Goal: Communication & Community: Answer question/provide support

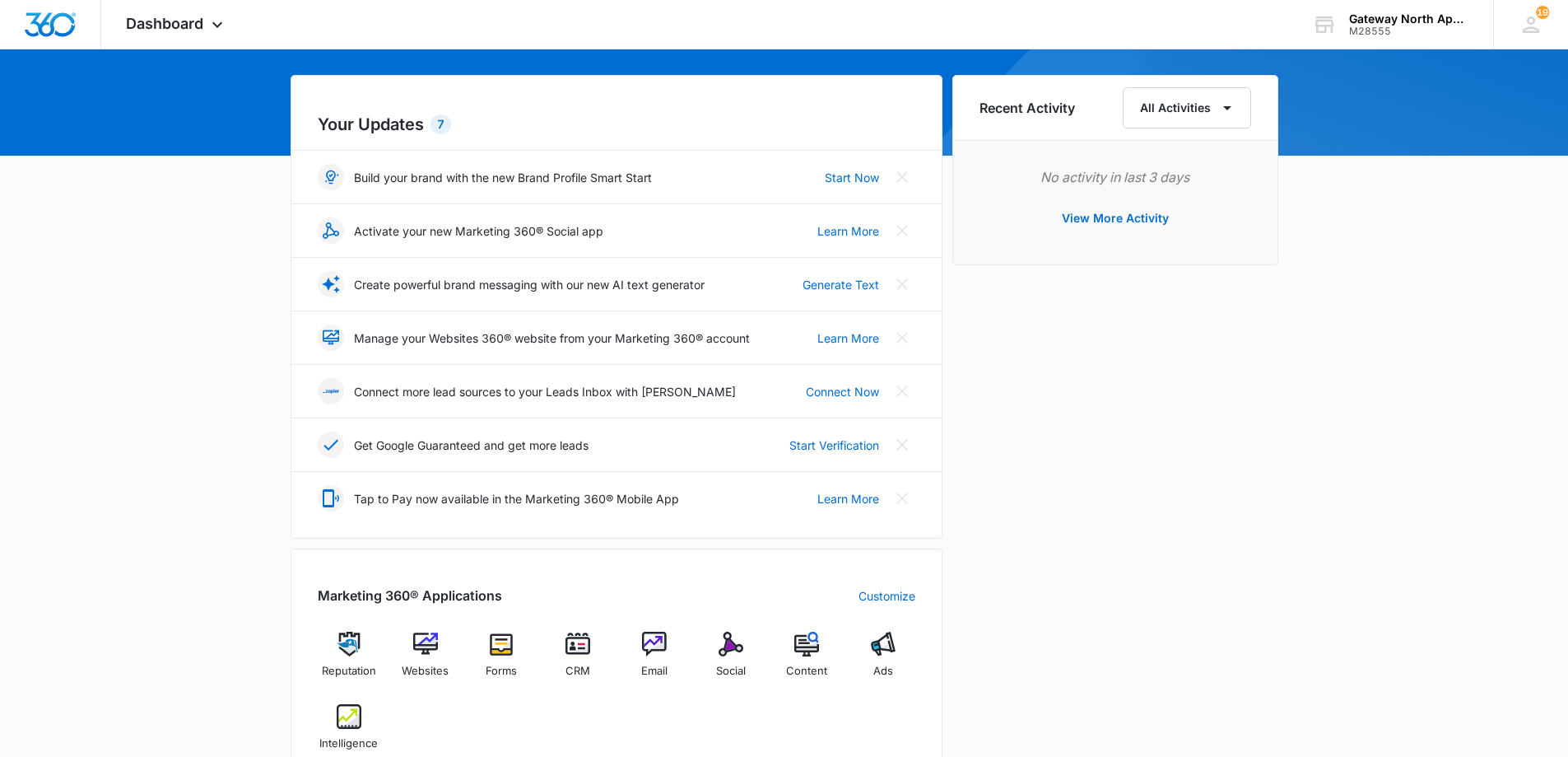
scroll to position [165, 0]
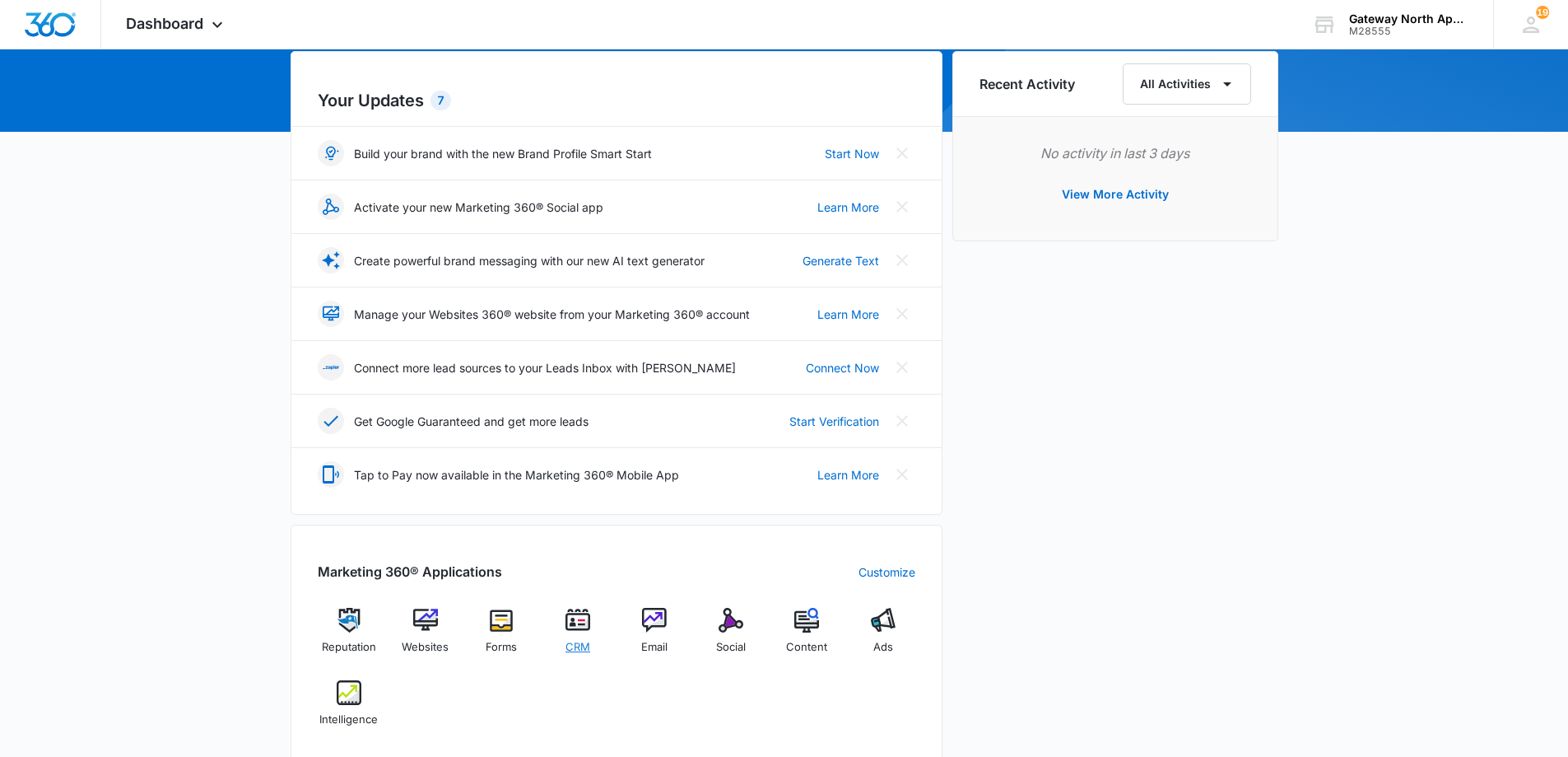
click at [576, 631] on img at bounding box center [577, 619] width 24 height 24
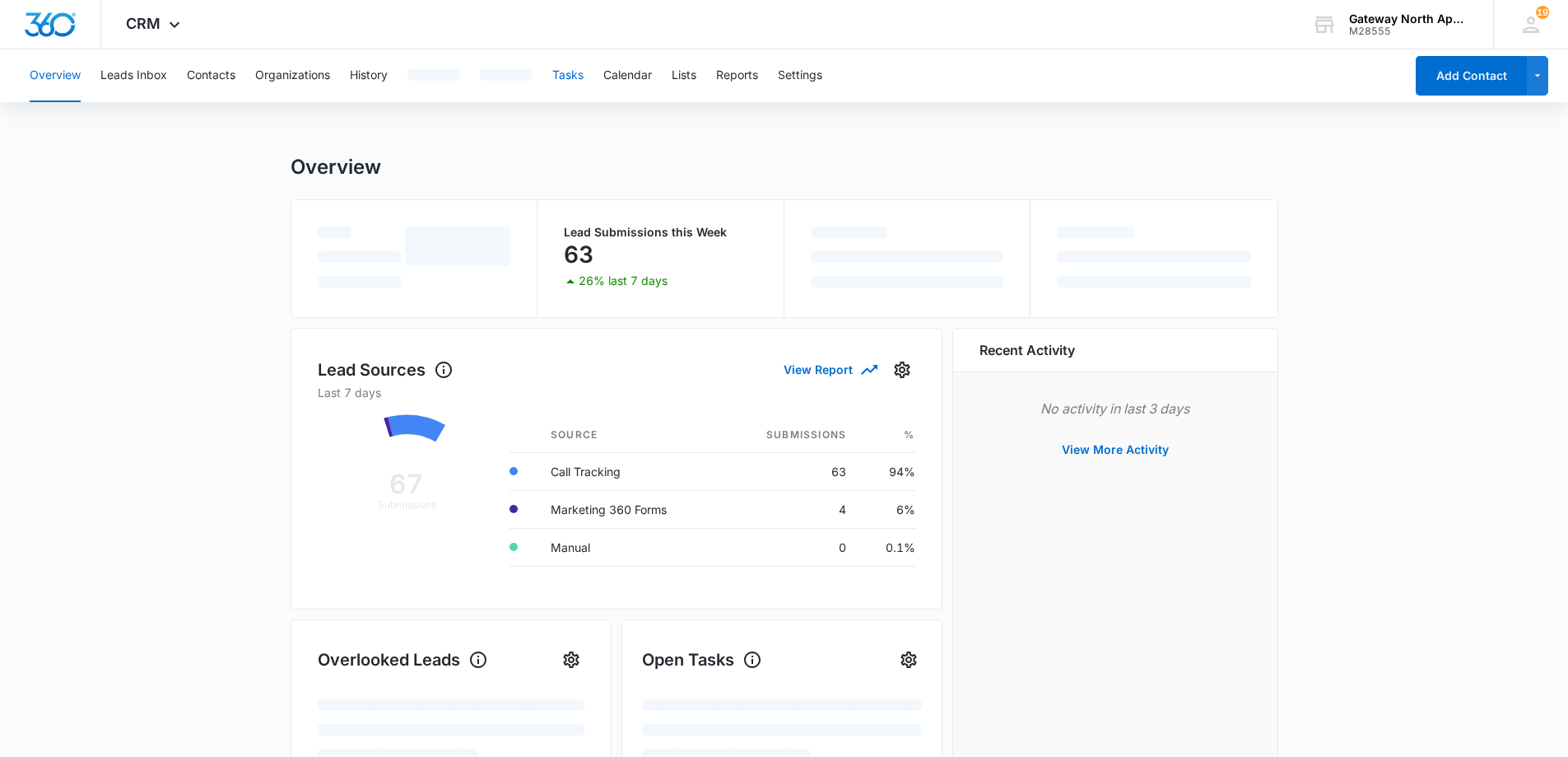
click at [563, 73] on button "Tasks" at bounding box center [568, 76] width 31 height 52
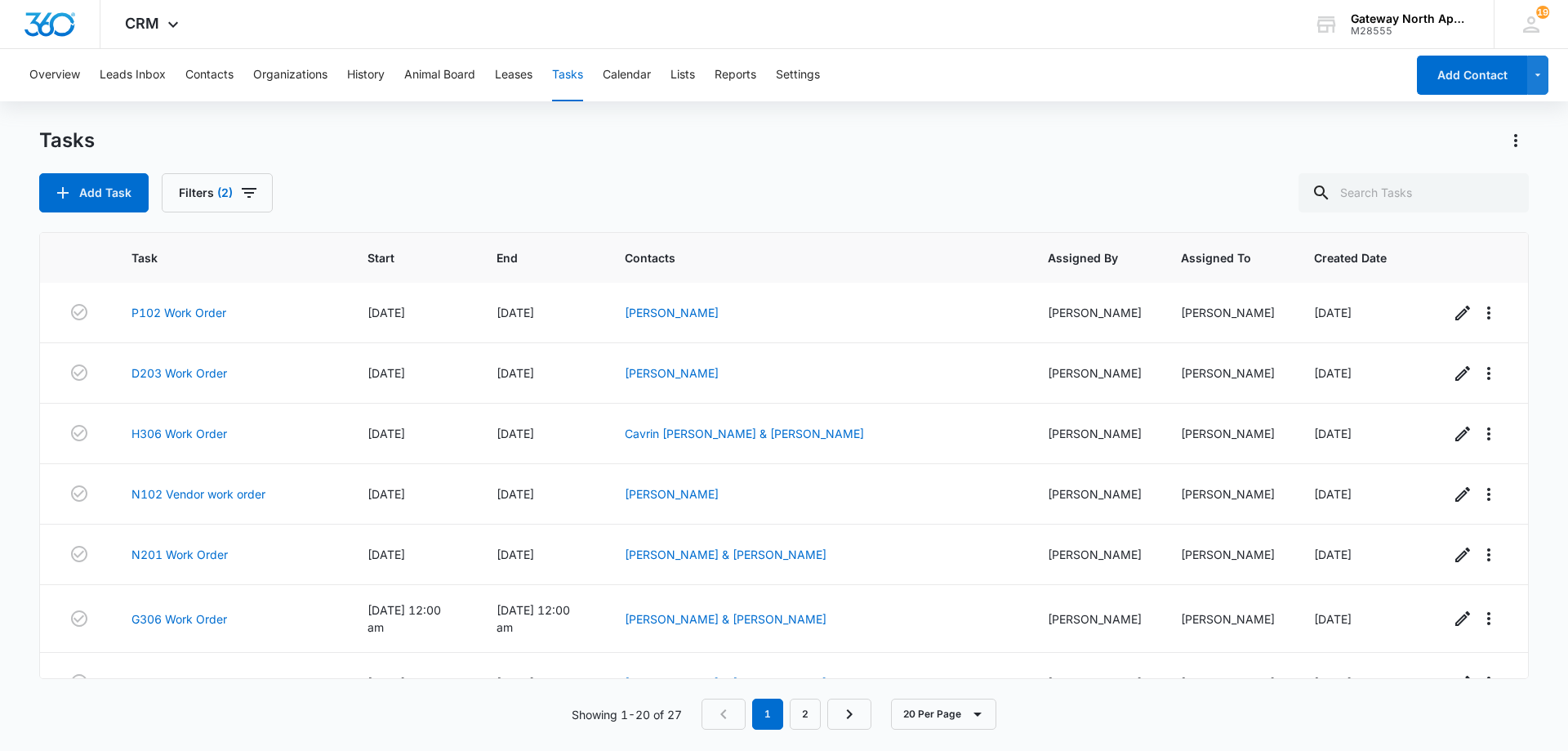
scroll to position [814, 0]
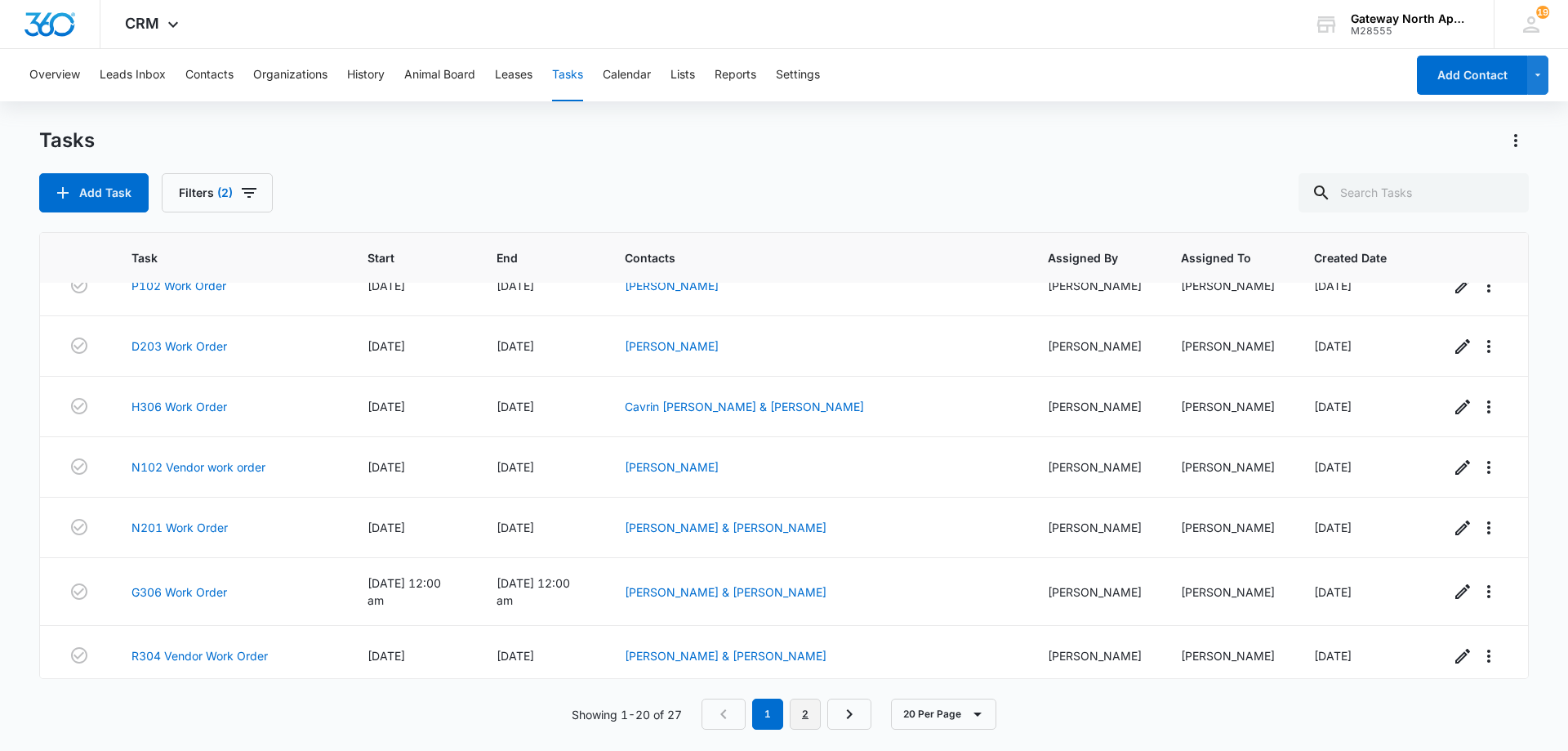
click at [810, 714] on link "2" at bounding box center [805, 713] width 31 height 31
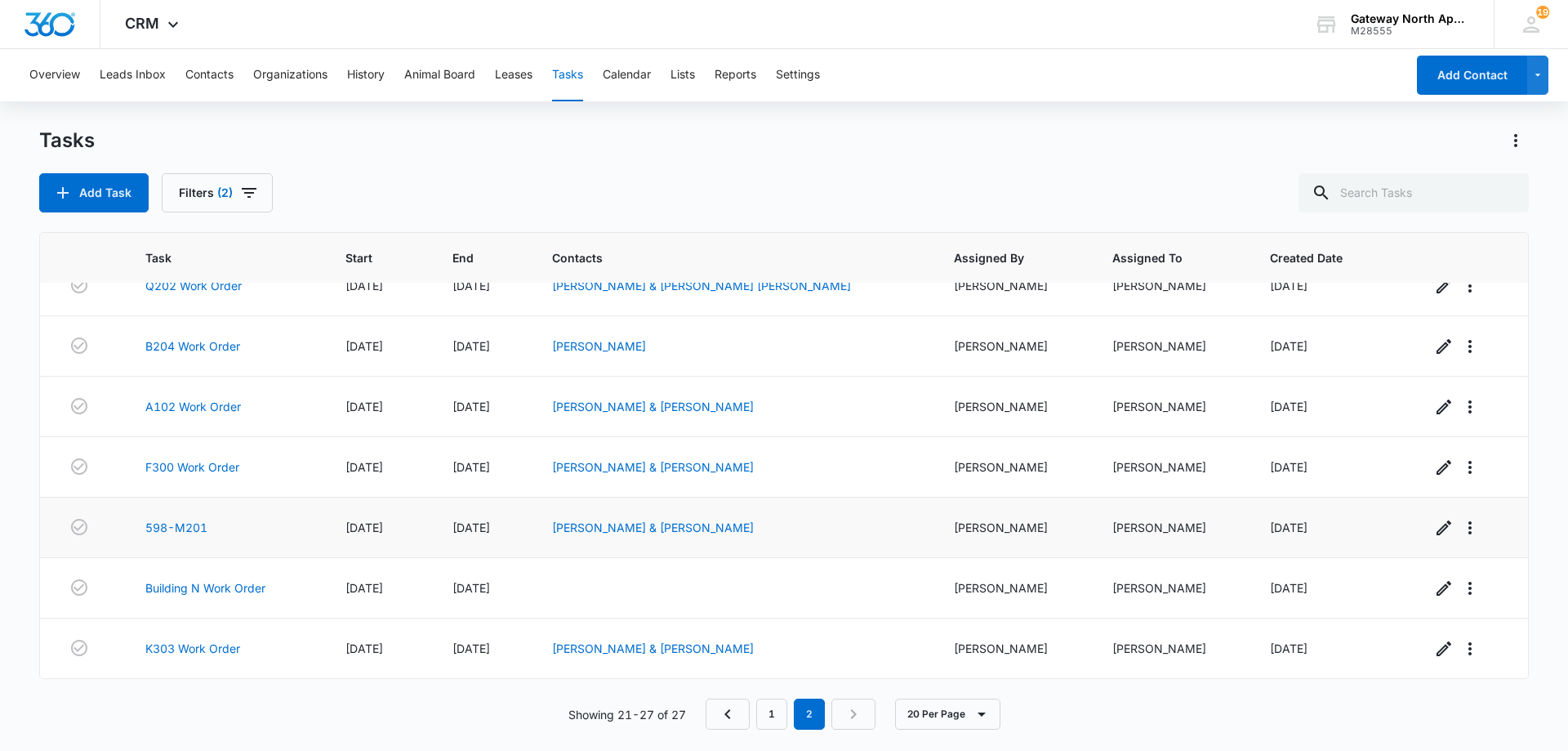
scroll to position [28, 0]
click at [221, 654] on link "K303 Work Order" at bounding box center [193, 648] width 95 height 17
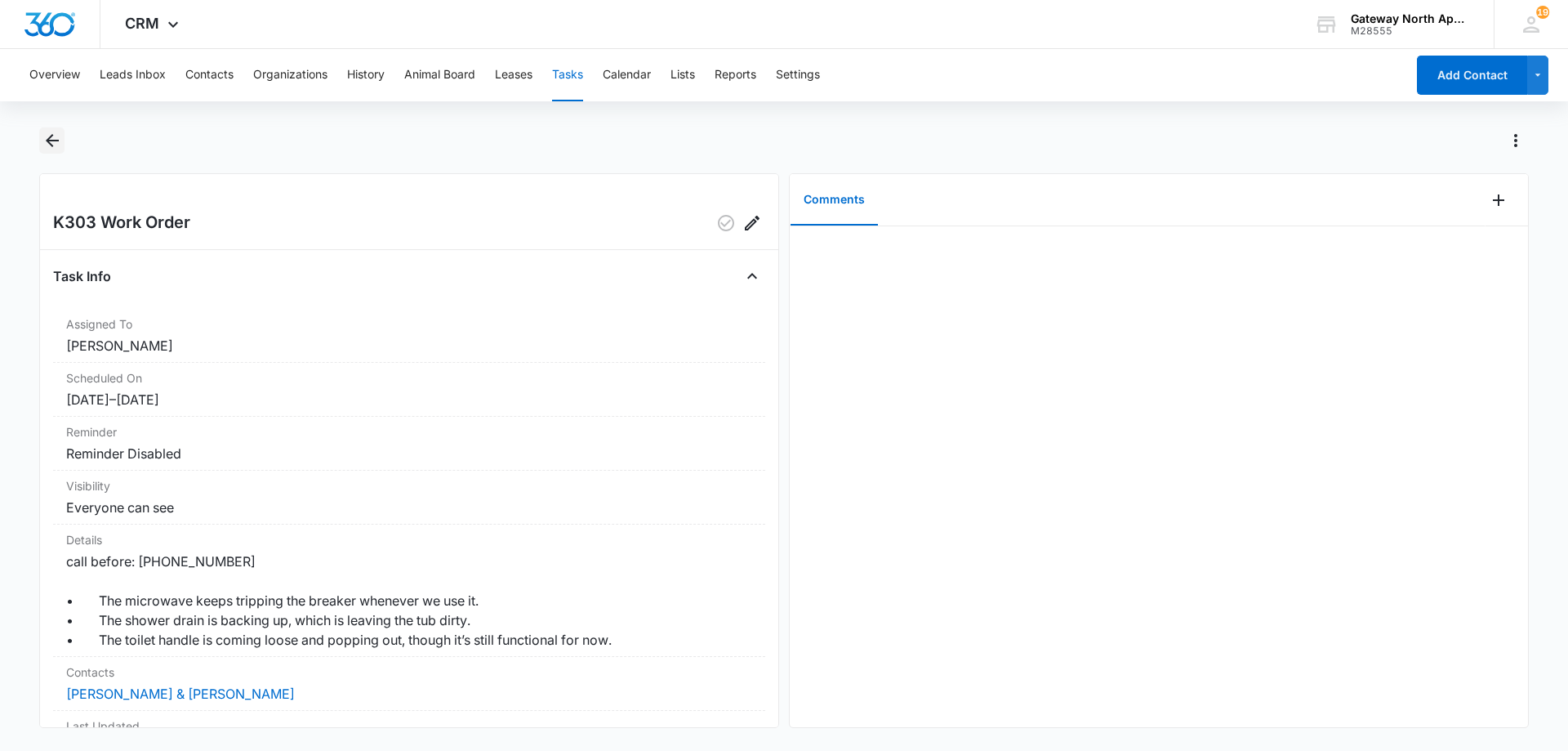
click at [54, 143] on icon "Back" at bounding box center [52, 140] width 19 height 19
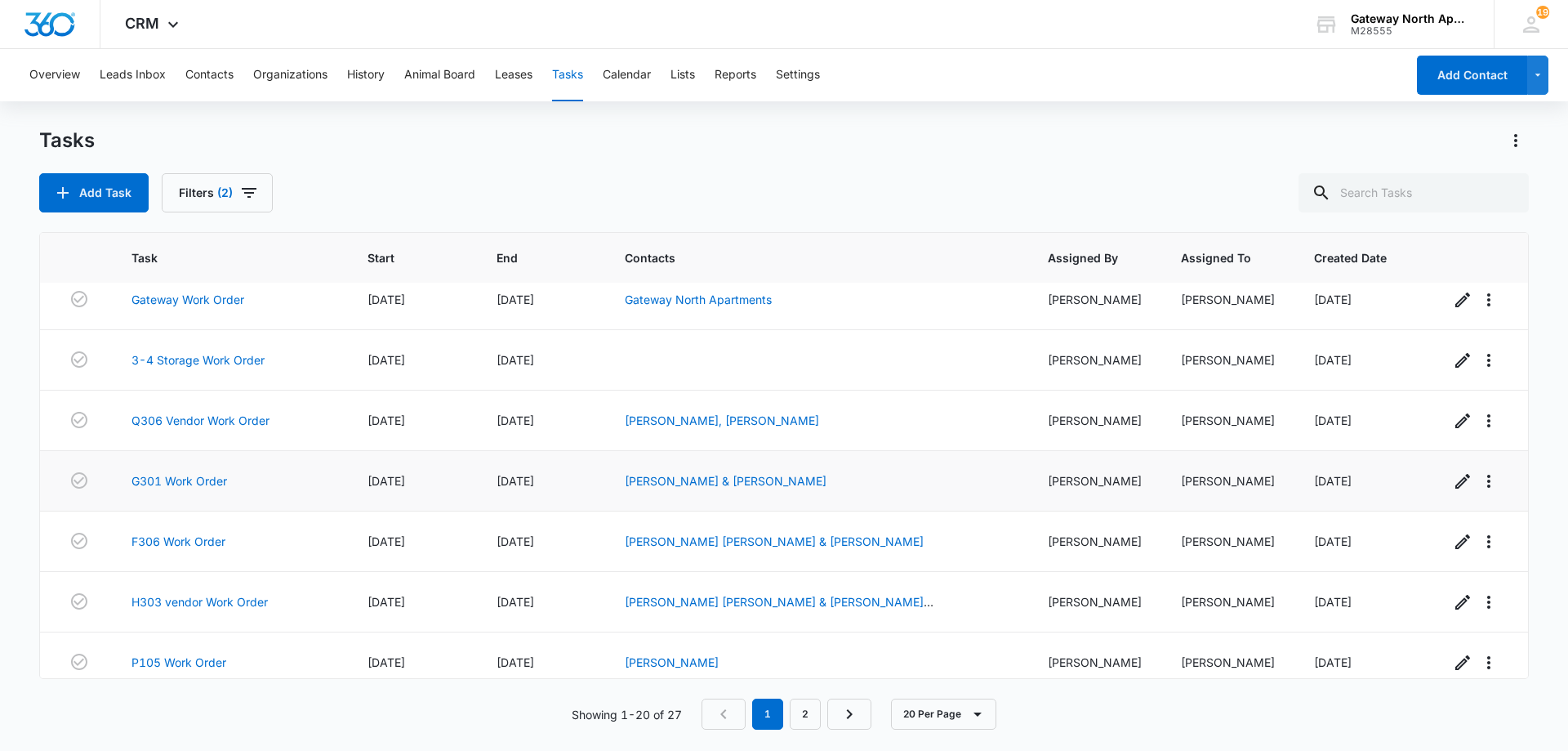
scroll to position [163, 0]
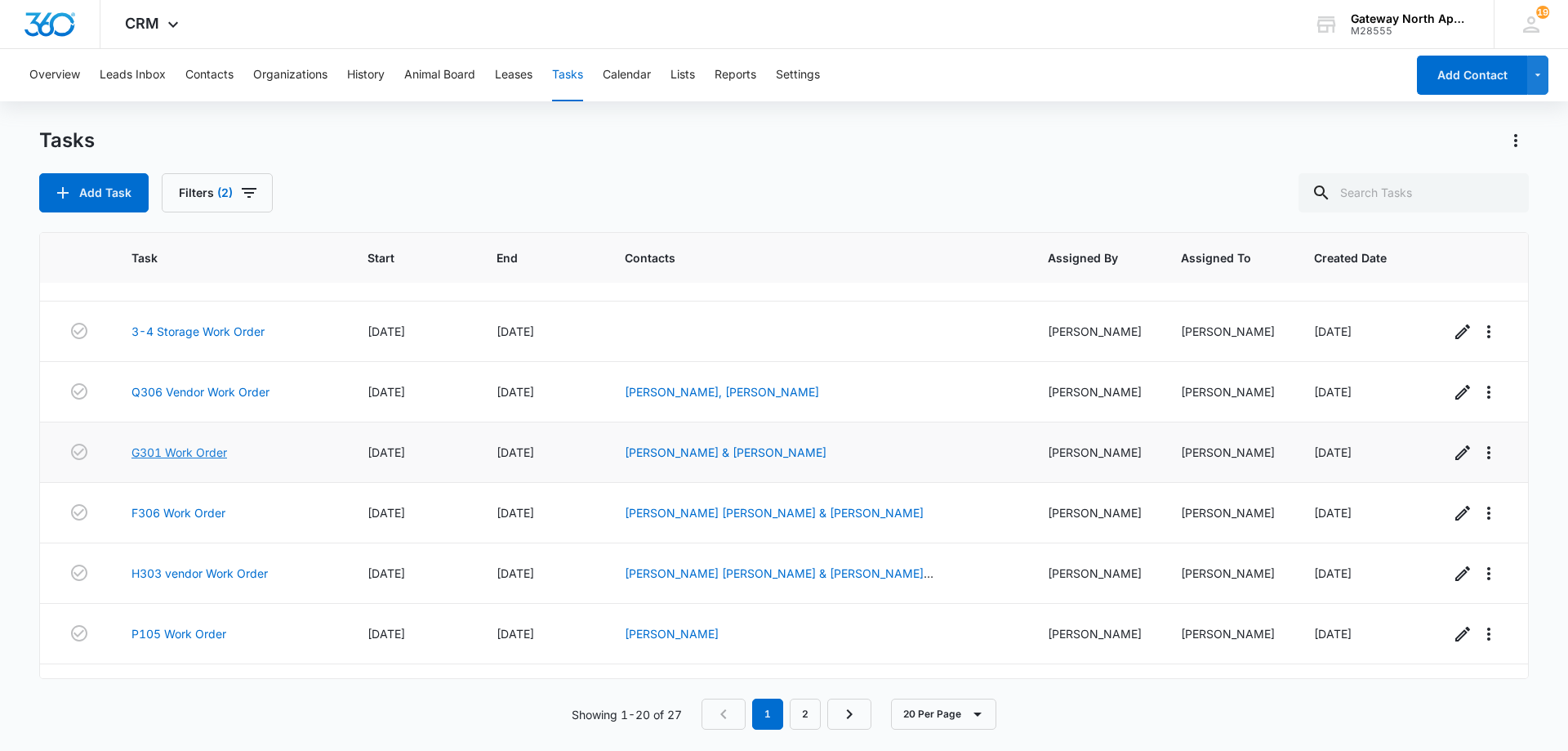
click at [208, 450] on link "G301 Work Order" at bounding box center [179, 452] width 95 height 17
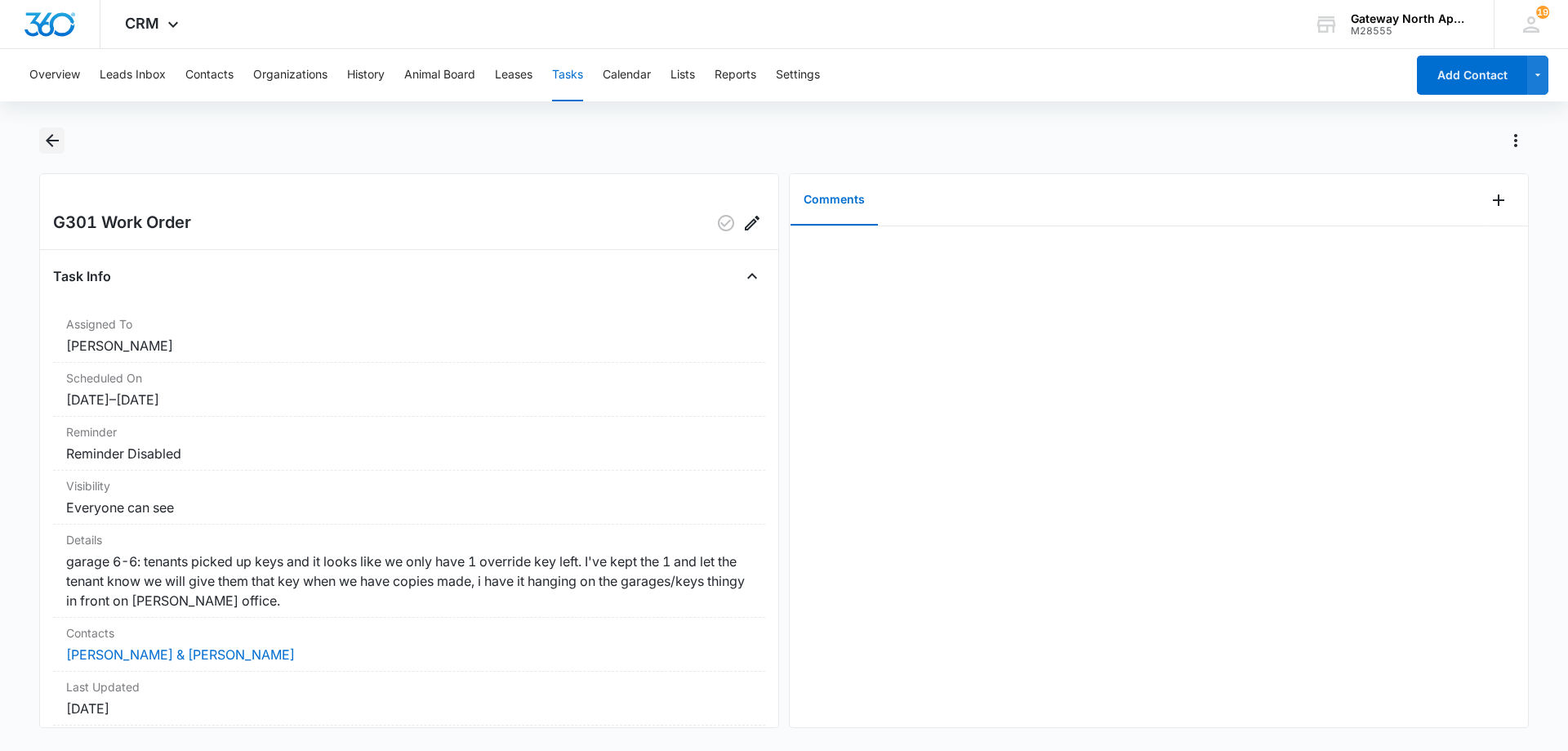
click at [53, 140] on icon "Back" at bounding box center [53, 141] width 13 height 13
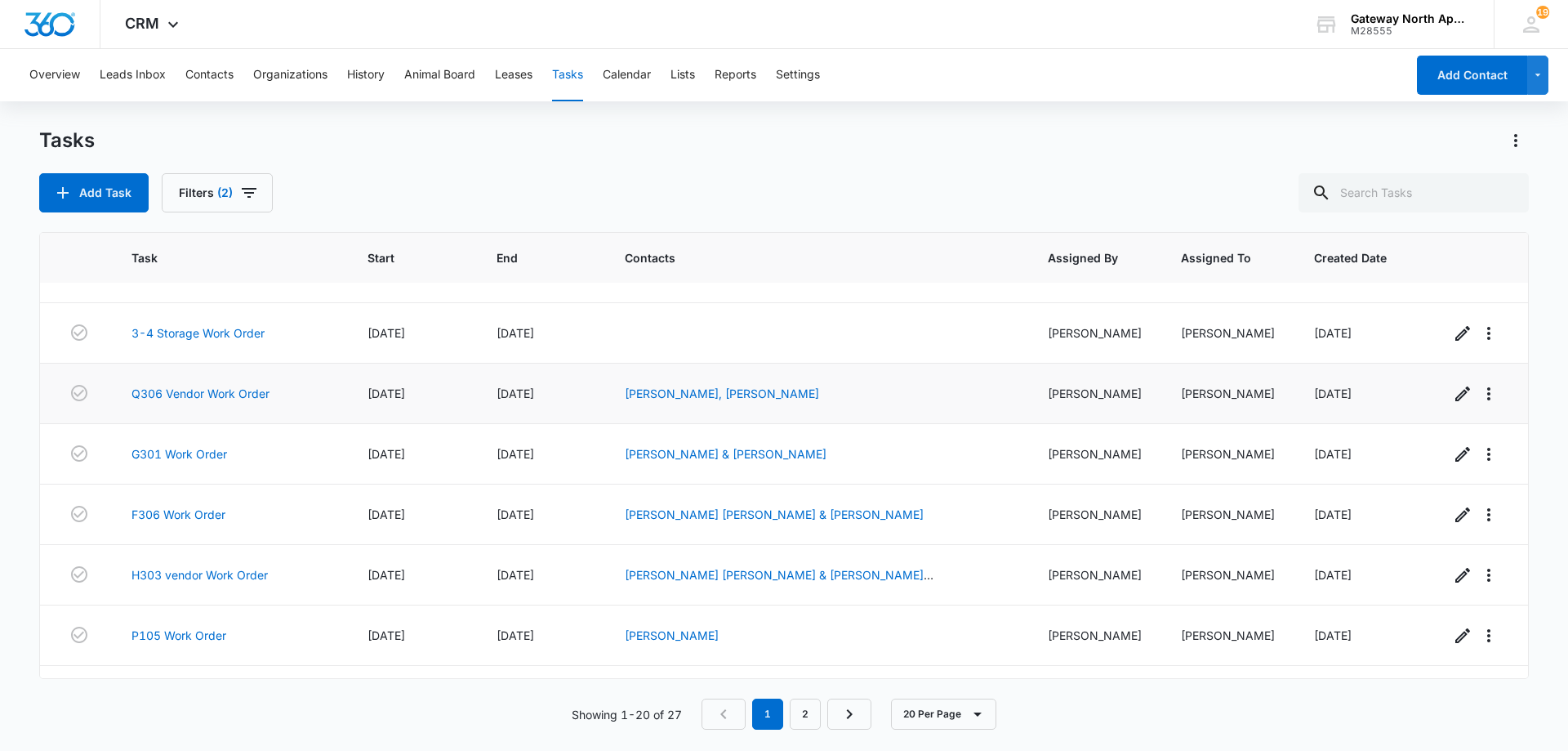
scroll to position [163, 0]
click at [175, 629] on link "P105 Work Order" at bounding box center [178, 633] width 95 height 17
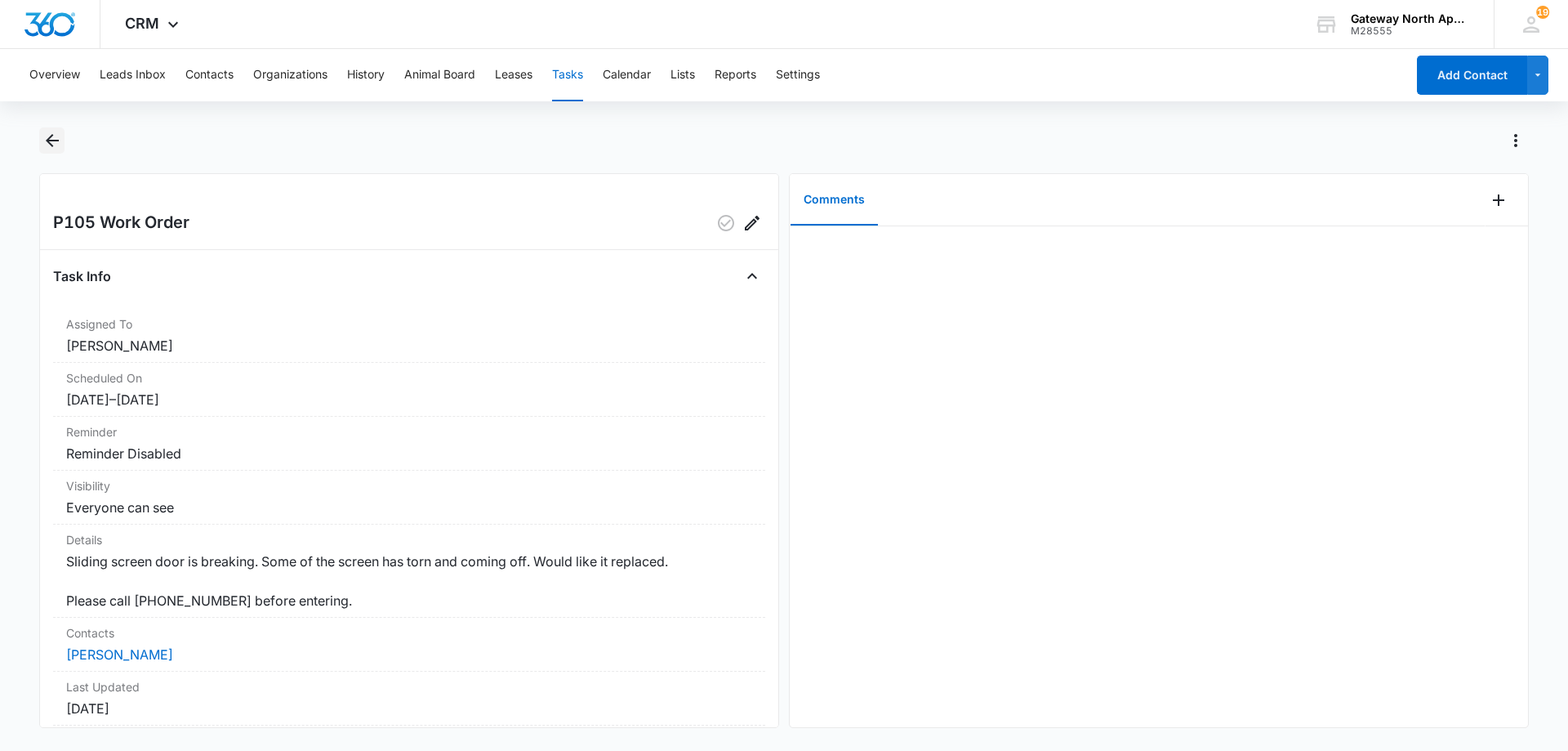
click at [50, 147] on icon "Back" at bounding box center [52, 140] width 19 height 19
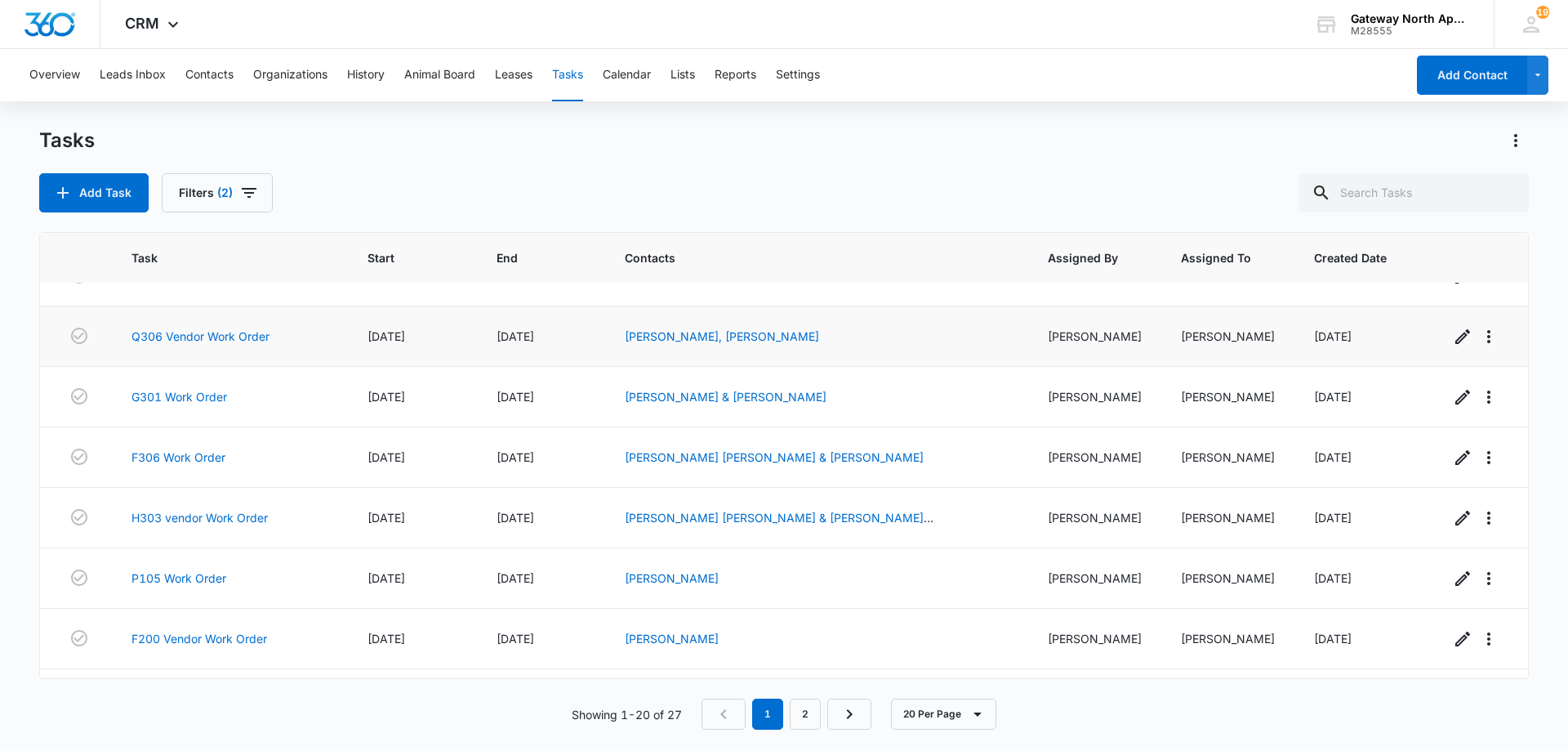
scroll to position [245, 0]
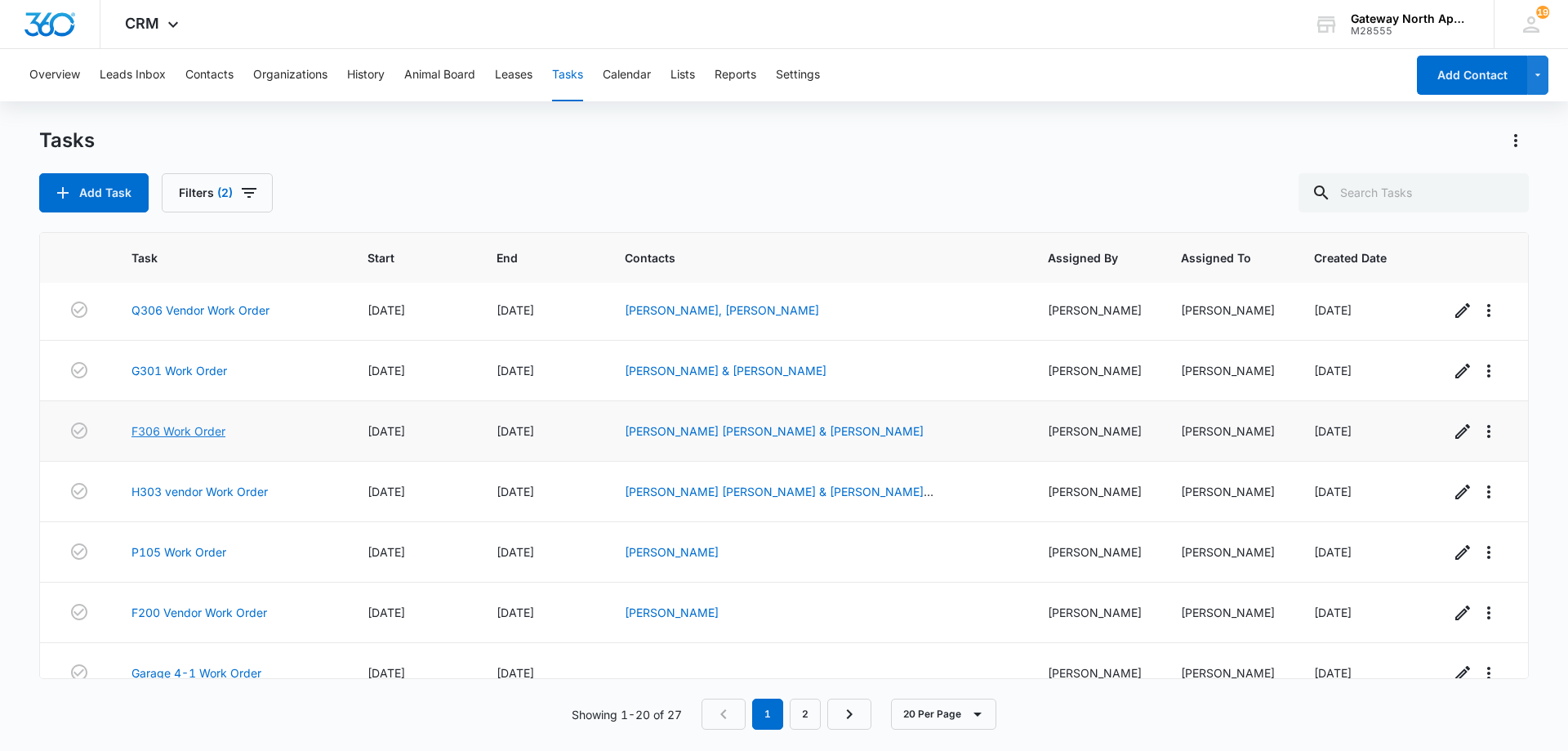
click at [200, 434] on link "F306 Work Order" at bounding box center [178, 430] width 94 height 17
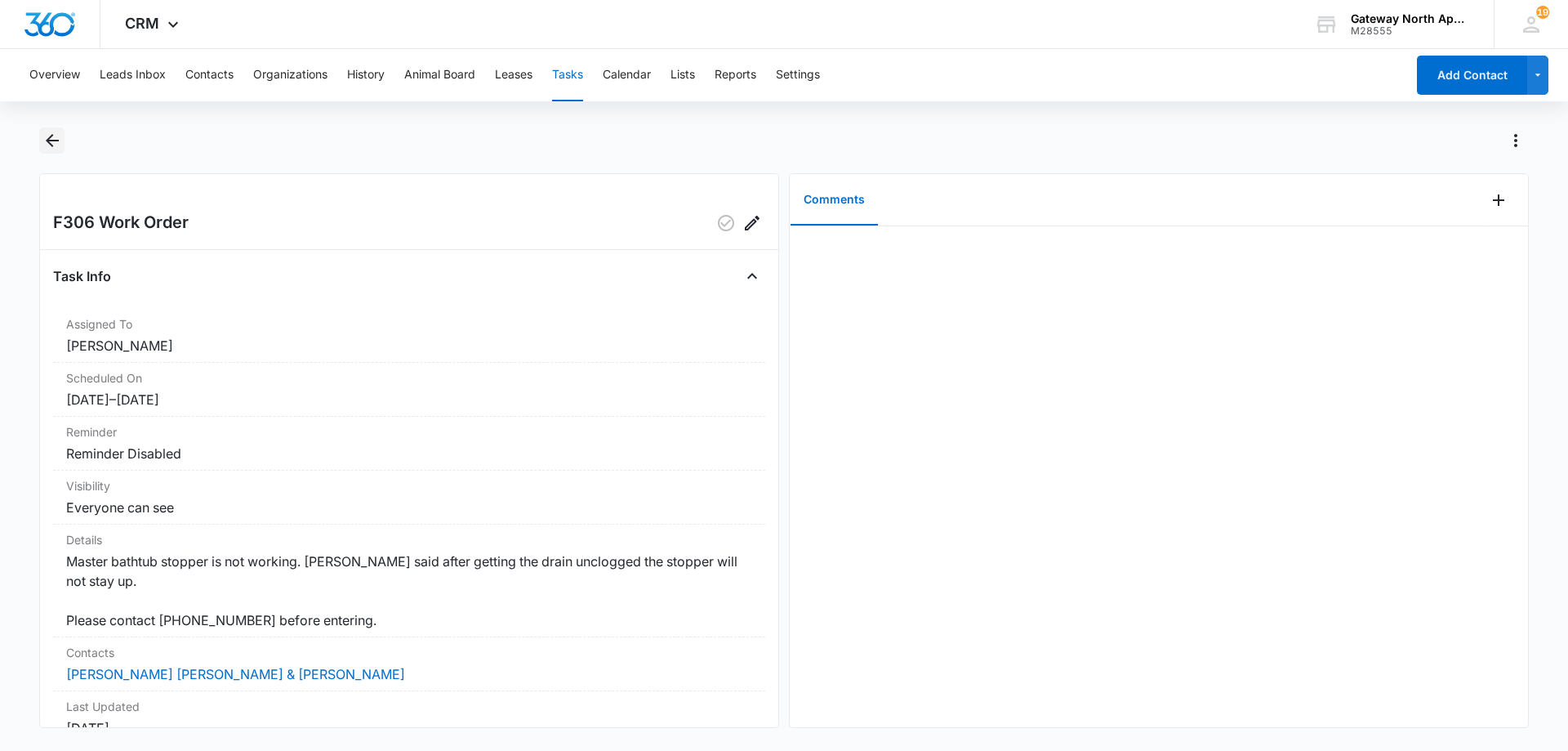
click at [56, 148] on icon "Back" at bounding box center [52, 140] width 19 height 19
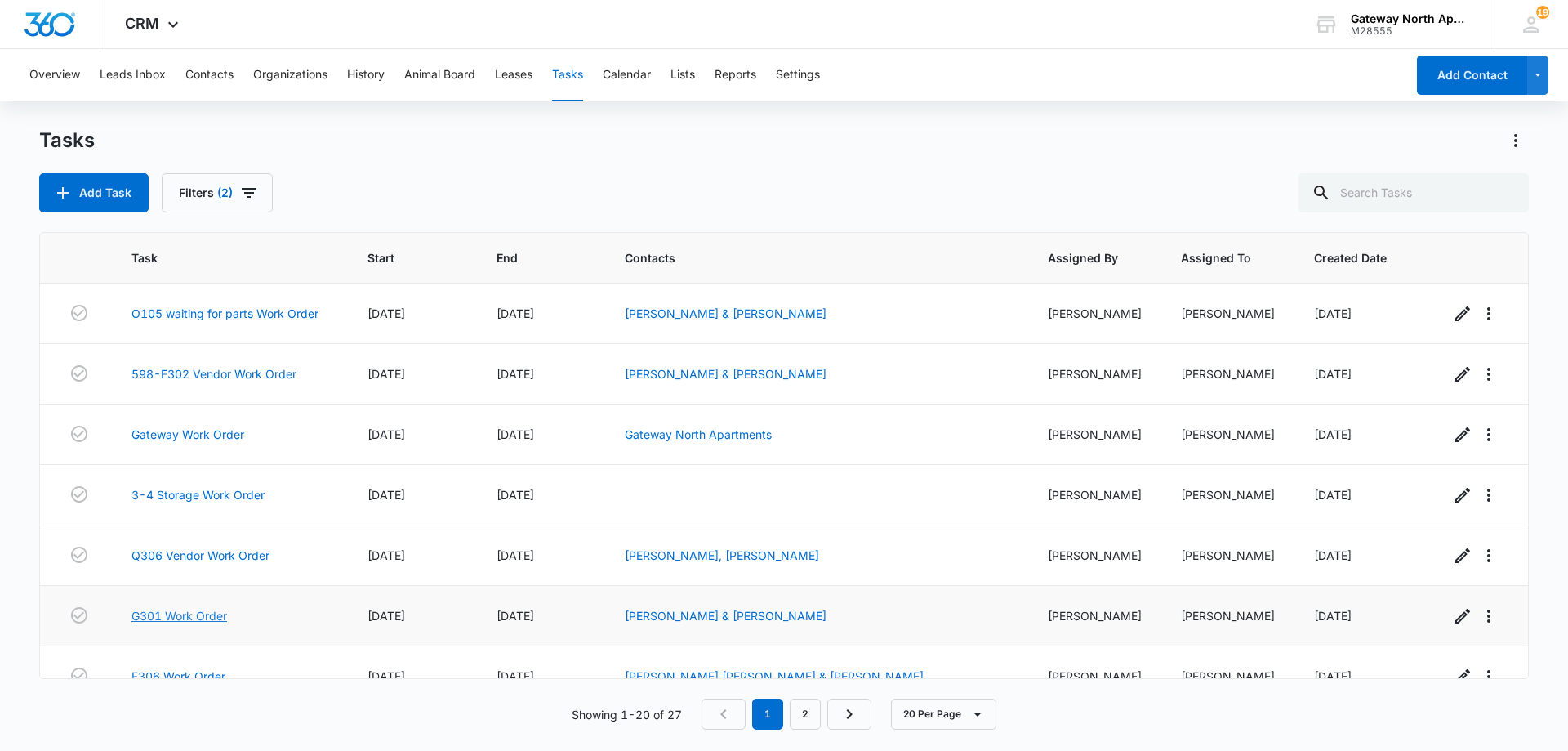
click at [213, 615] on link "G301 Work Order" at bounding box center [179, 615] width 95 height 17
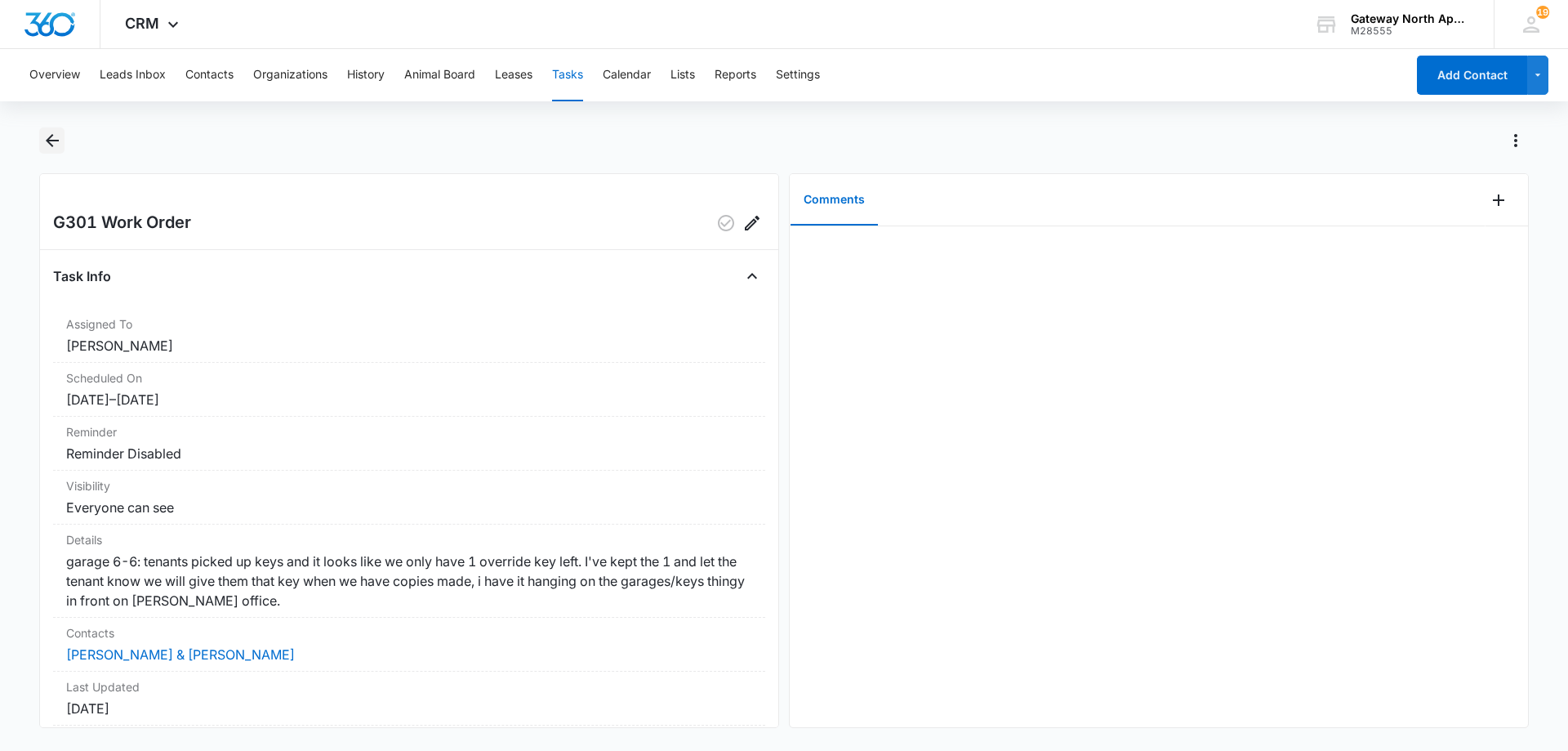
click at [55, 147] on icon "Back" at bounding box center [52, 140] width 19 height 19
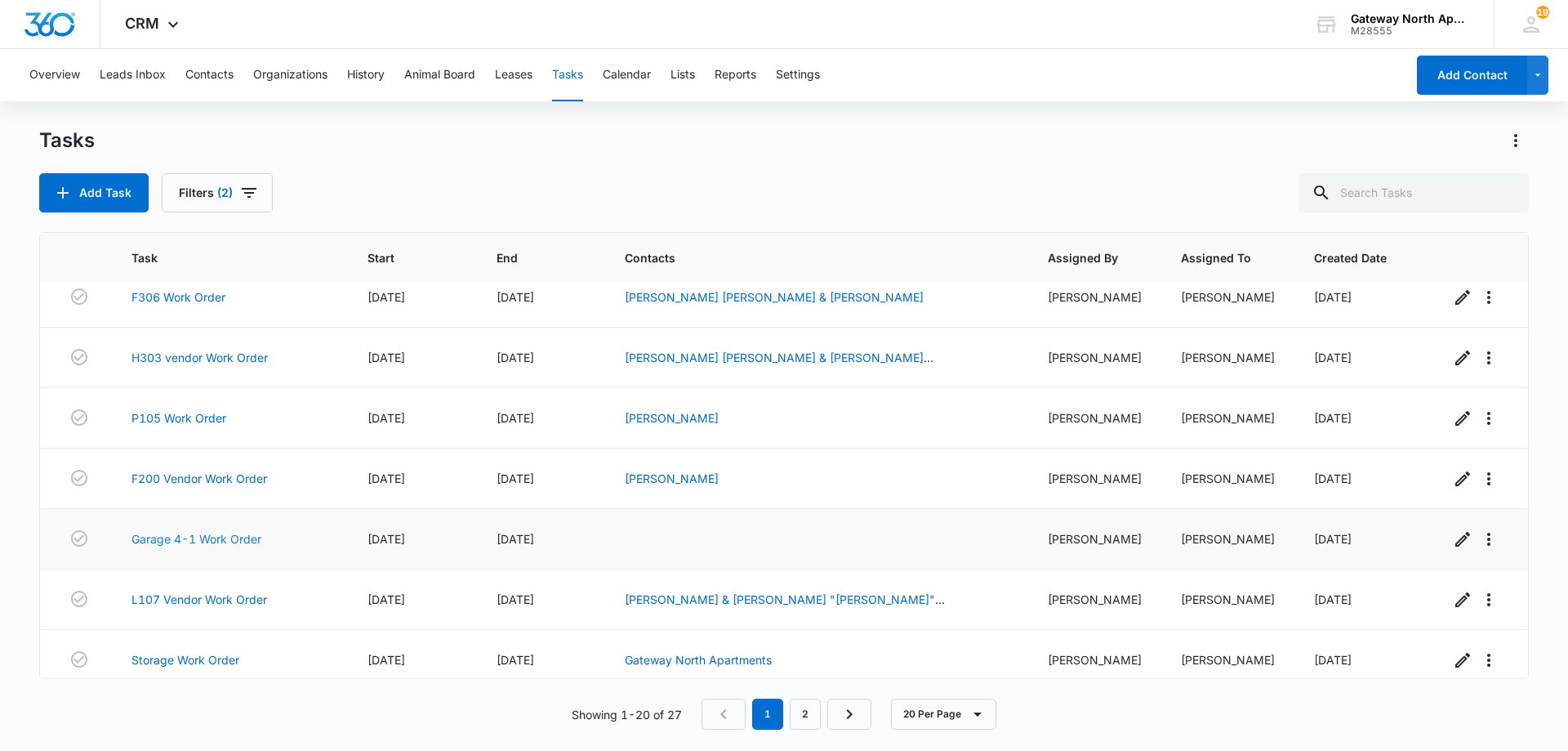
scroll to position [409, 0]
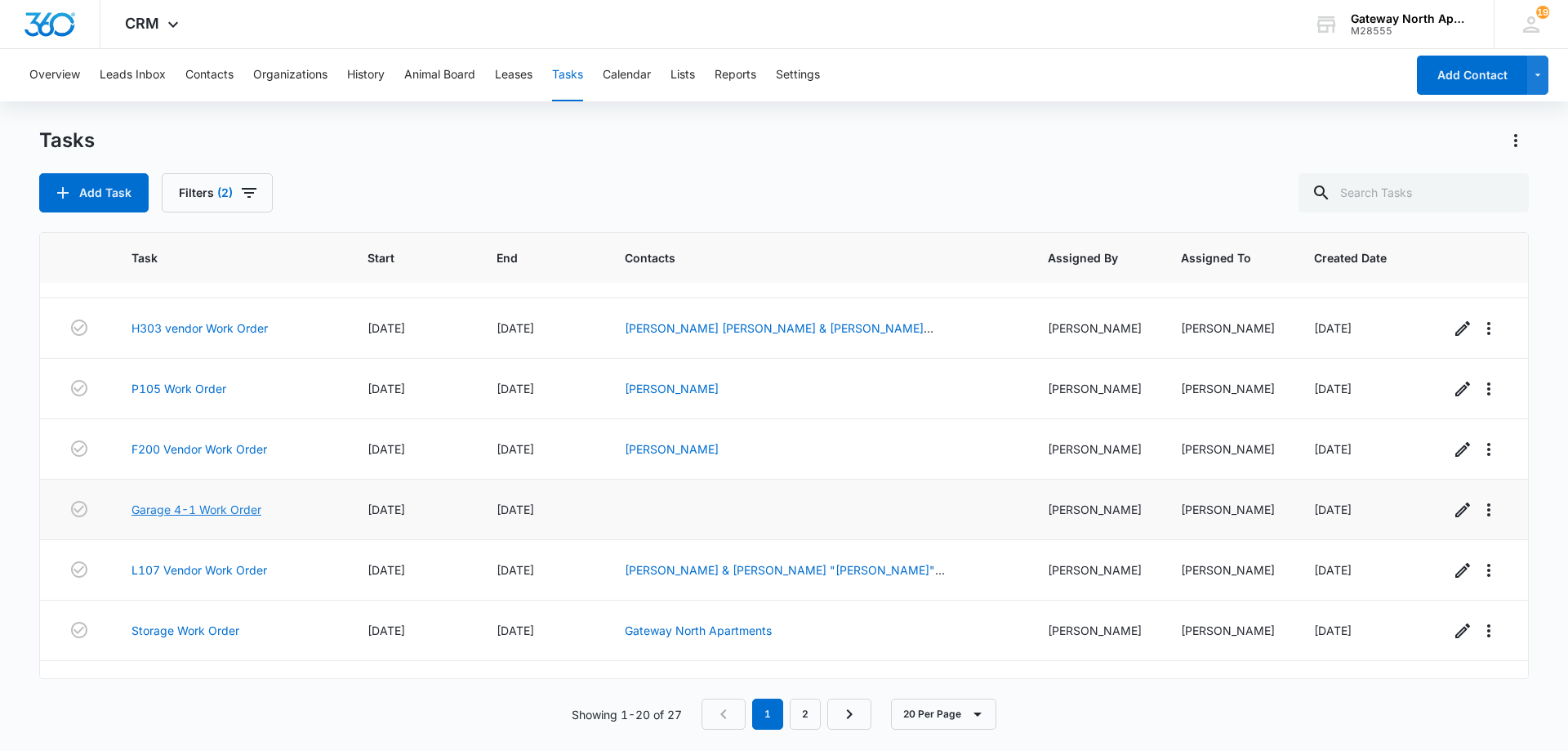
click at [246, 507] on link "Garage 4-1 Work Order" at bounding box center [196, 509] width 130 height 17
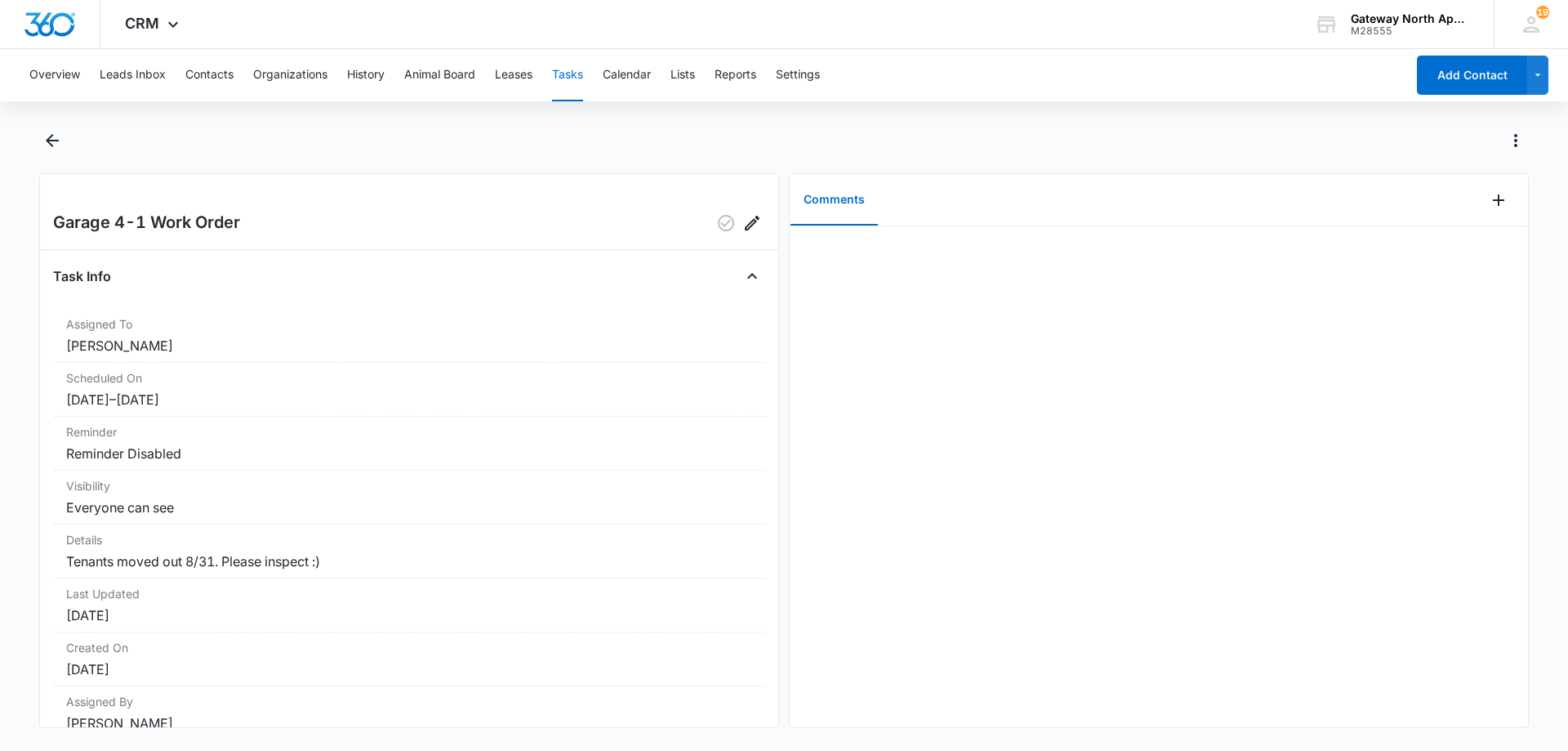
click at [490, 127] on div at bounding box center [801, 140] width 1454 height 26
click at [54, 131] on icon "Back" at bounding box center [52, 140] width 19 height 19
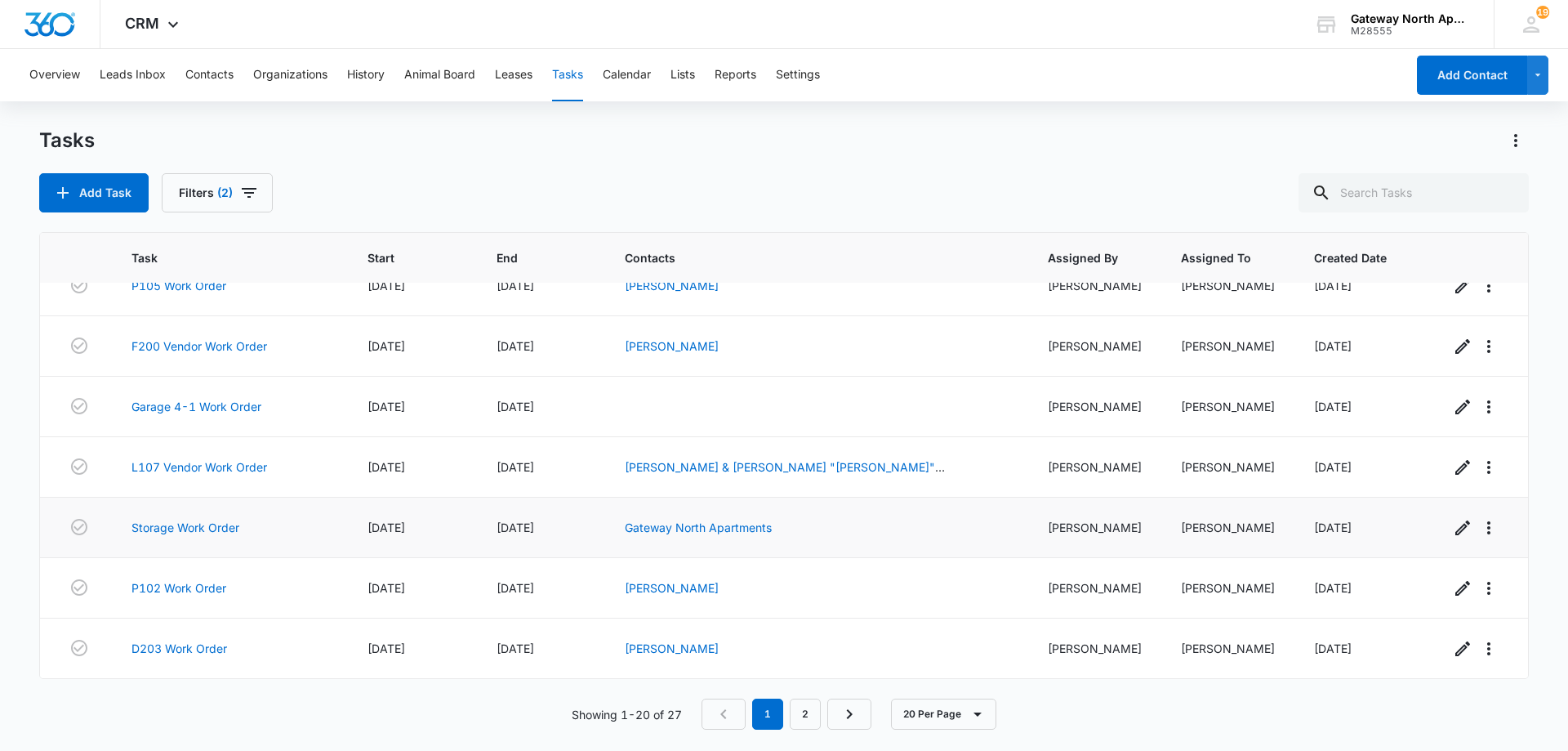
scroll to position [572, 0]
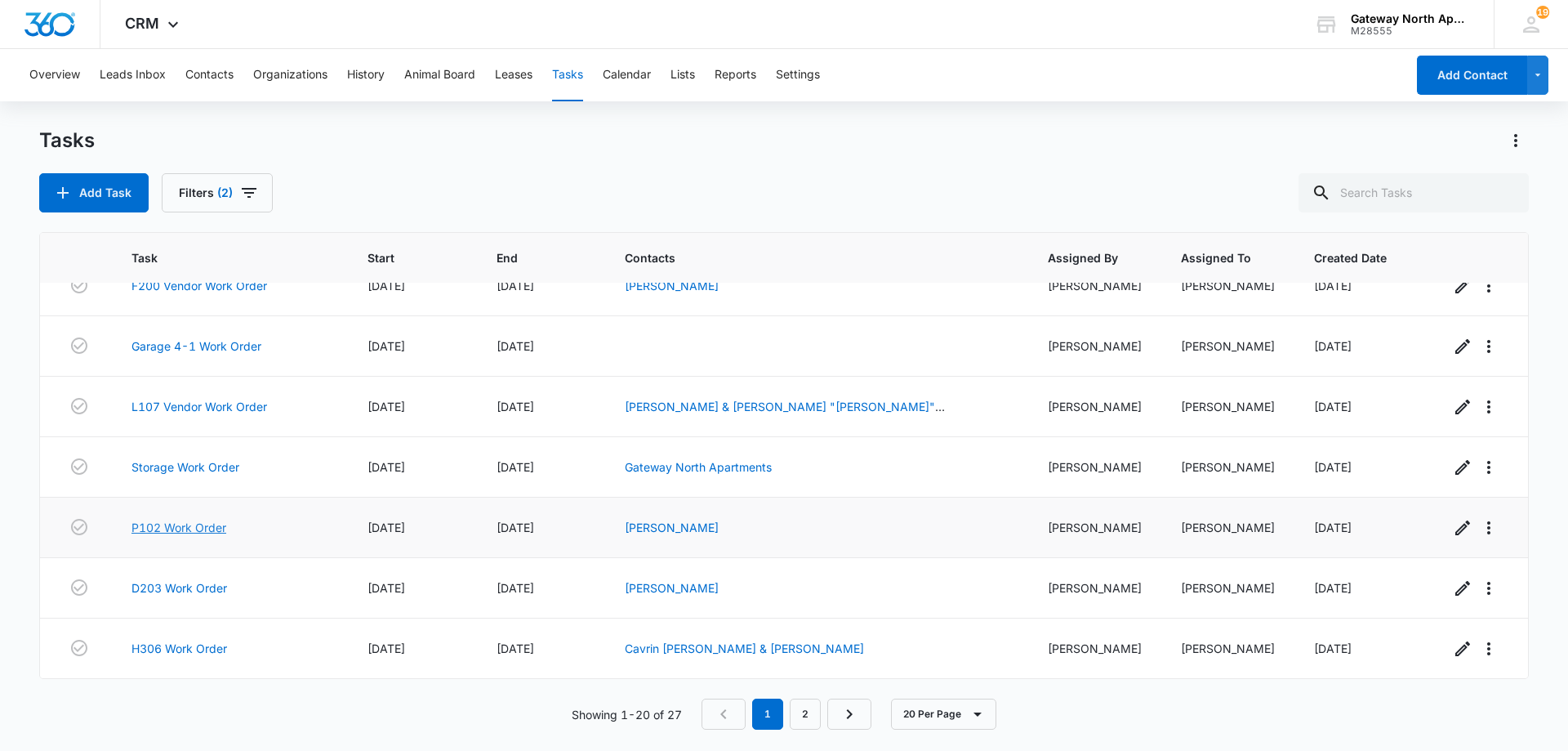
click at [209, 525] on link "P102 Work Order" at bounding box center [178, 527] width 95 height 17
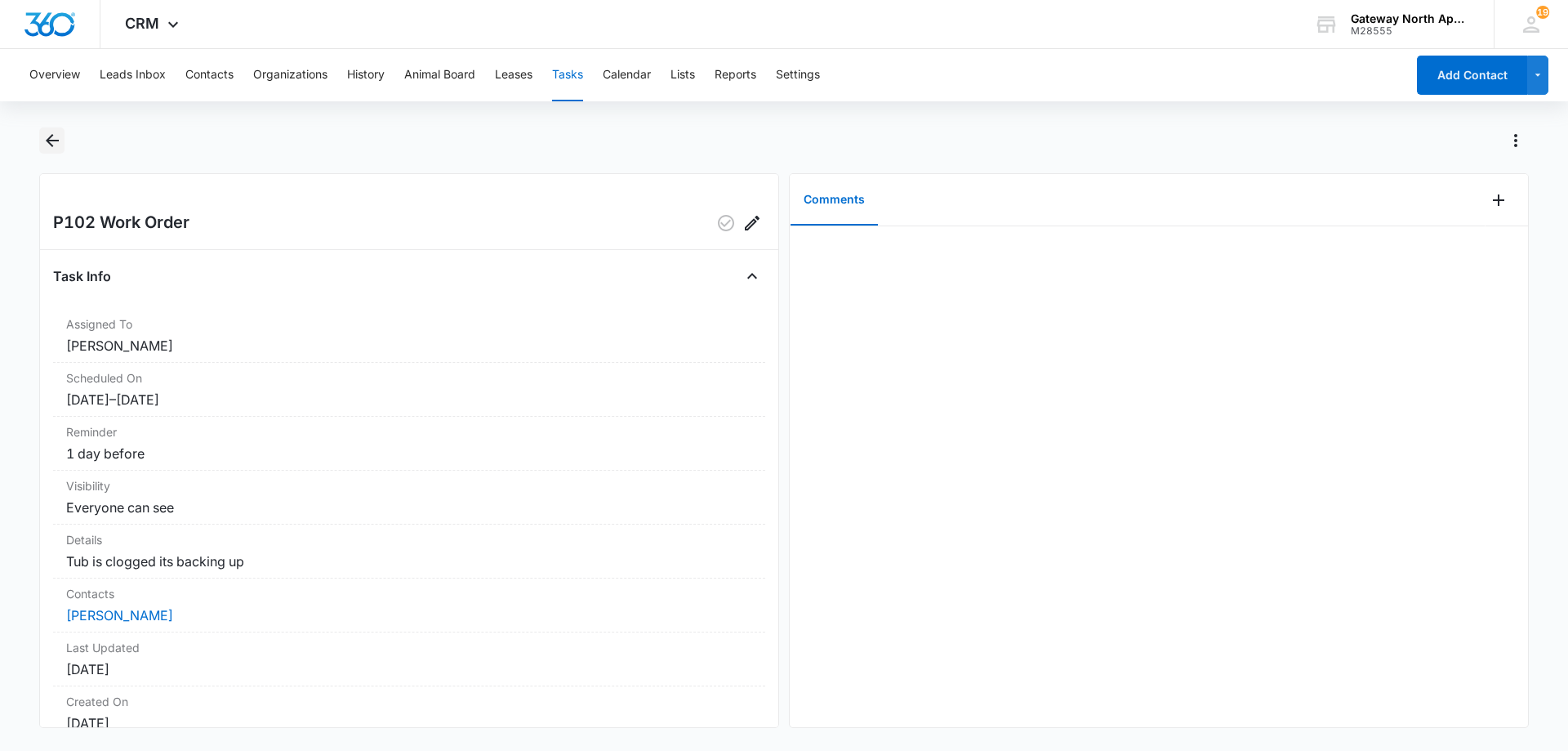
click at [54, 139] on icon "Back" at bounding box center [52, 140] width 19 height 19
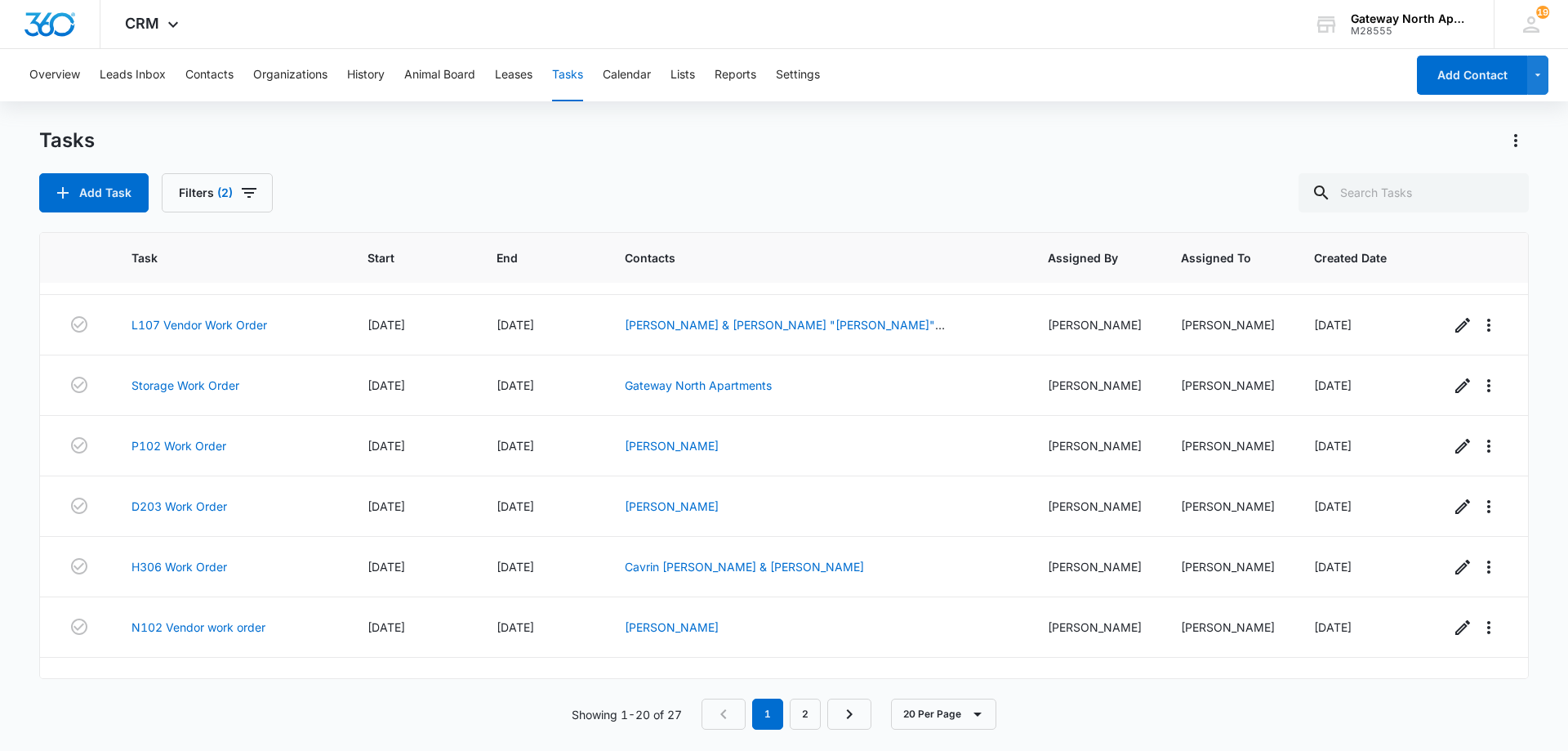
scroll to position [814, 0]
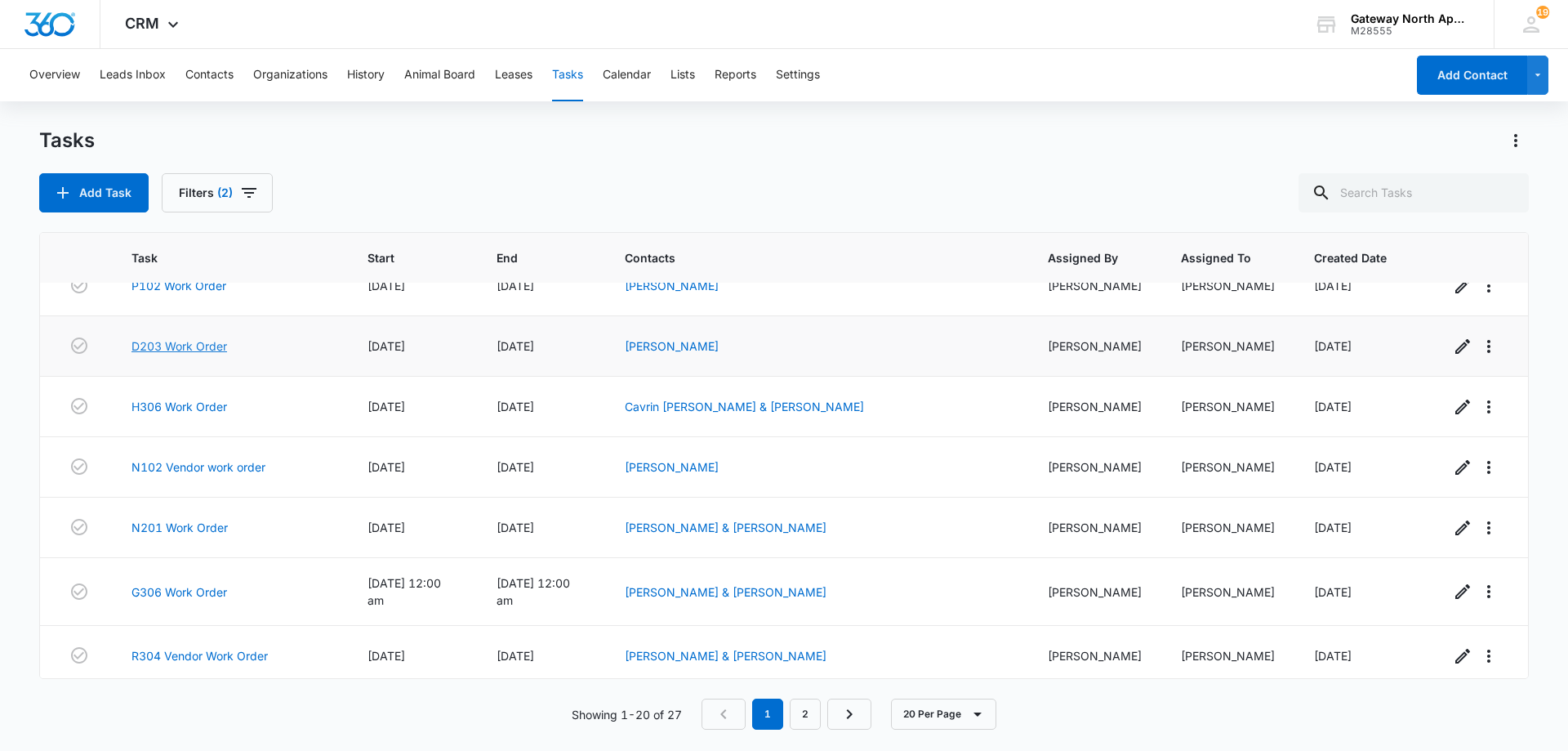
click at [213, 341] on link "D203 Work Order" at bounding box center [179, 346] width 95 height 17
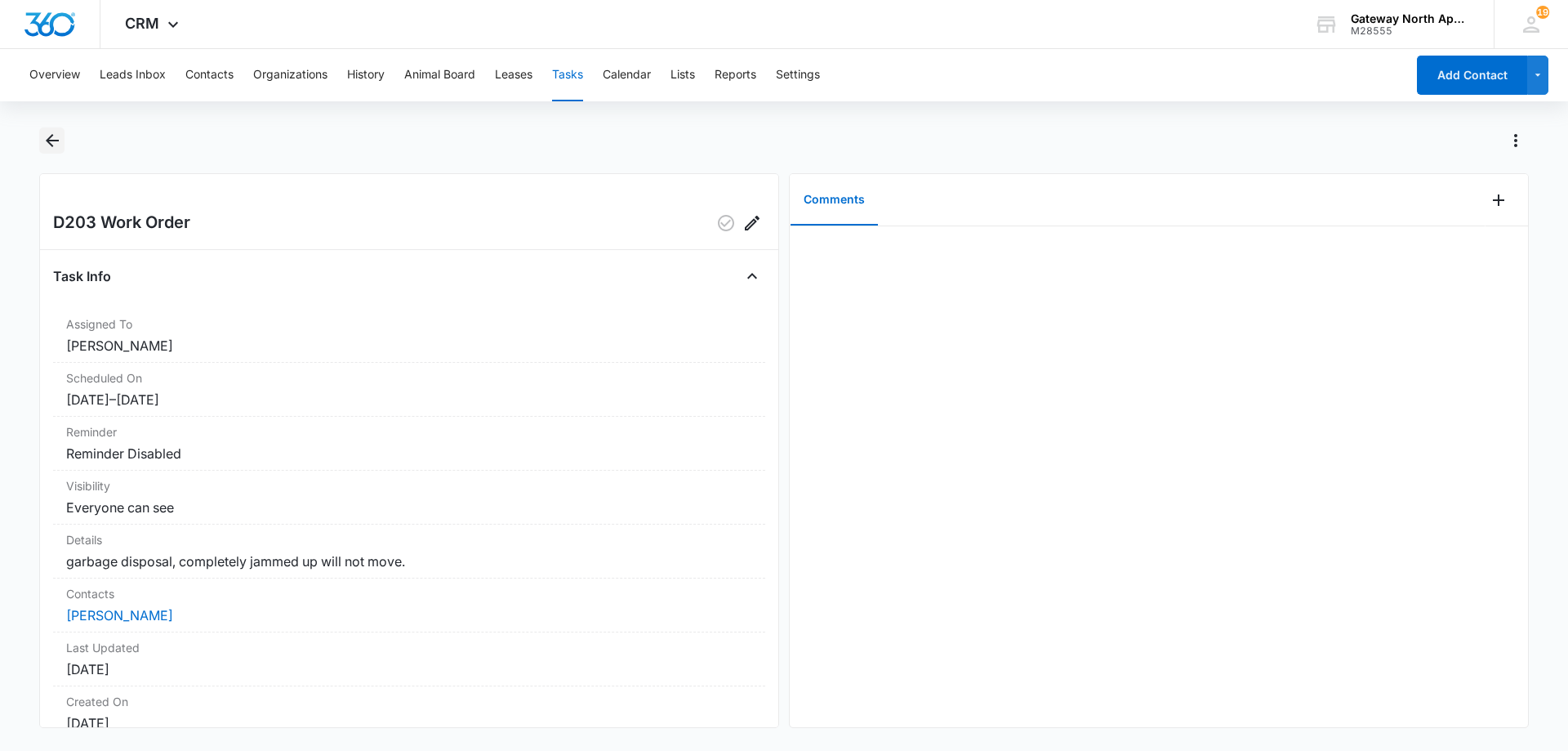
click at [54, 141] on icon "Back" at bounding box center [53, 141] width 13 height 13
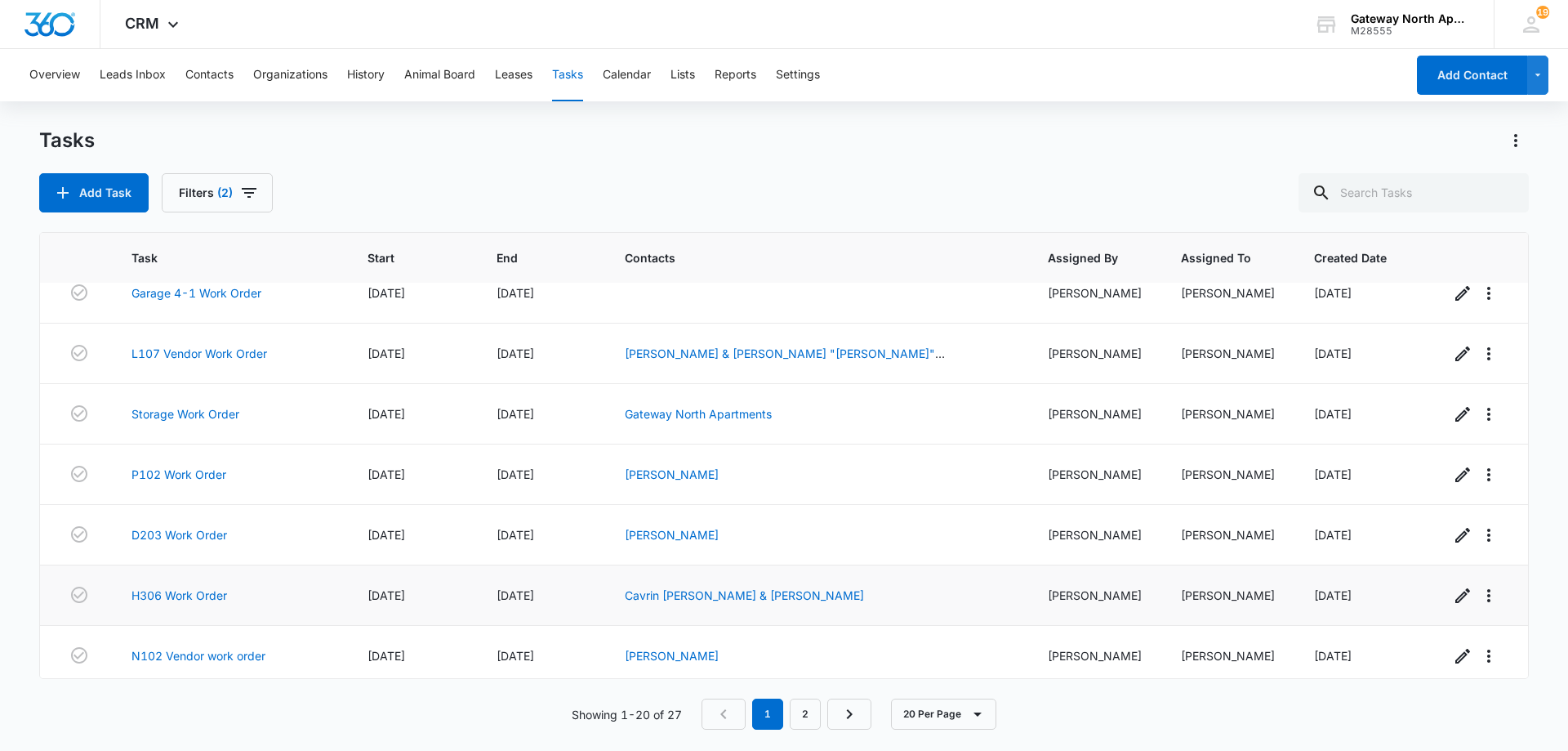
scroll to position [653, 0]
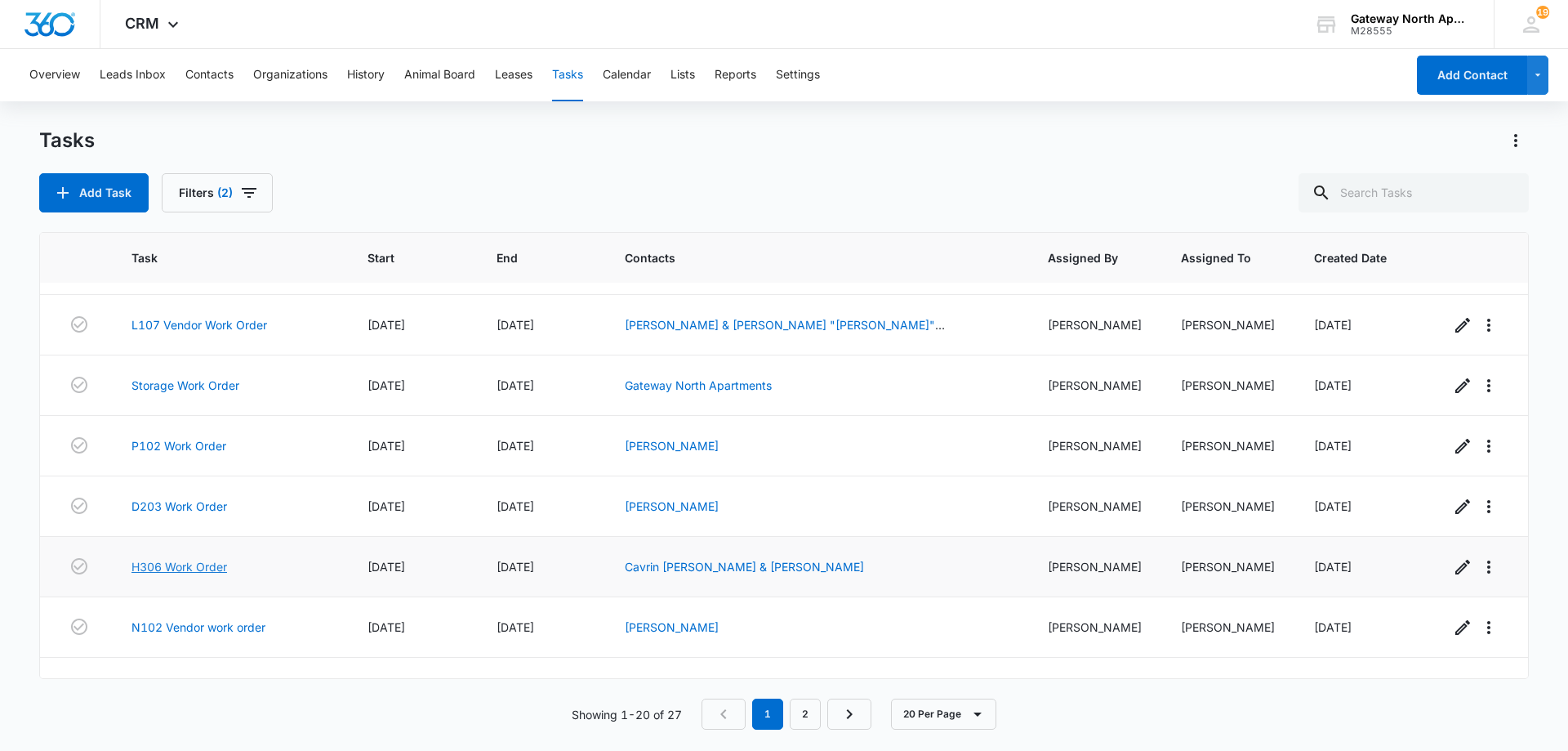
click at [211, 560] on link "H306 Work Order" at bounding box center [179, 566] width 95 height 17
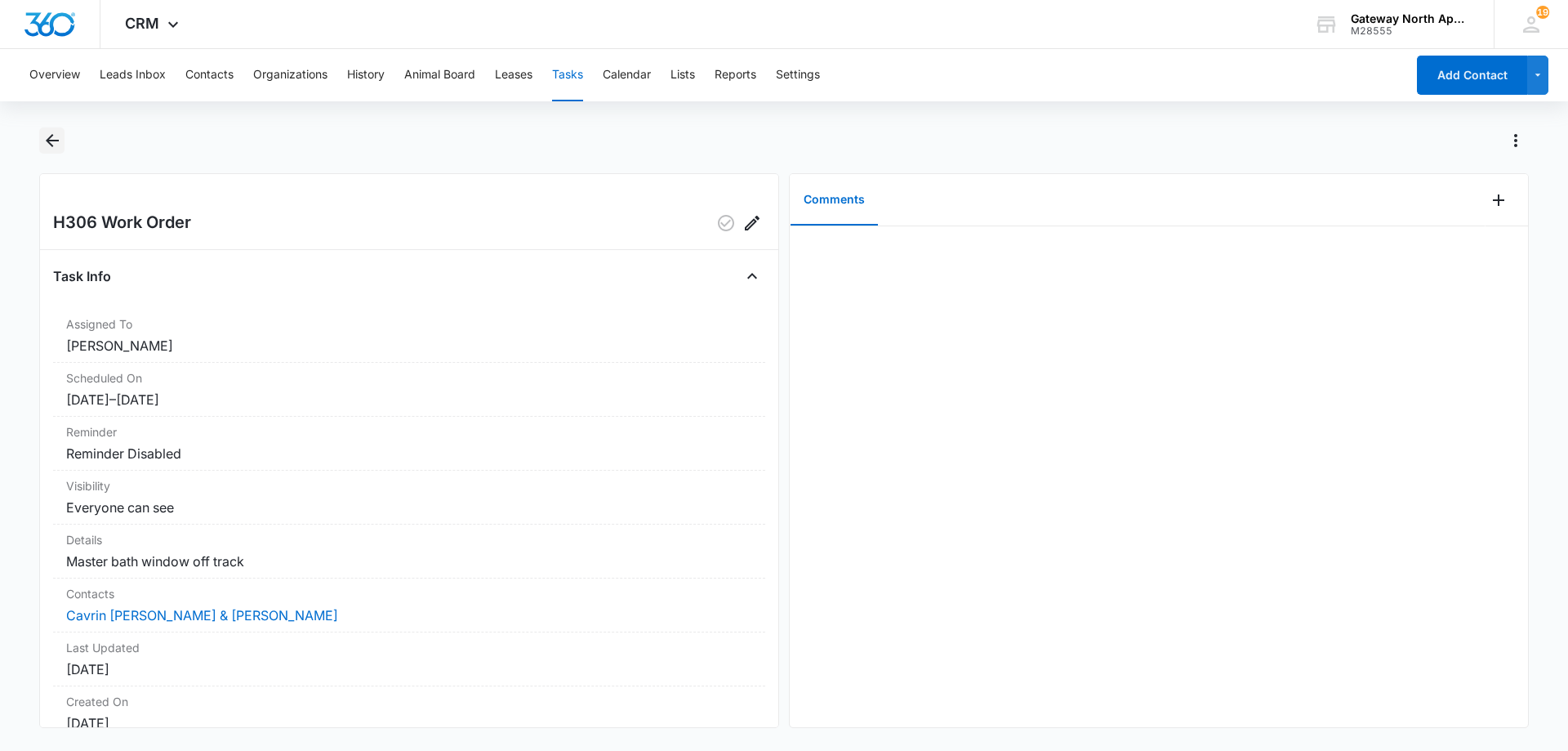
click at [51, 143] on icon "Back" at bounding box center [52, 140] width 19 height 19
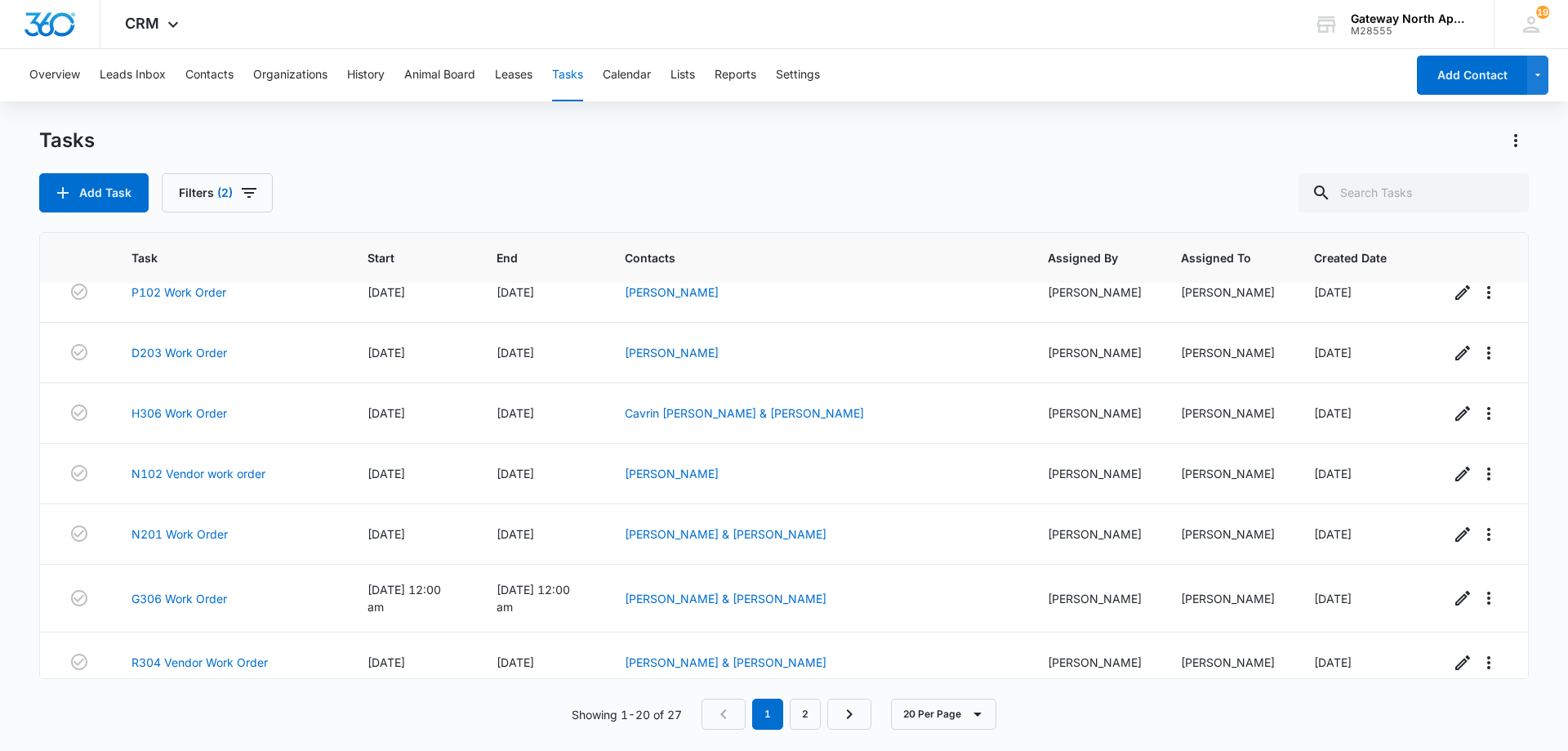
scroll to position [814, 0]
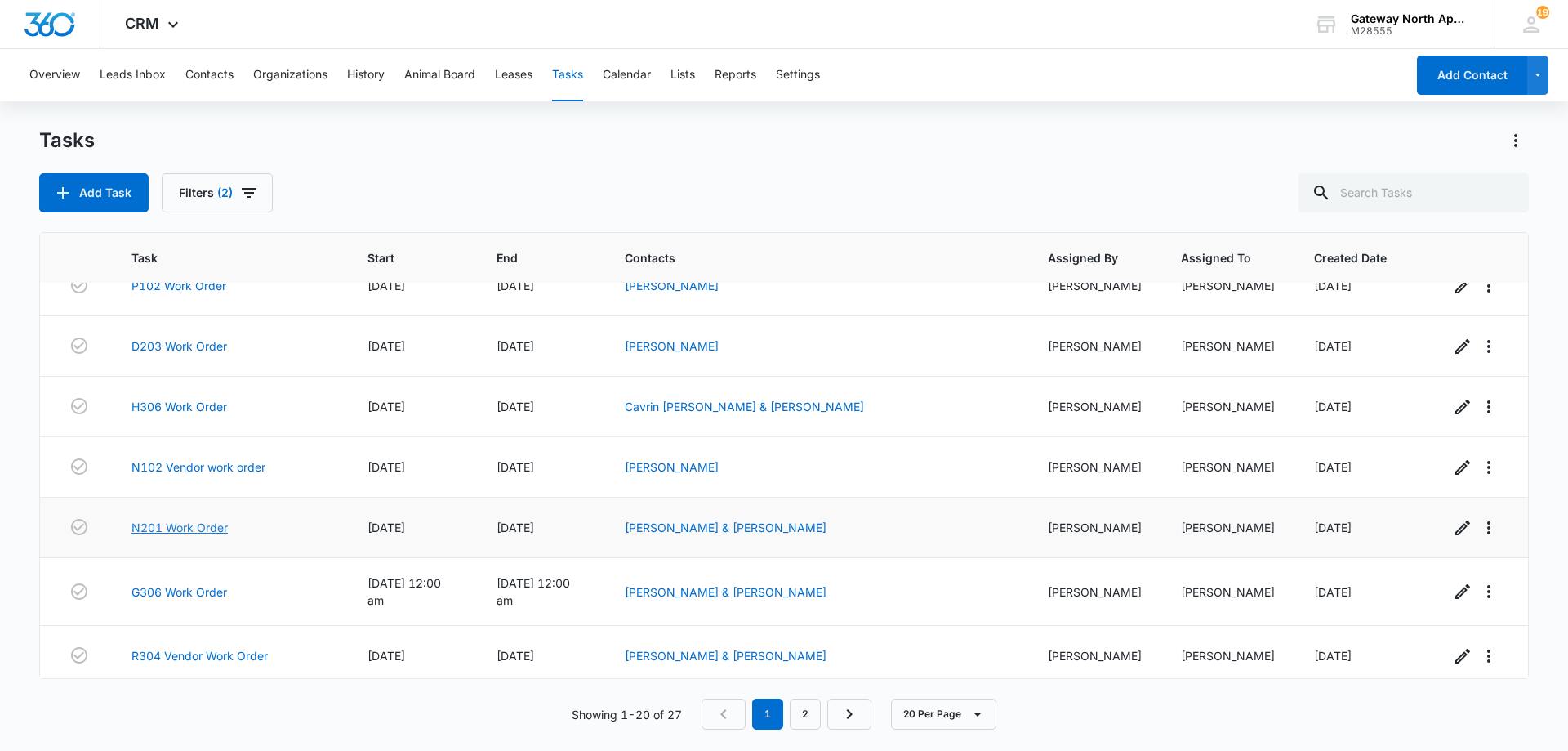
click at [215, 524] on link "N201 Work Order" at bounding box center [179, 527] width 96 height 17
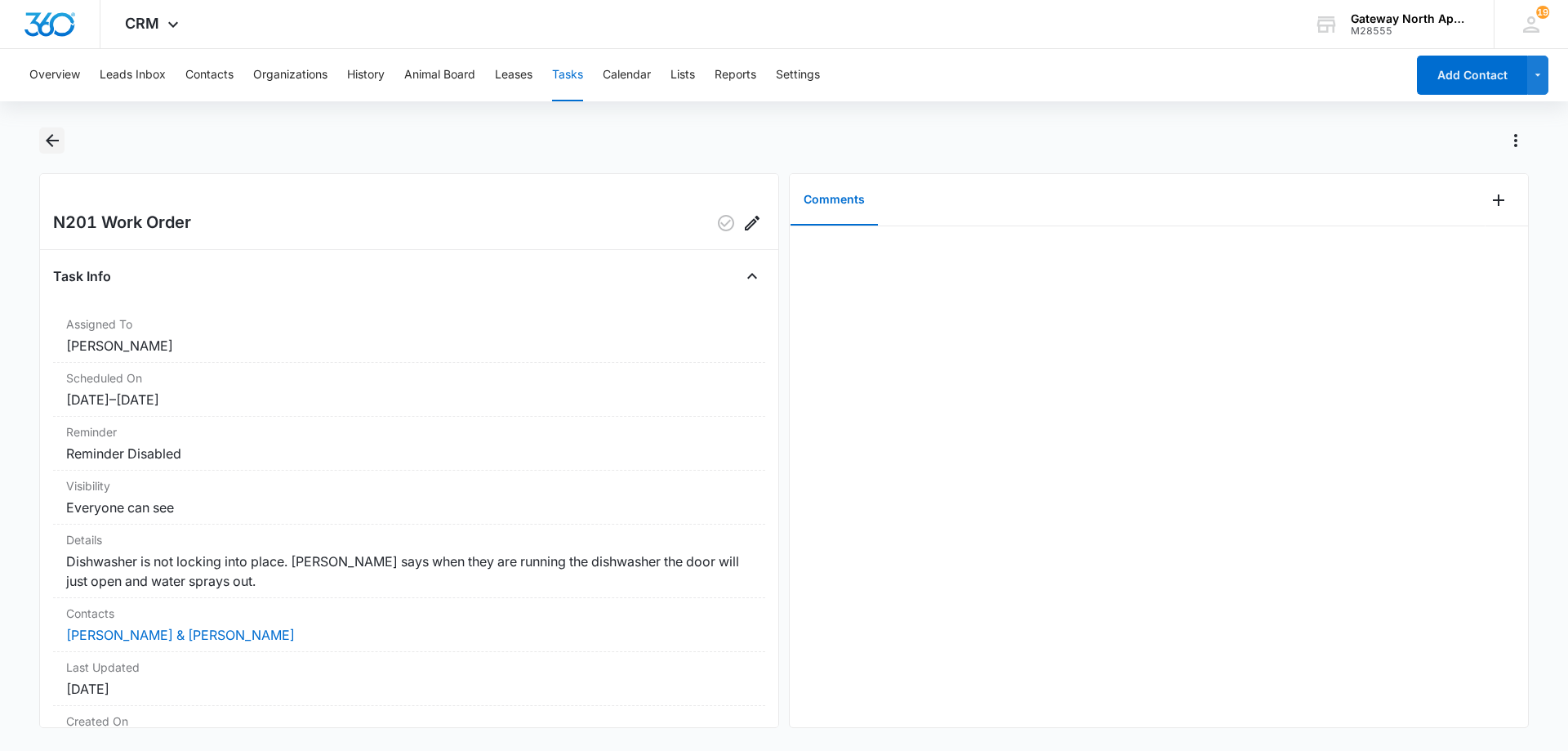
click at [49, 141] on icon "Back" at bounding box center [53, 141] width 13 height 13
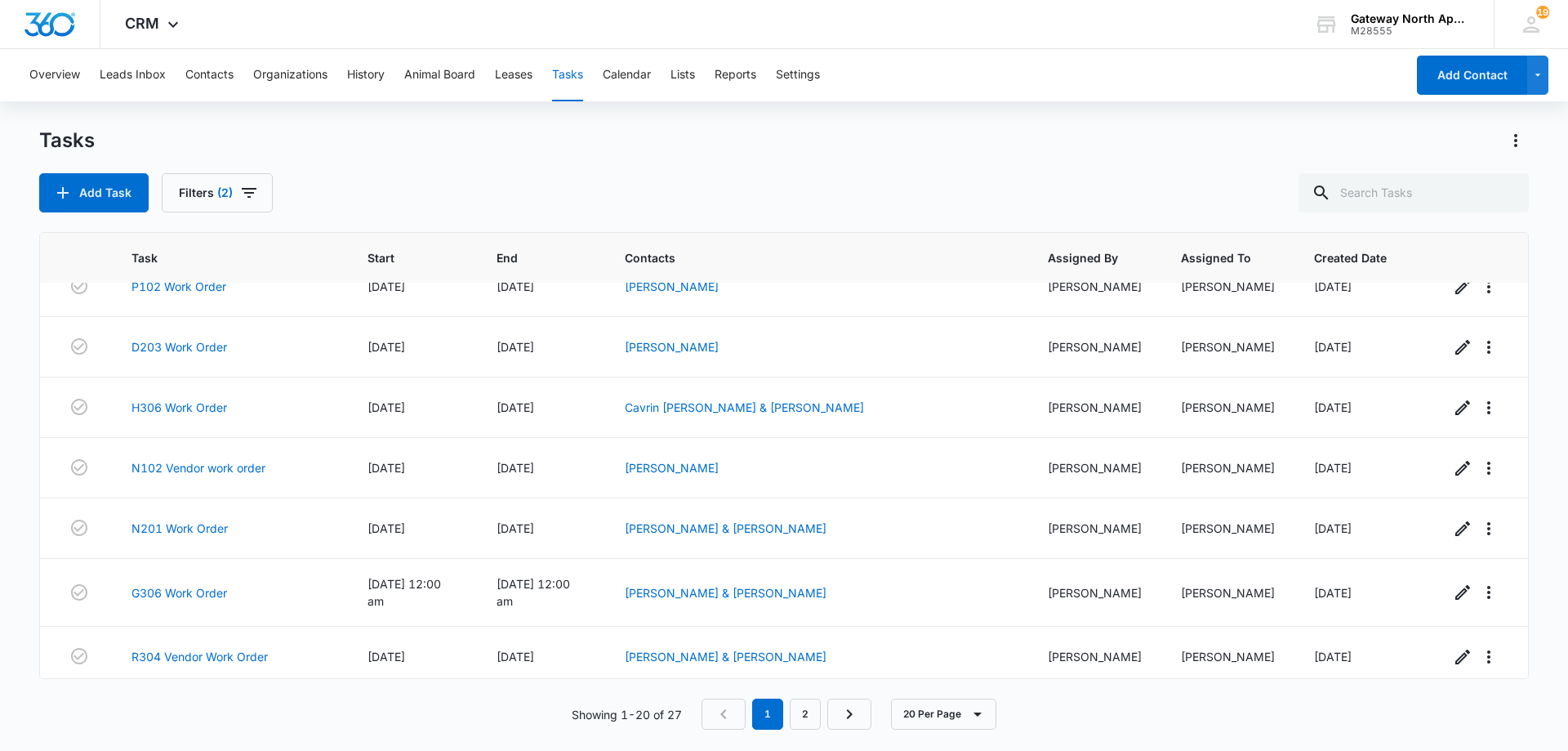
scroll to position [814, 0]
click at [192, 584] on link "G306 Work Order" at bounding box center [179, 592] width 95 height 17
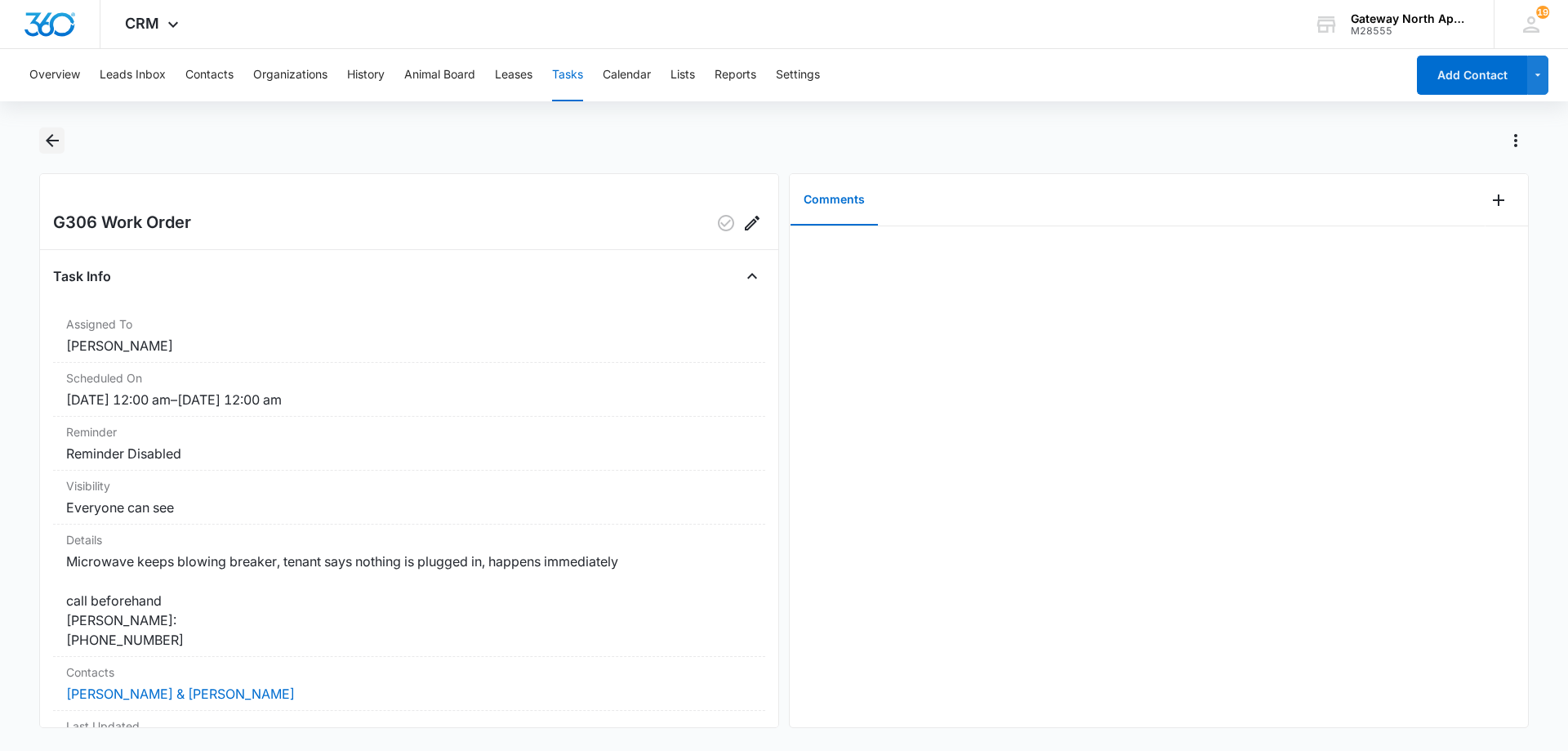
click at [55, 147] on icon "Back" at bounding box center [52, 140] width 19 height 19
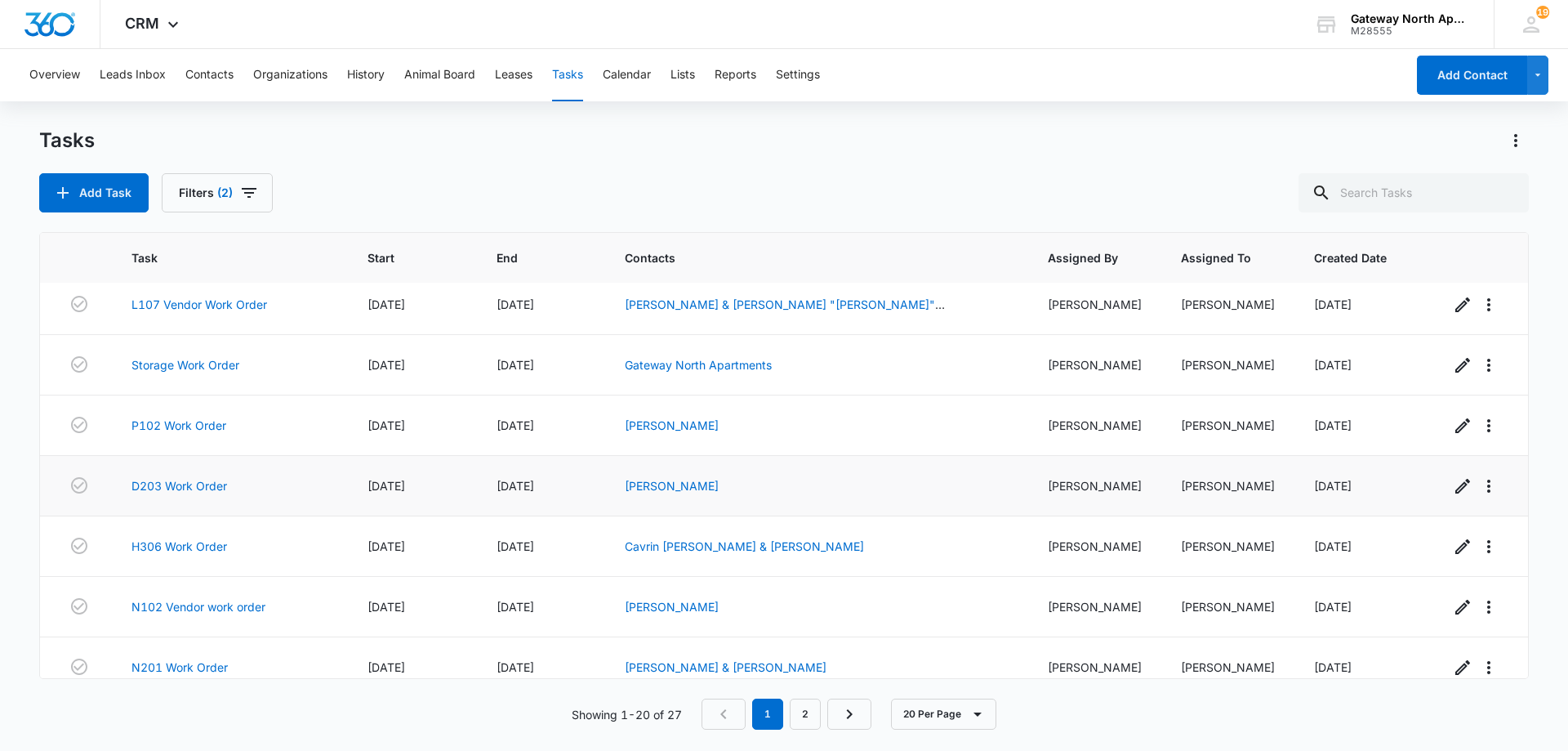
scroll to position [814, 0]
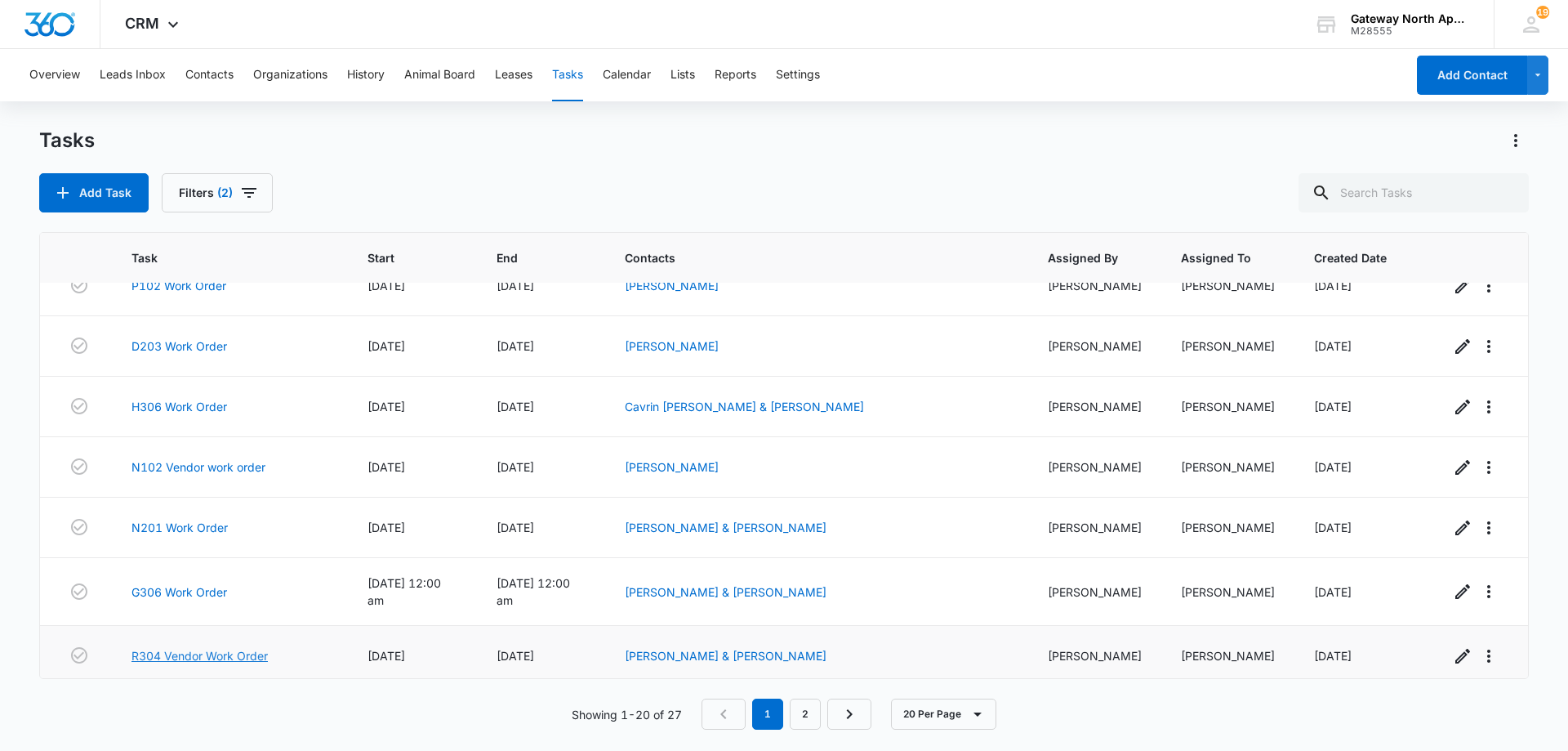
click at [217, 648] on link "R304 Vendor Work Order" at bounding box center [199, 656] width 136 height 17
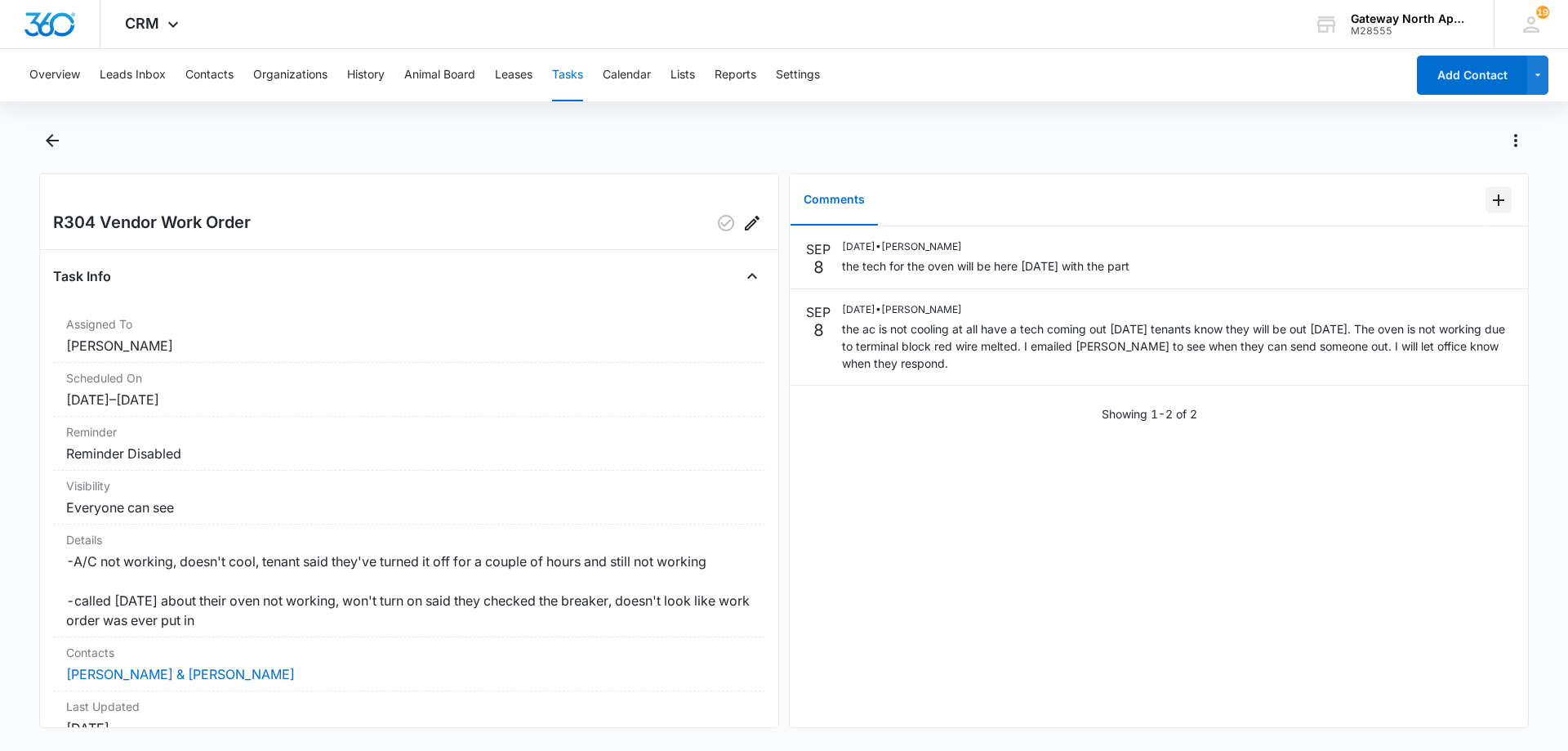
click at [1488, 203] on icon "Add Comment" at bounding box center [1498, 199] width 19 height 19
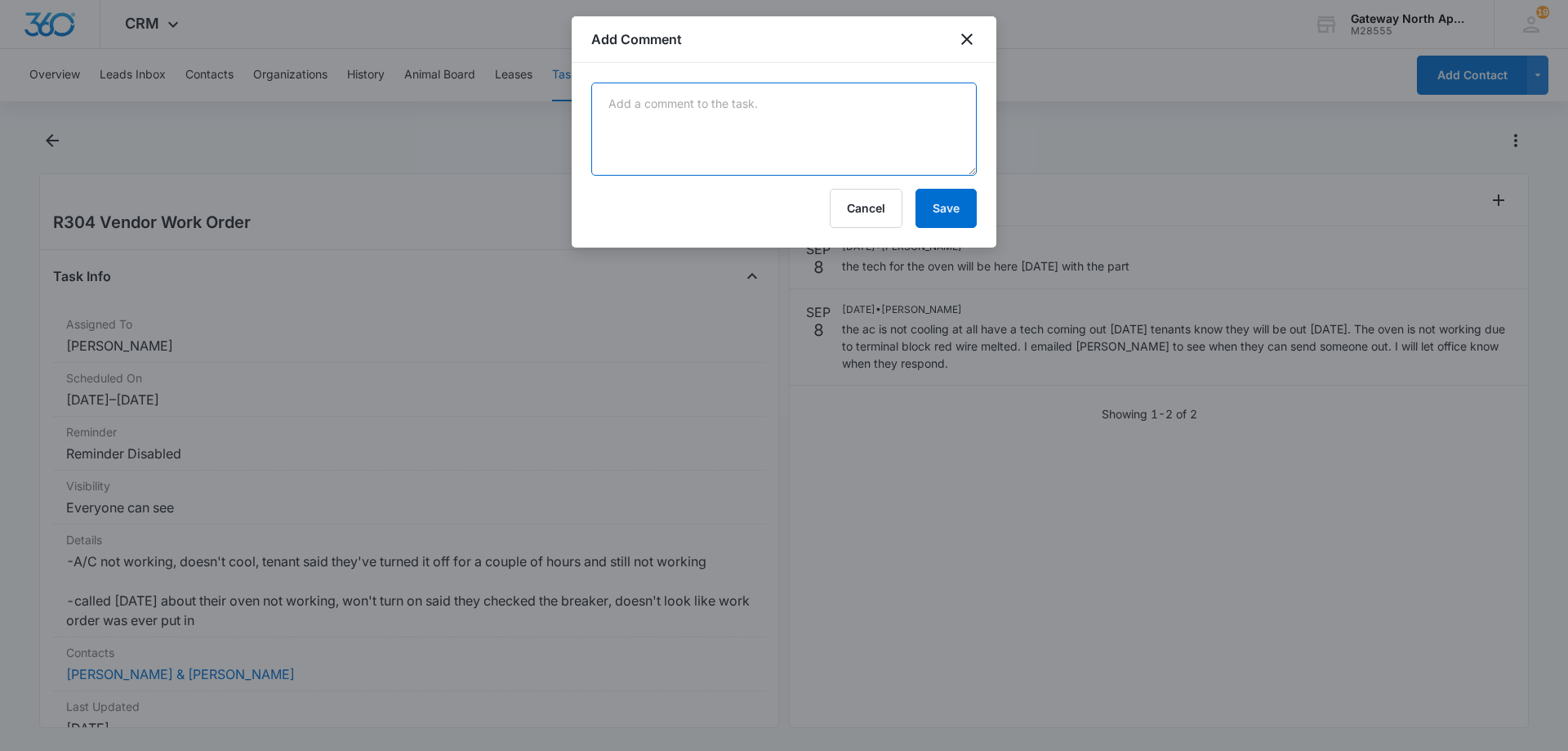
click at [652, 137] on textarea at bounding box center [784, 129] width 385 height 93
click at [926, 642] on div at bounding box center [784, 375] width 1568 height 751
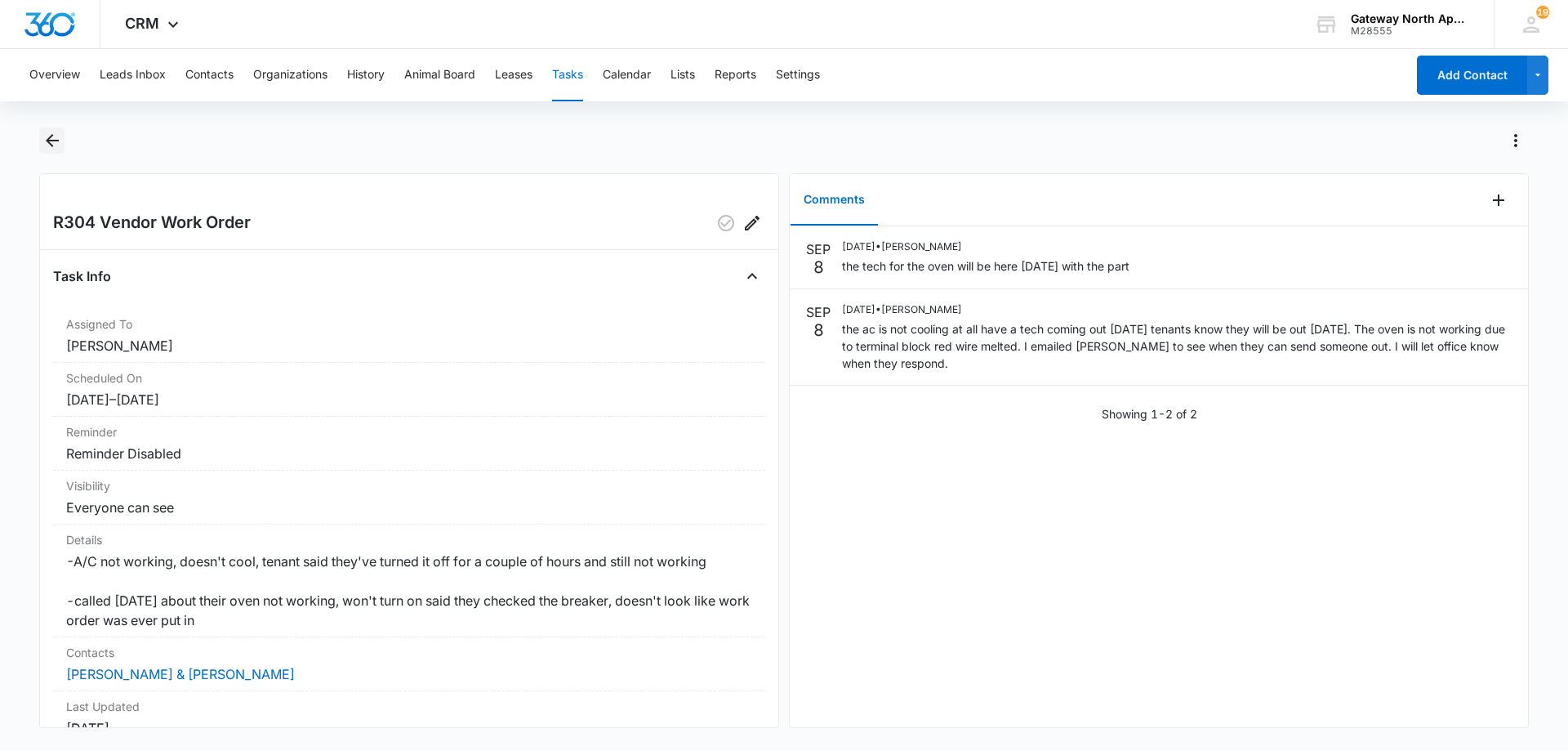
click at [48, 149] on icon "Back" at bounding box center [52, 140] width 19 height 19
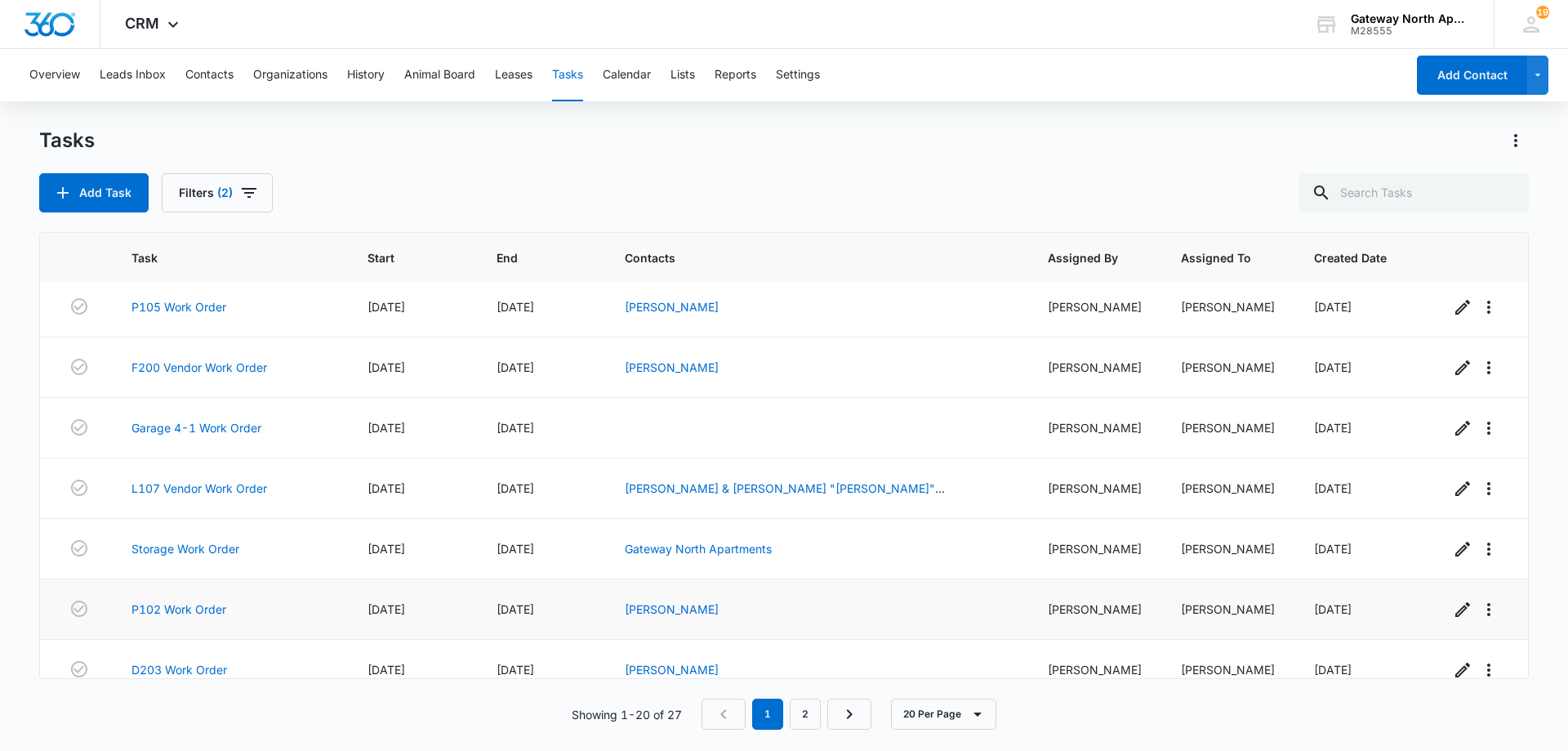
scroll to position [814, 0]
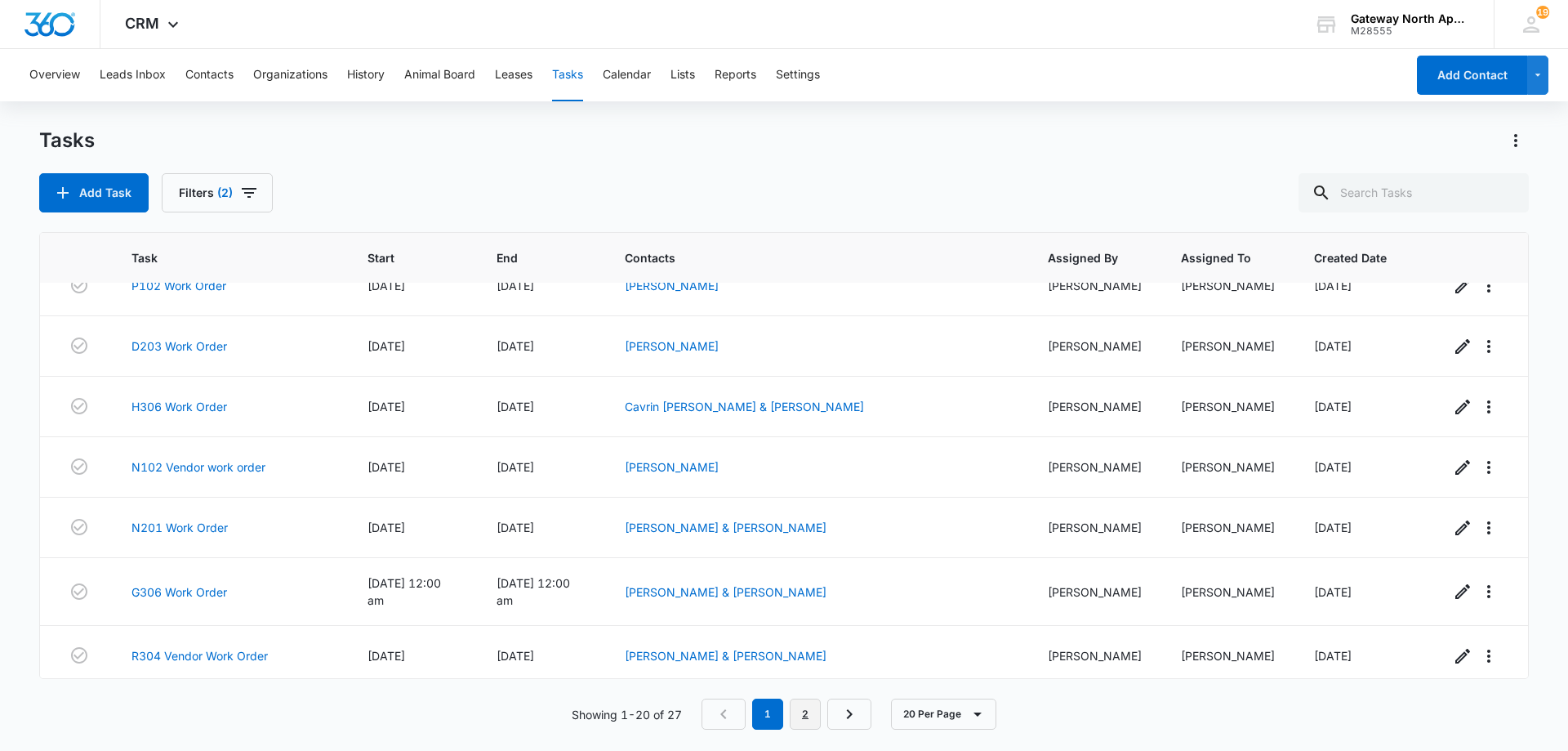
click at [800, 712] on link "2" at bounding box center [805, 713] width 31 height 31
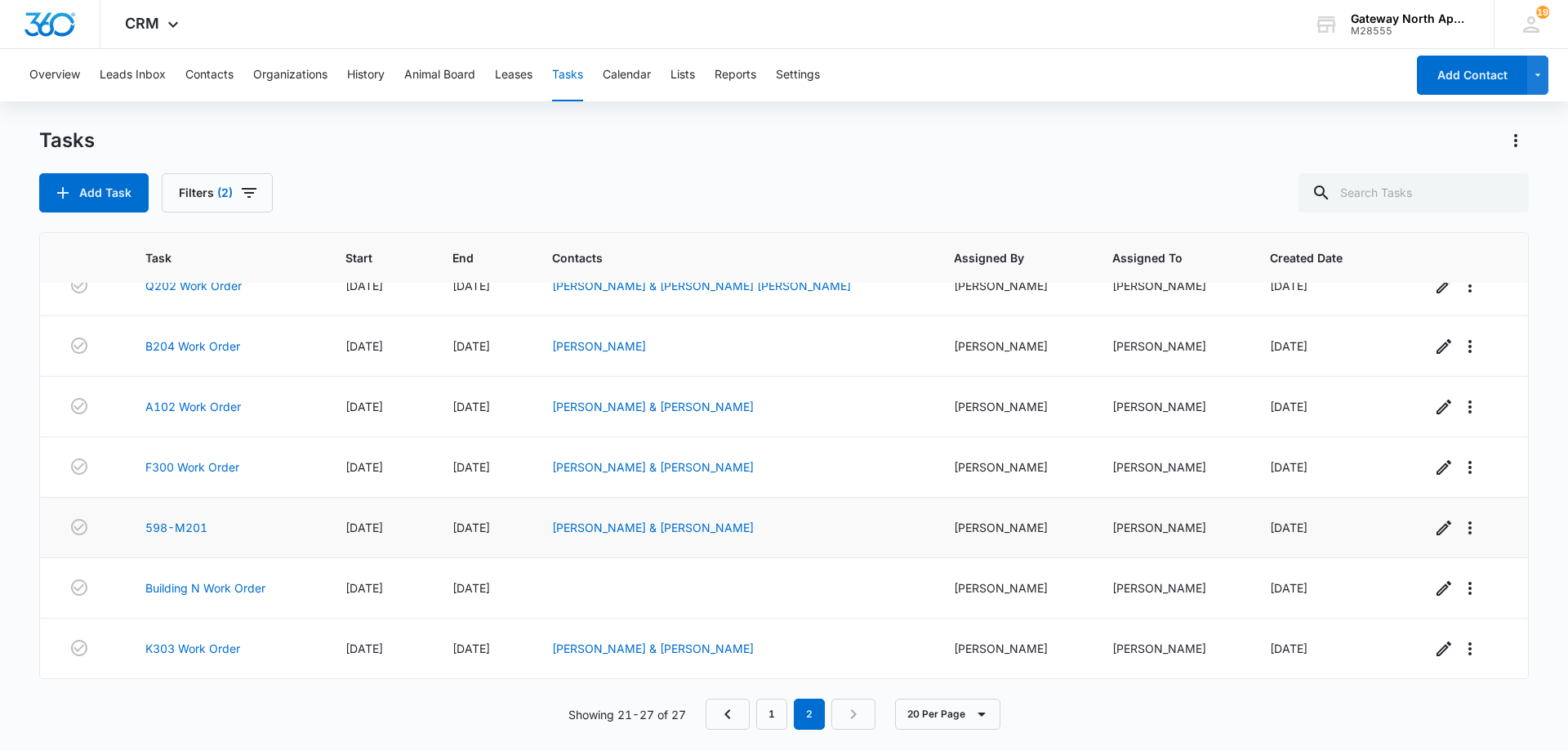
scroll to position [0, 0]
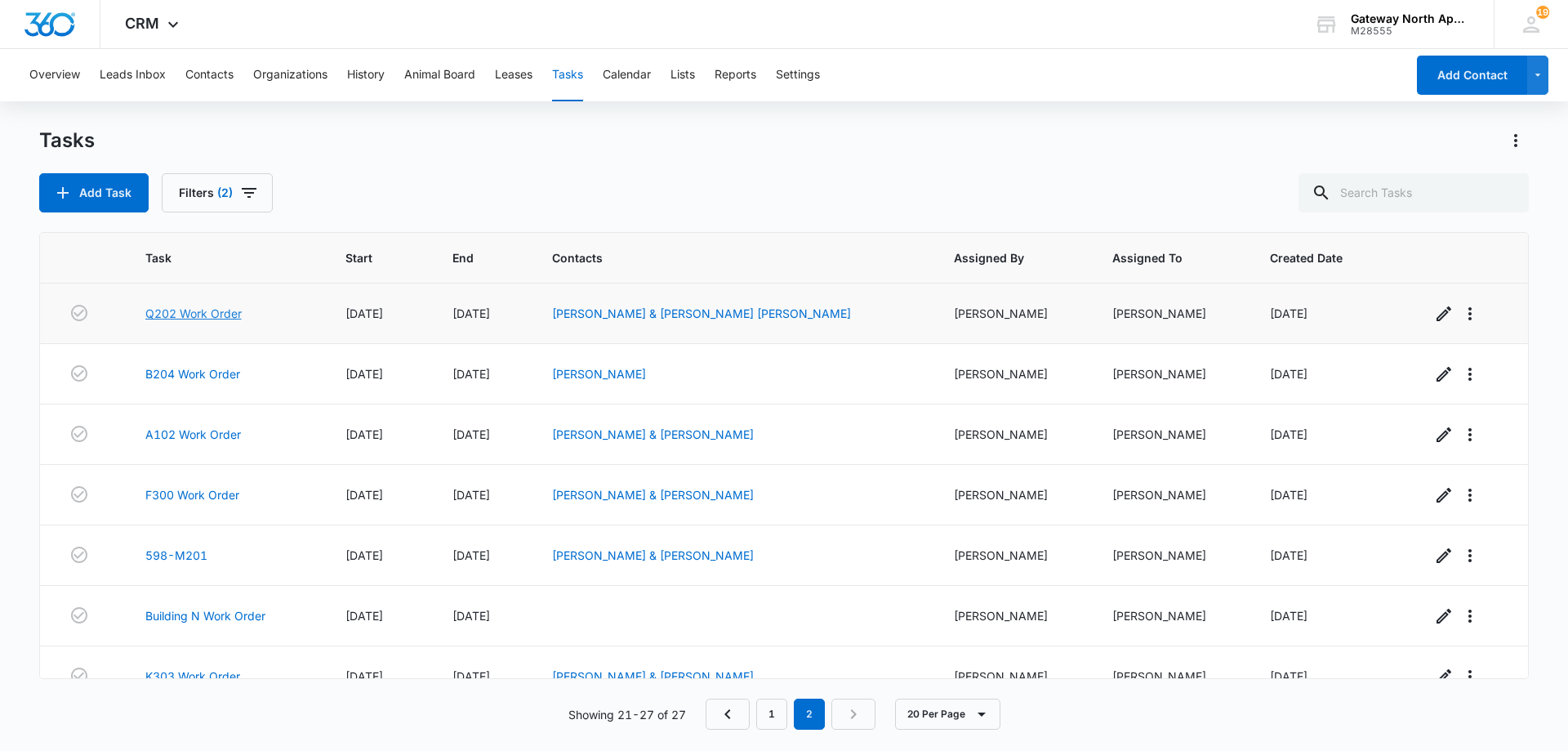
click at [202, 309] on link "Q202 Work Order" at bounding box center [193, 313] width 96 height 17
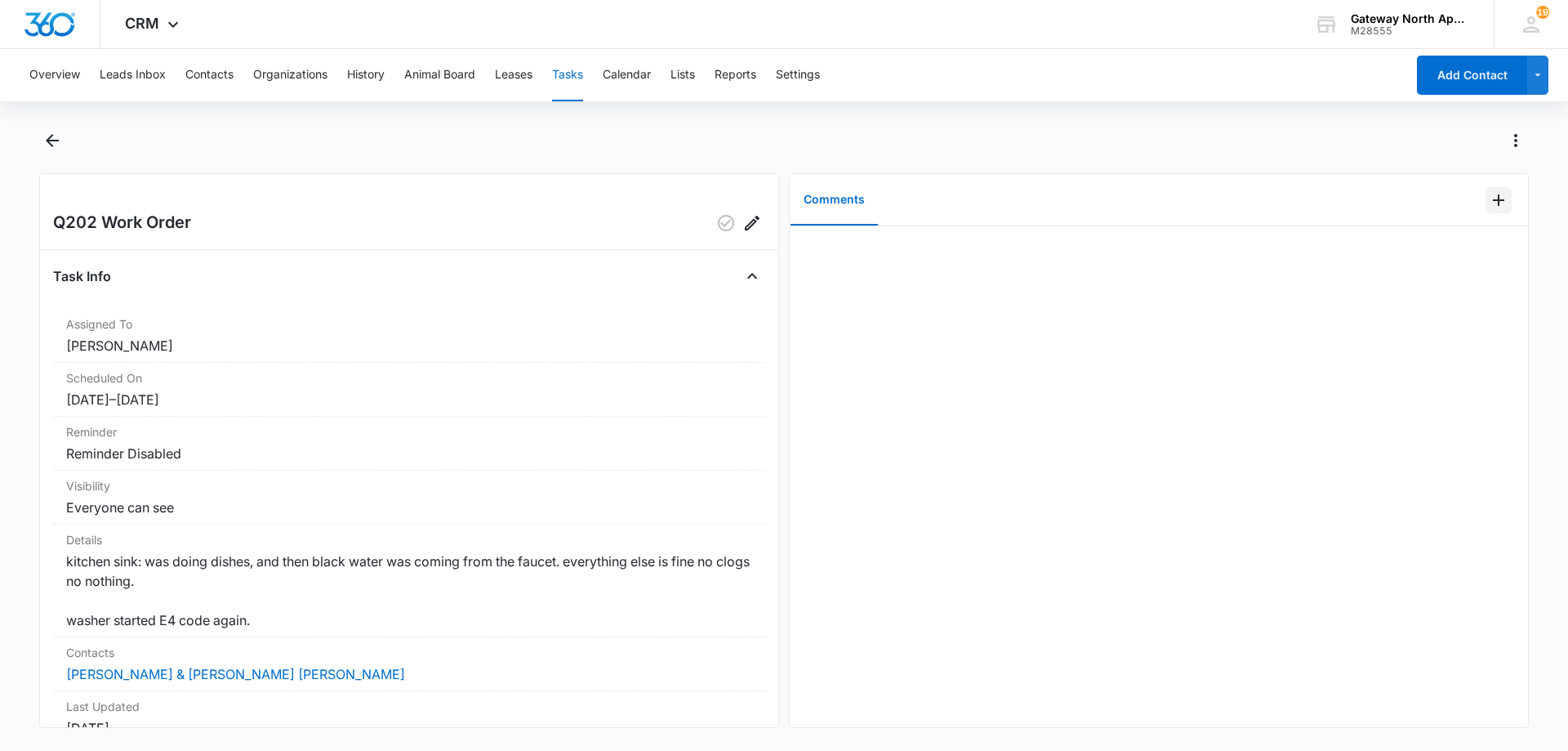
click at [1489, 201] on icon "Add Comment" at bounding box center [1498, 199] width 19 height 19
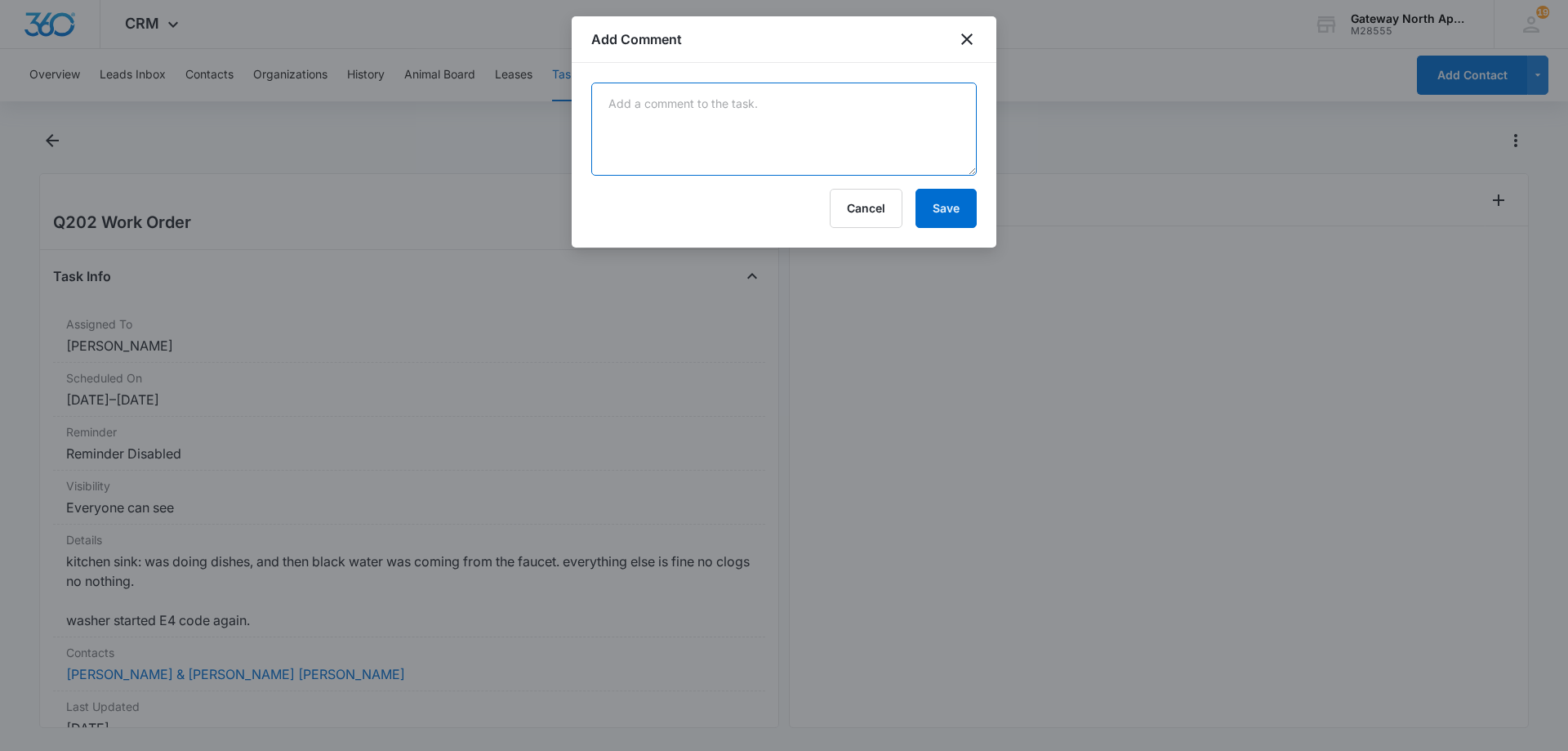
click at [645, 127] on textarea at bounding box center [784, 129] width 385 height 93
click at [802, 133] on textarea "the black water only came out for few seconds that day. it seems to be somethin…" at bounding box center [784, 129] width 385 height 93
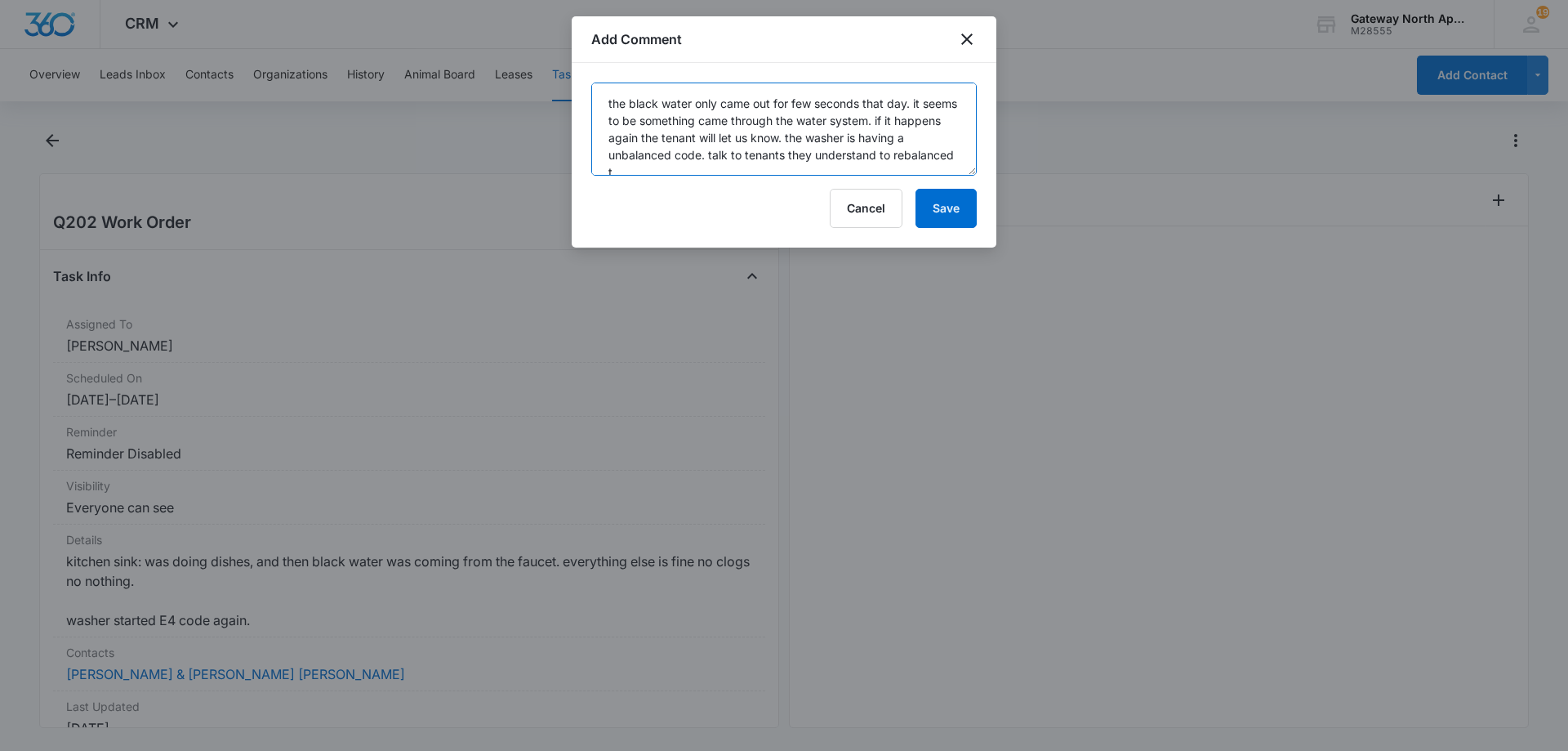
scroll to position [4, 0]
type textarea "the black water only came out for few seconds that day. it seems to be somethin…"
click at [944, 213] on button "Save" at bounding box center [946, 208] width 61 height 39
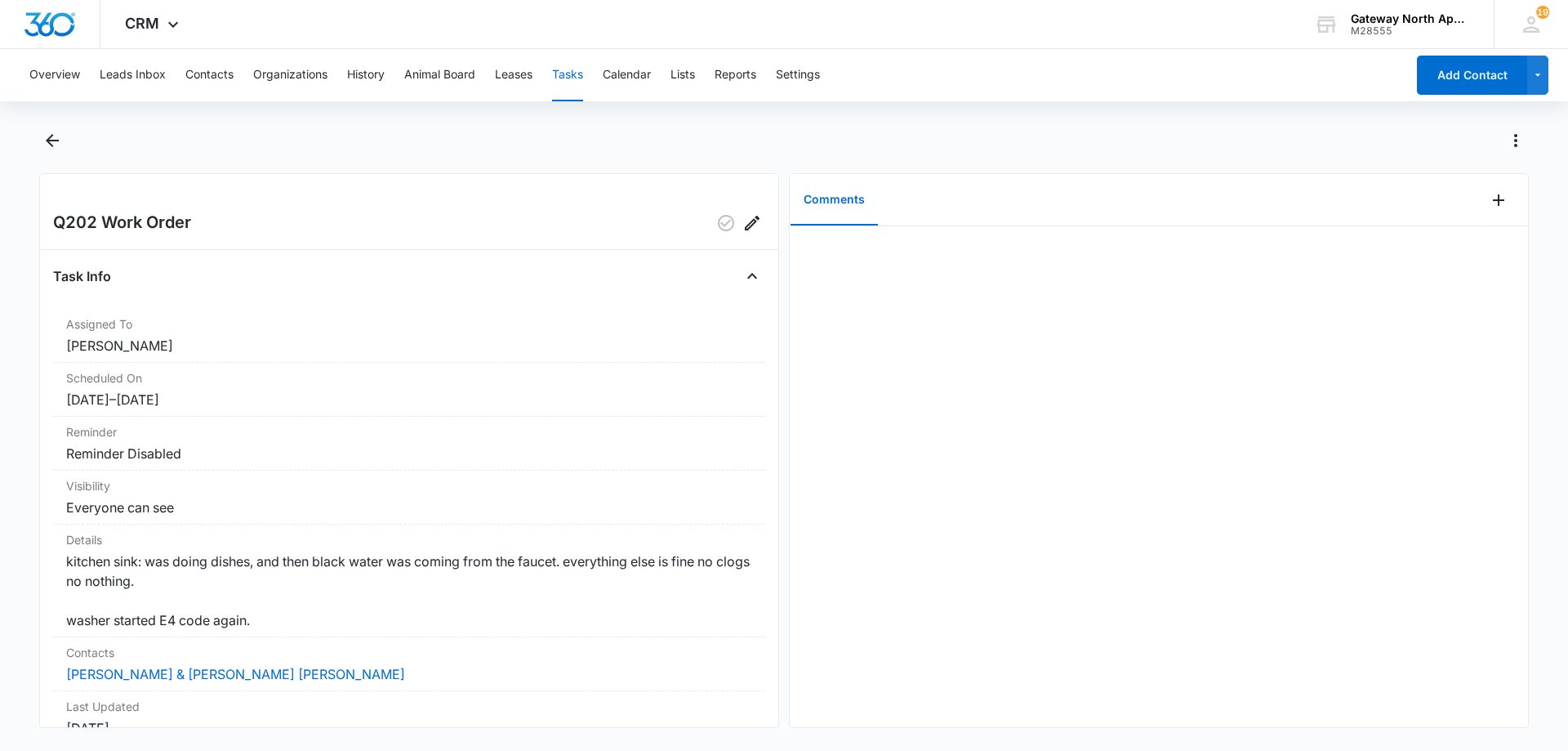
click at [531, 221] on div "Q202 Work Order" at bounding box center [409, 223] width 712 height 26
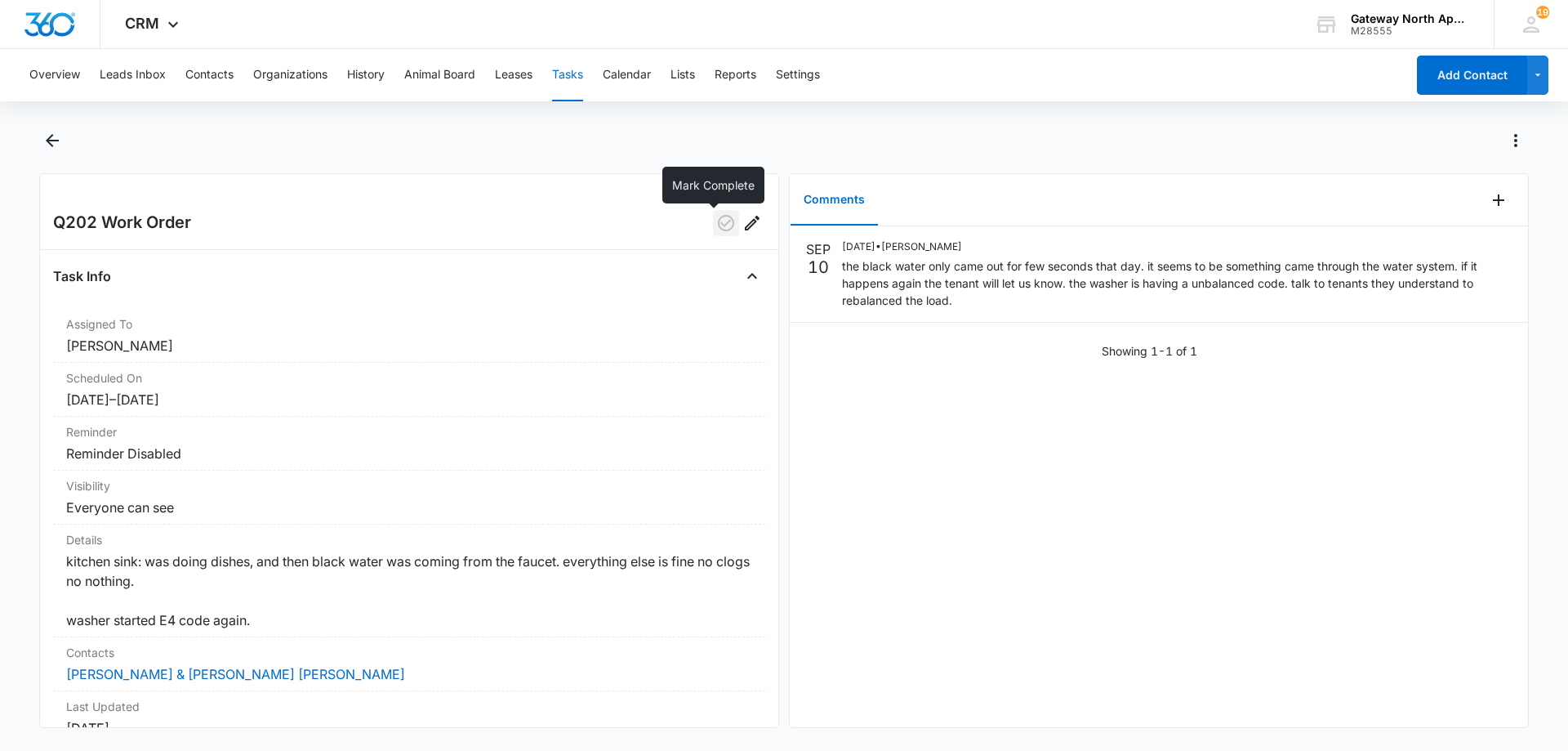
click at [717, 221] on icon "button" at bounding box center [726, 224] width 17 height 17
click at [50, 150] on button "Back" at bounding box center [52, 140] width 25 height 26
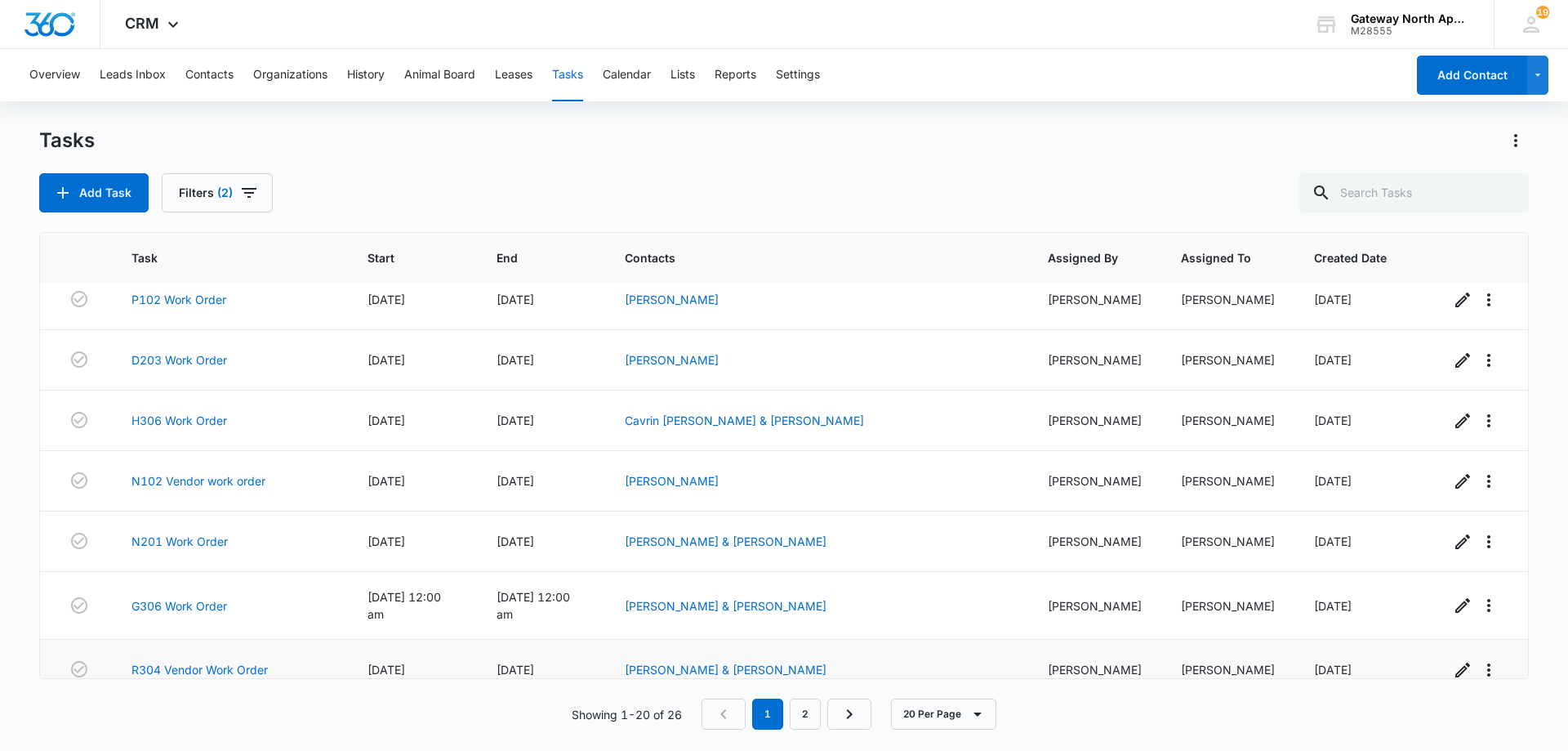
scroll to position [814, 0]
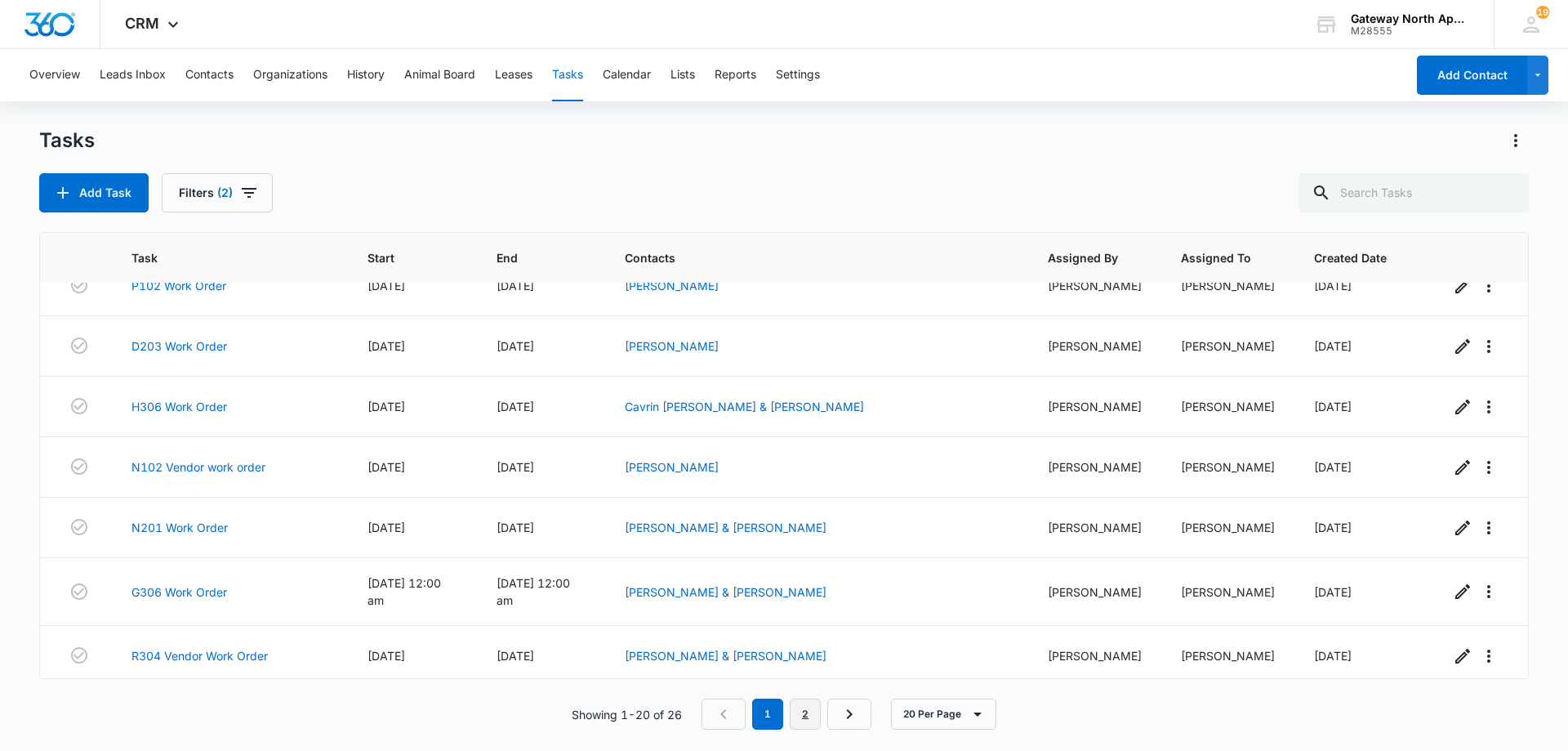
click at [816, 716] on link "2" at bounding box center [805, 713] width 31 height 31
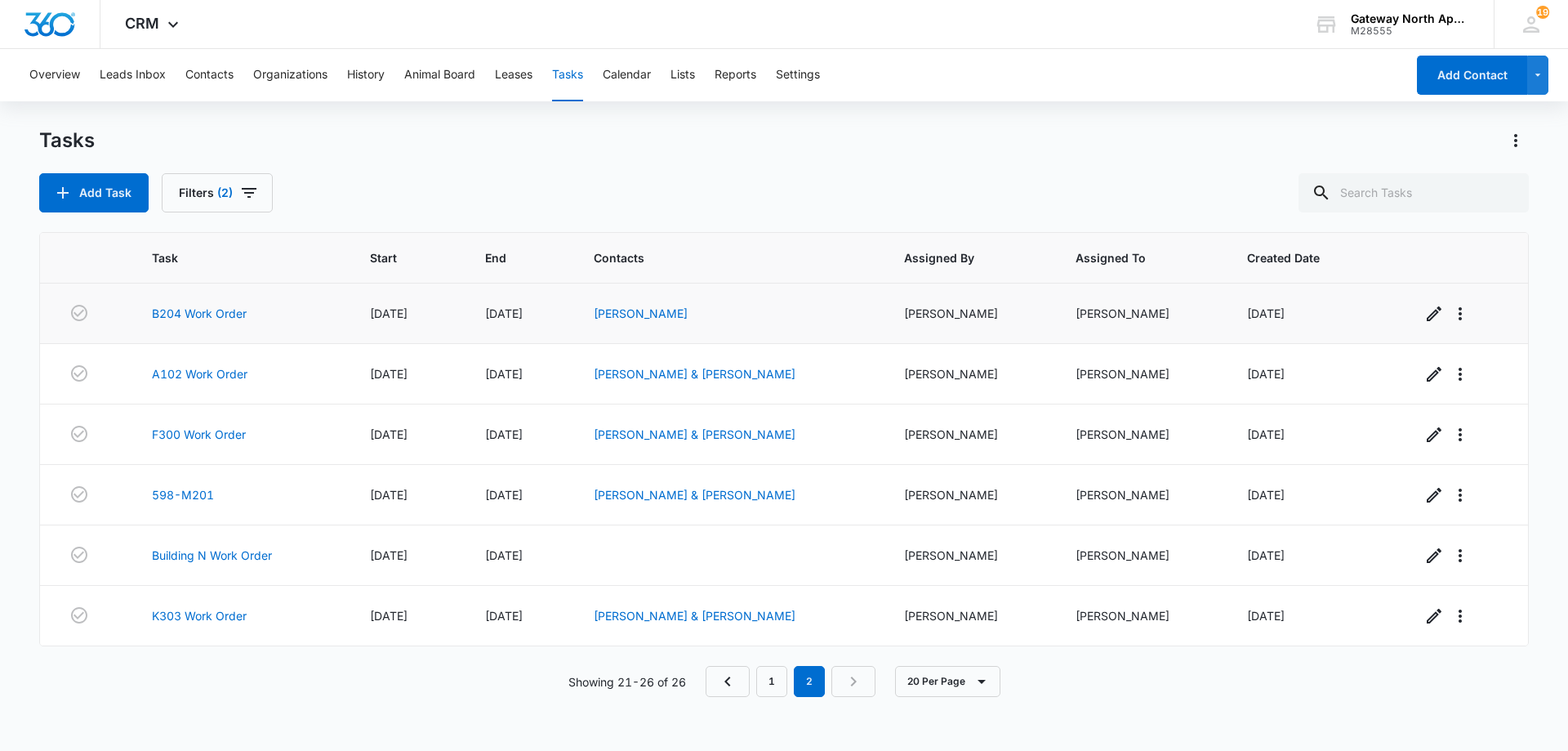
scroll to position [0, 0]
click at [229, 310] on link "B204 Work Order" at bounding box center [198, 313] width 95 height 17
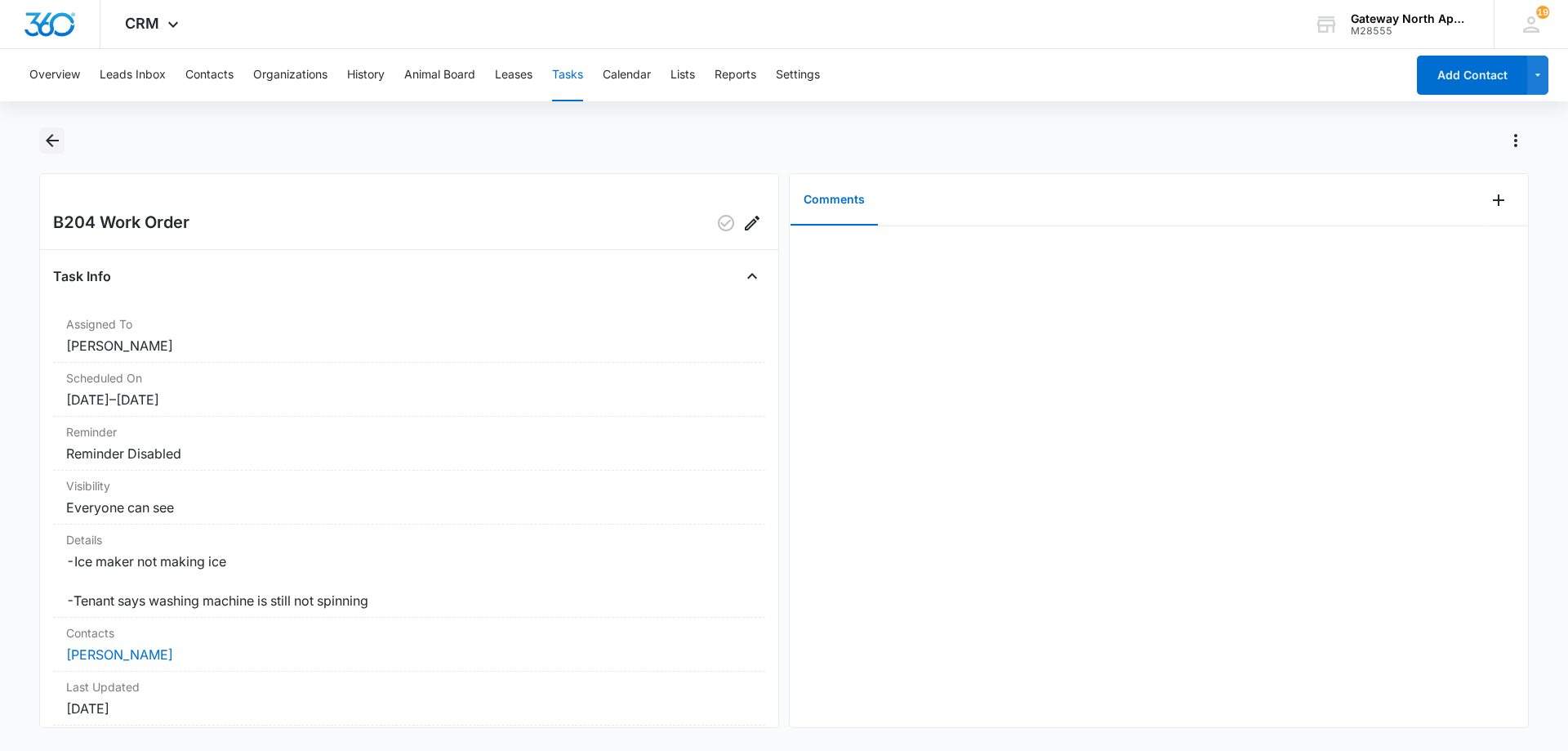
click at [50, 136] on icon "Back" at bounding box center [53, 141] width 13 height 13
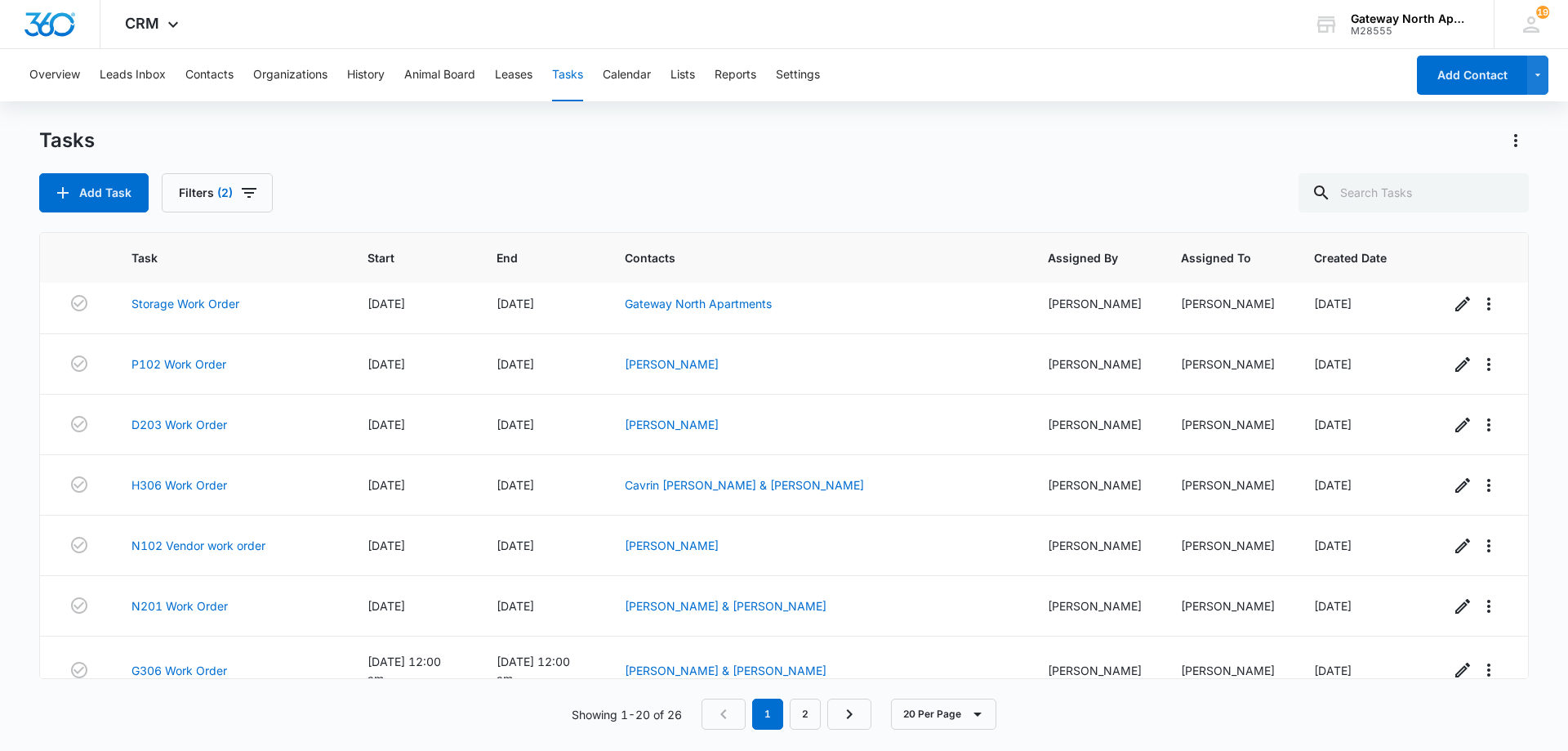
scroll to position [814, 0]
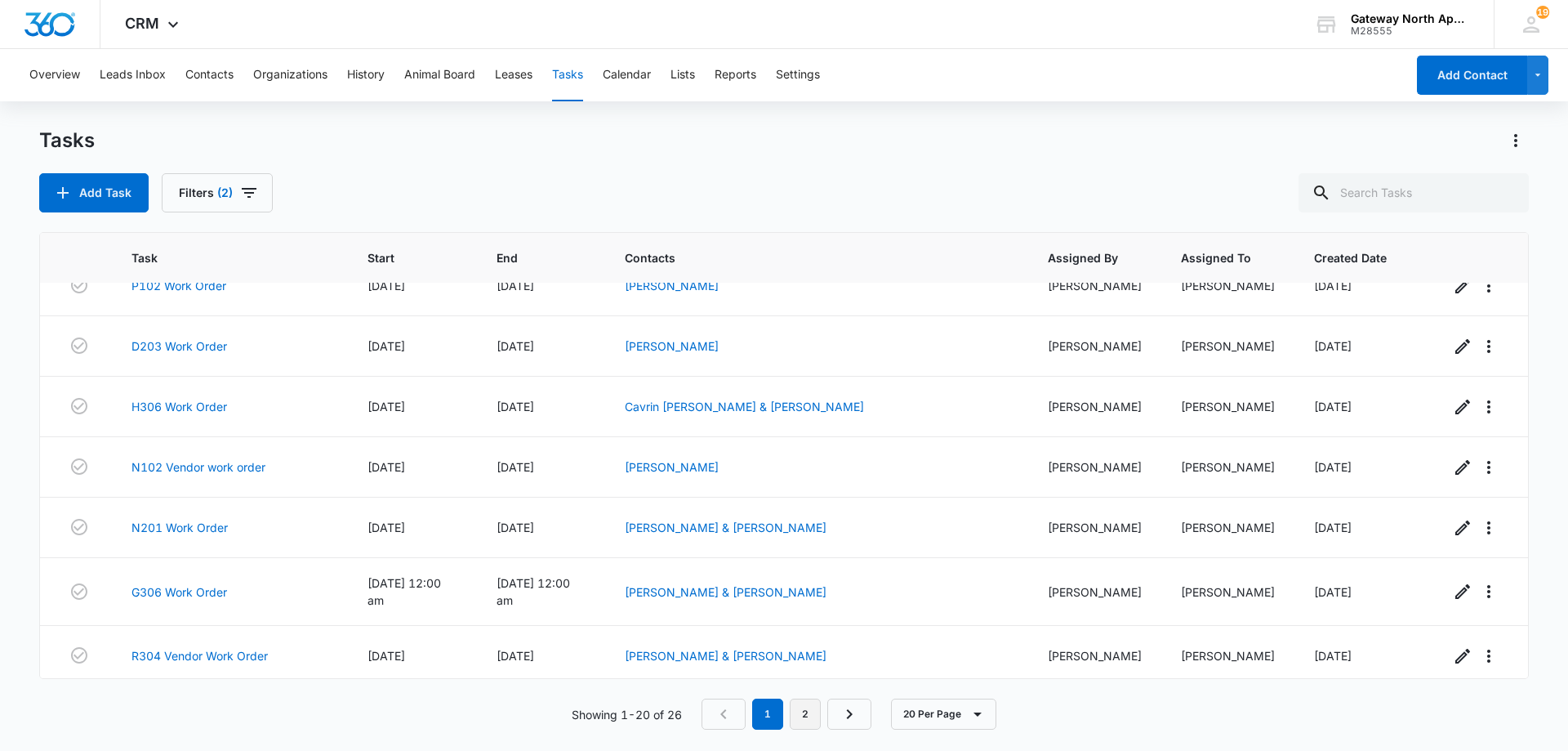
click at [820, 716] on nav "1 2" at bounding box center [786, 713] width 170 height 31
click at [810, 721] on link "2" at bounding box center [805, 713] width 31 height 31
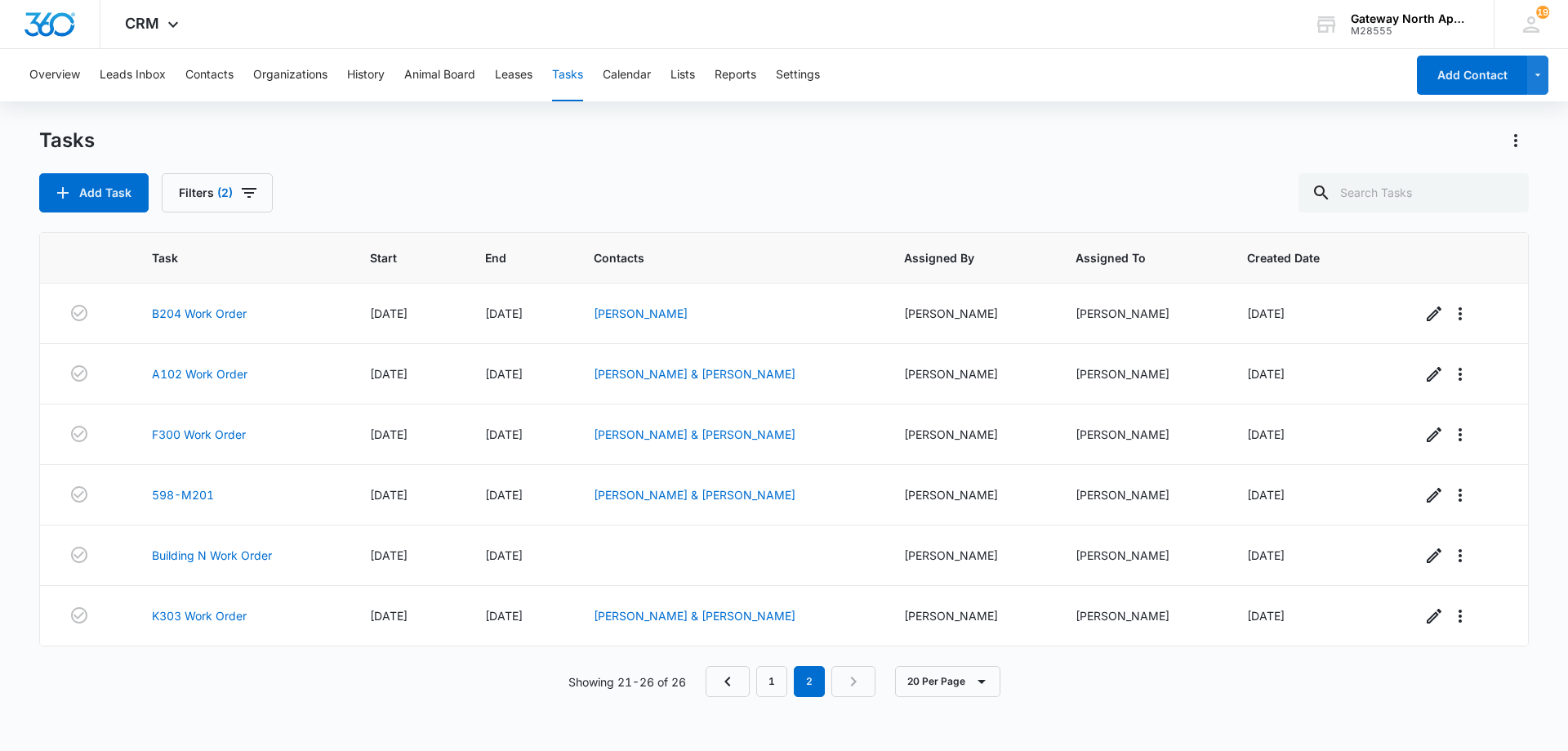
scroll to position [0, 0]
click at [213, 373] on link "A102 Work Order" at bounding box center [199, 373] width 95 height 17
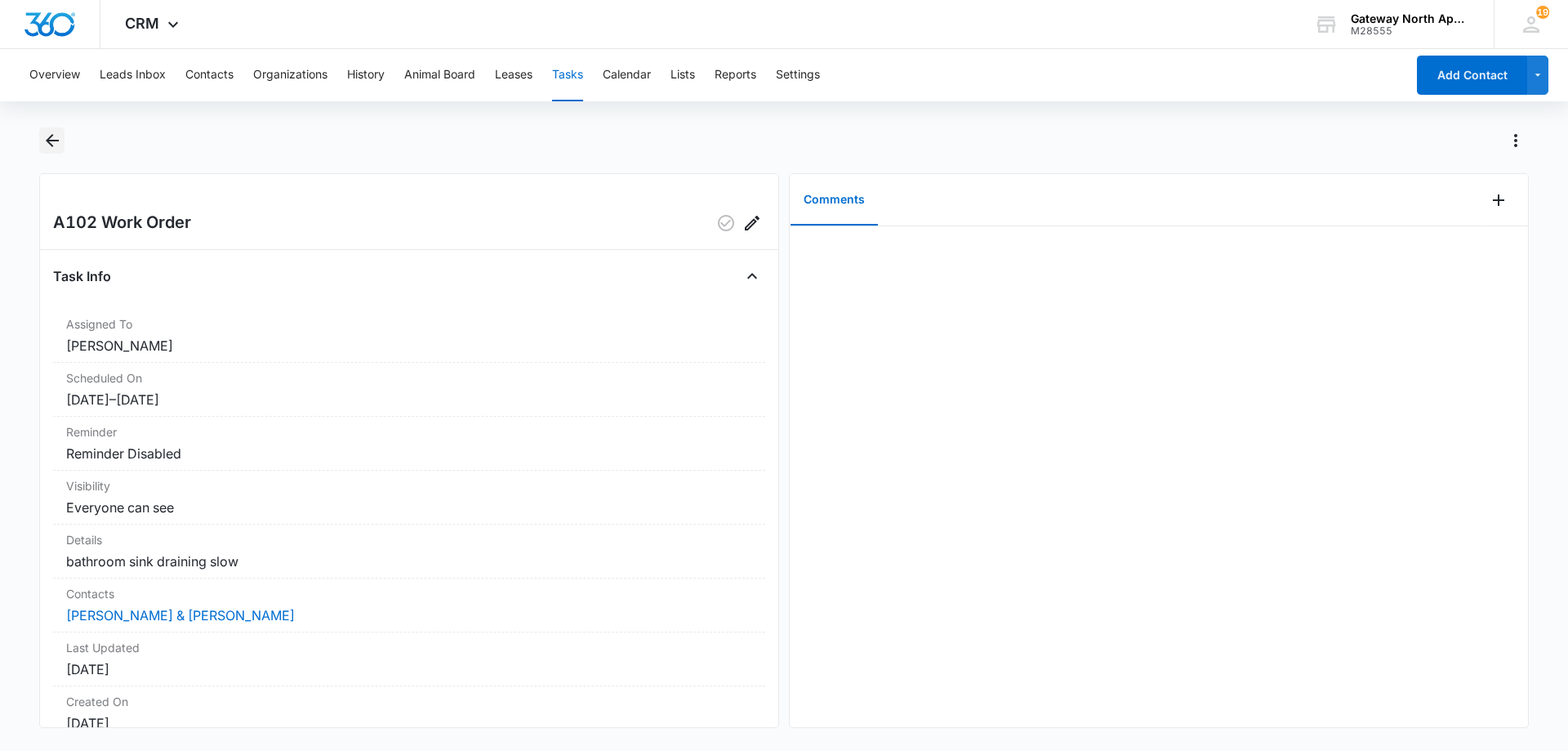
click at [53, 147] on icon "Back" at bounding box center [52, 140] width 19 height 19
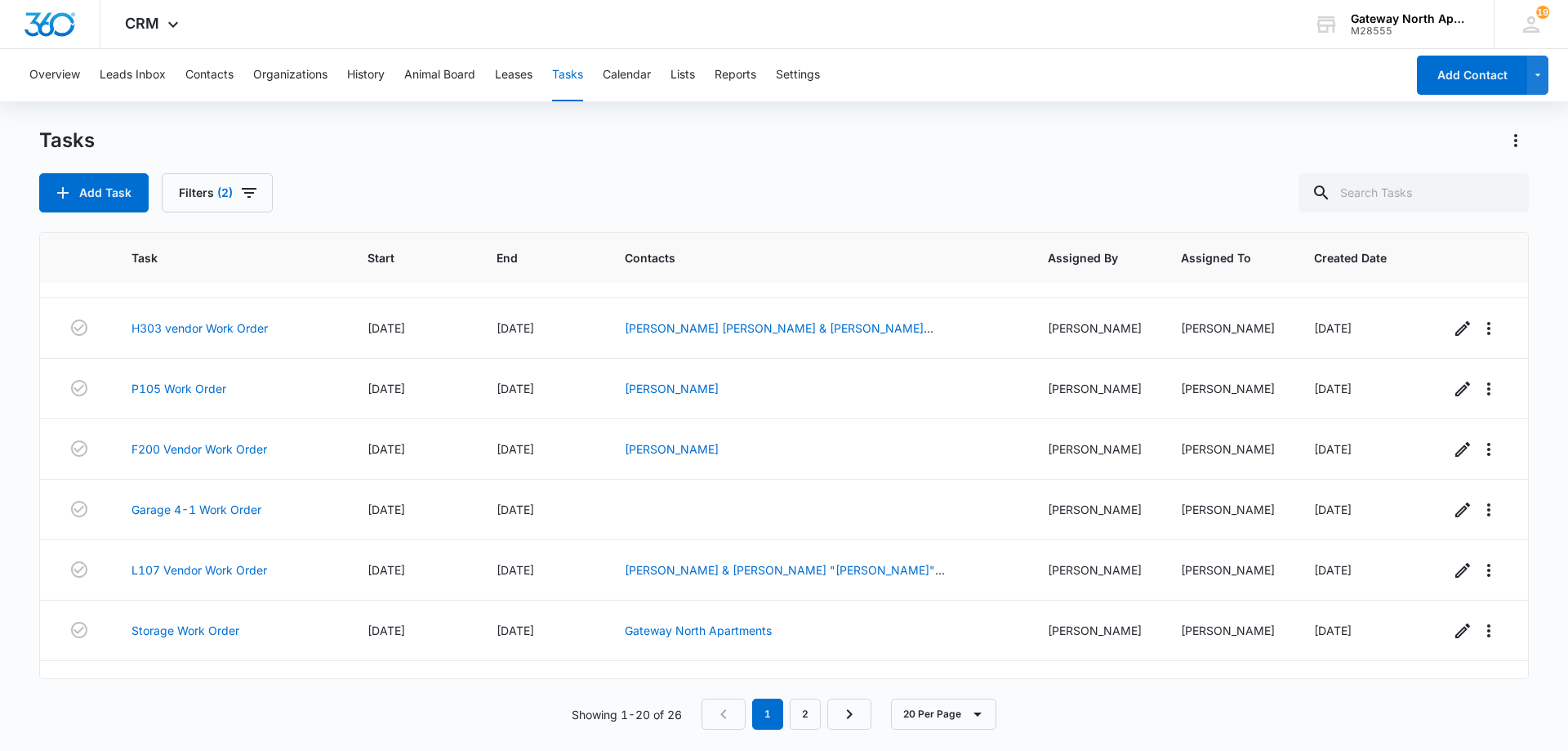
scroll to position [814, 0]
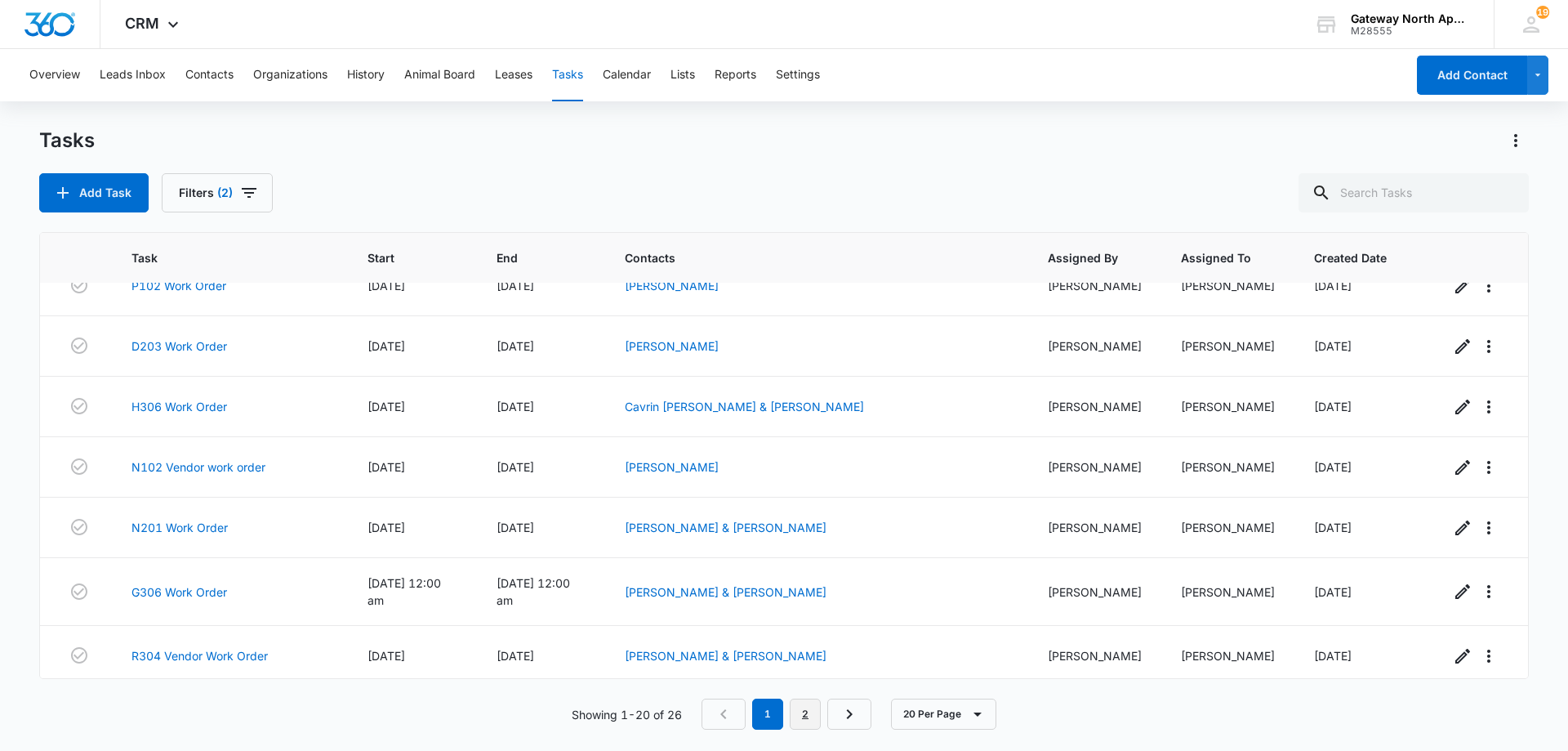
click at [802, 713] on link "2" at bounding box center [805, 713] width 31 height 31
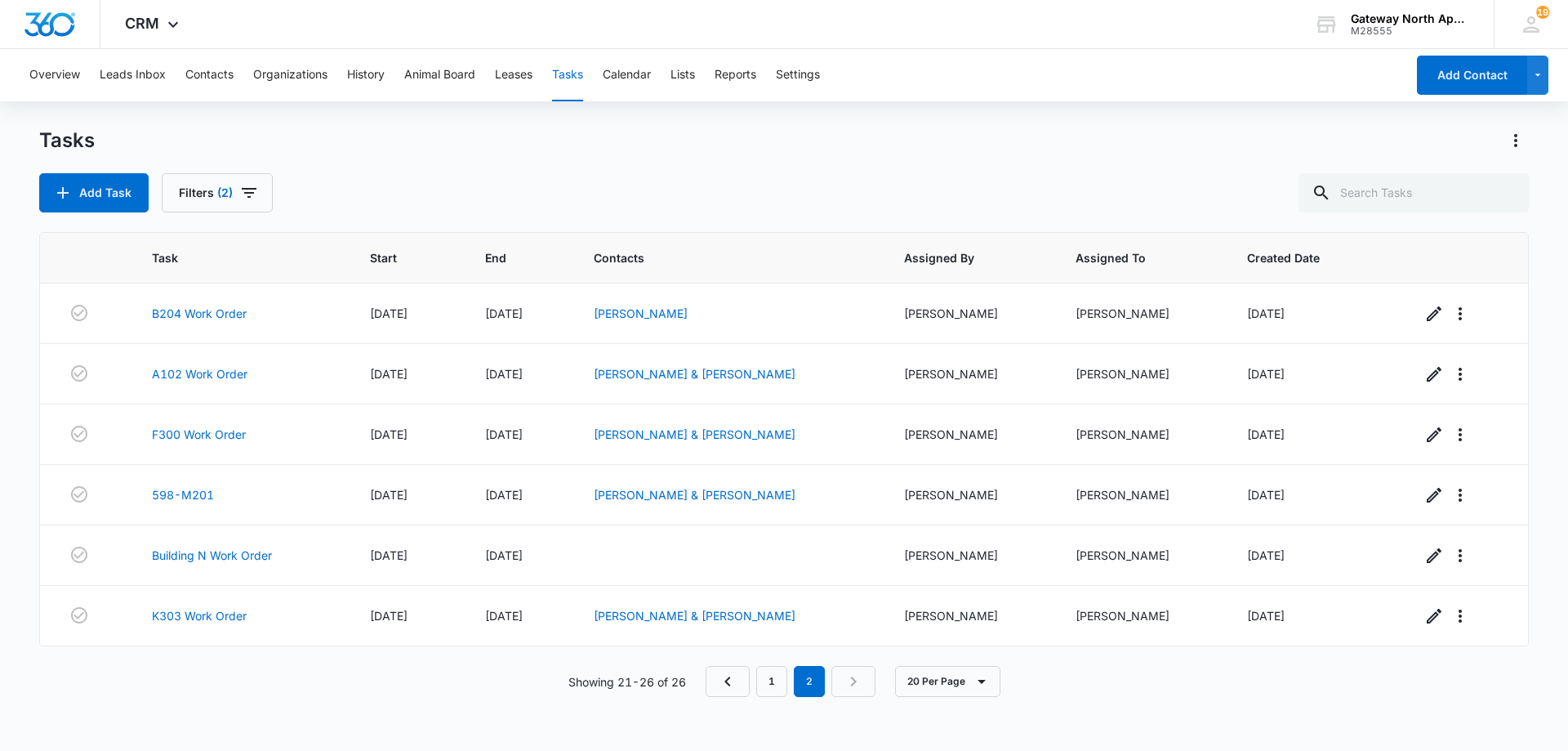
scroll to position [0, 0]
click at [203, 439] on link "F300 Work Order" at bounding box center [198, 434] width 94 height 17
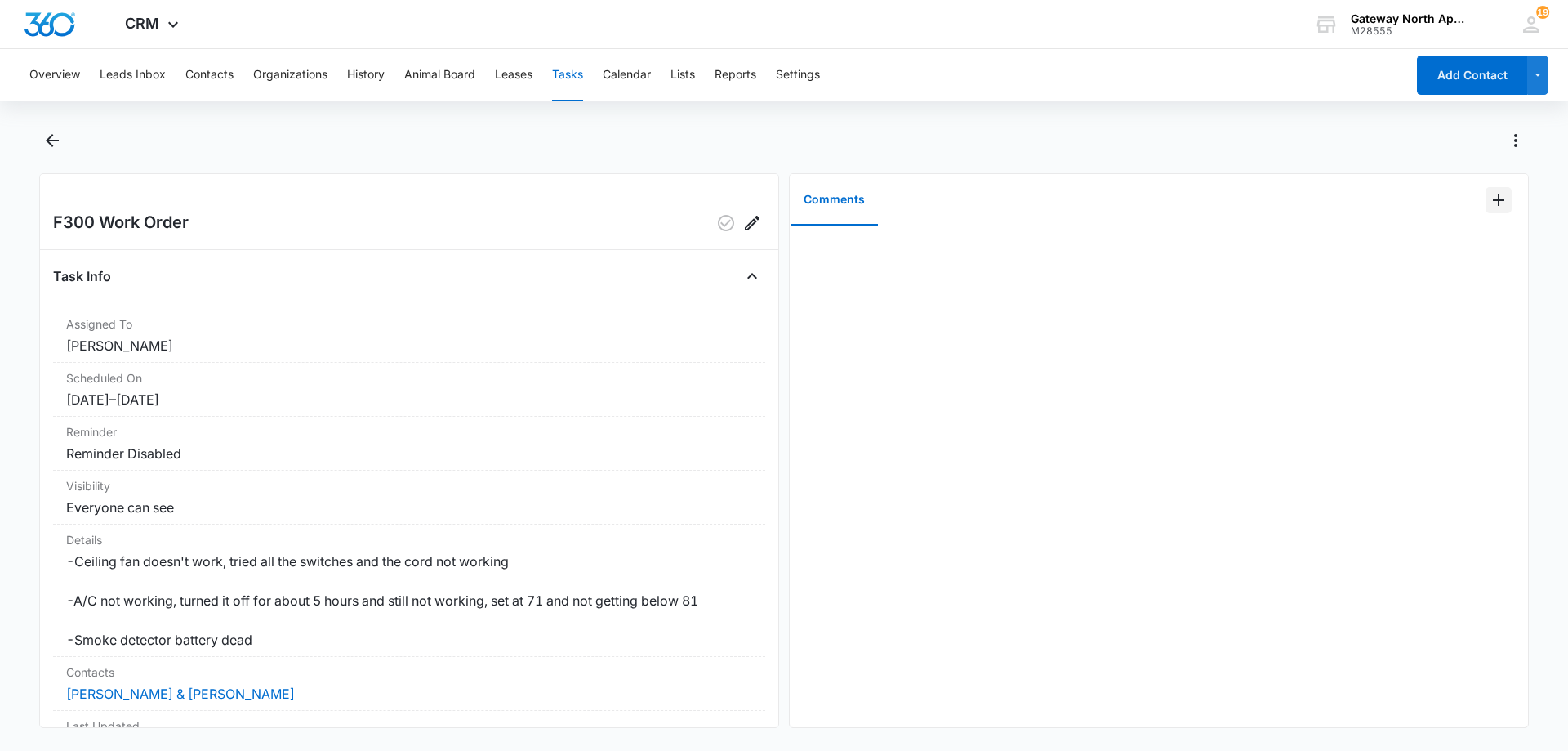
click at [1493, 197] on icon "Add Comment" at bounding box center [1498, 199] width 19 height 19
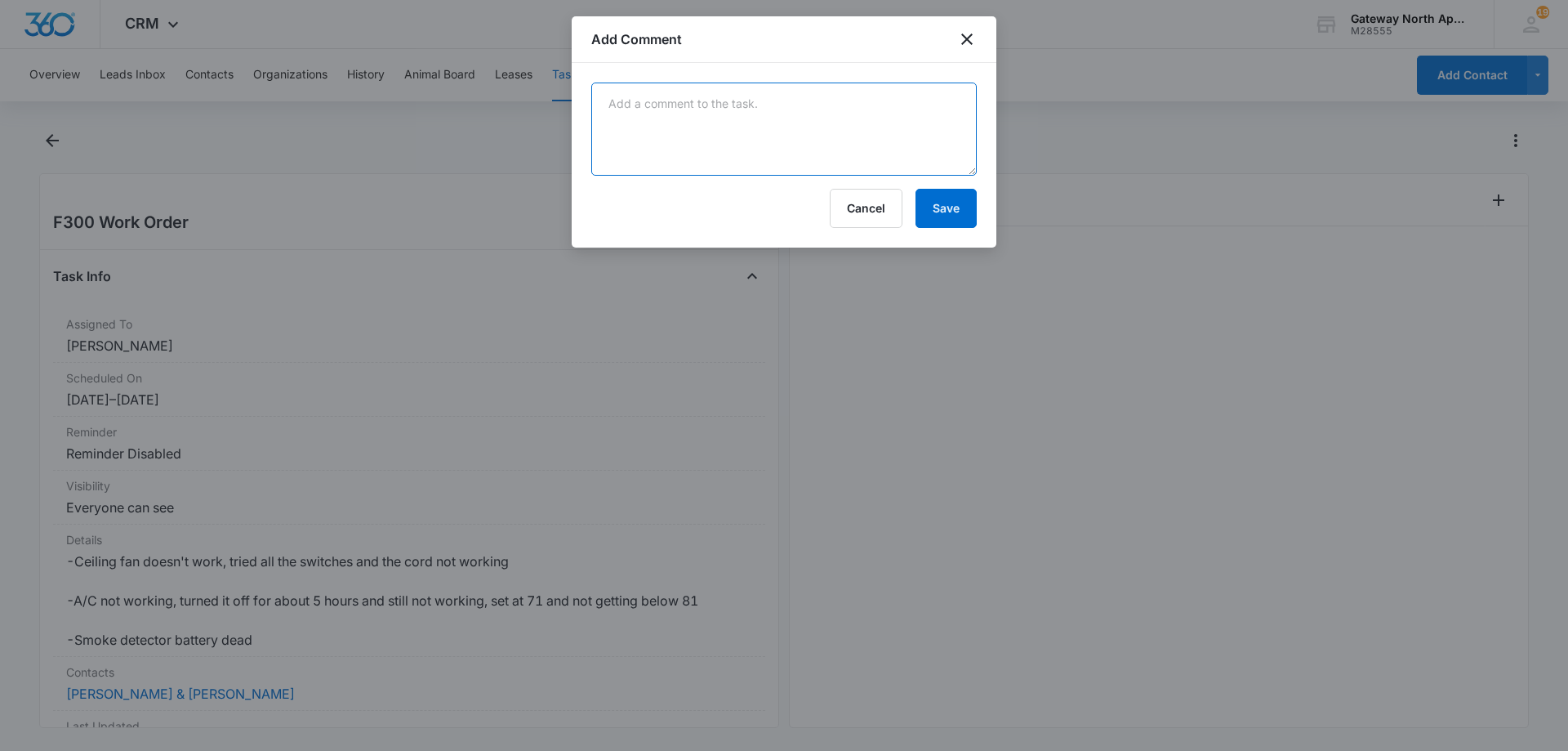
click at [718, 119] on textarea at bounding box center [784, 129] width 385 height 93
click at [650, 140] on textarea "AC was frozen it tested just fine a 35 evap coil 26 dtemp talk to tenants about…" at bounding box center [784, 129] width 385 height 93
click at [899, 140] on textarea "AC was frozen it tested just fine a 35 evap coil 26 dtemp talk to tenants about…" at bounding box center [784, 129] width 385 height 93
click at [871, 135] on textarea "AC was frozen it tested just fine a 35 evap coil 26 dtemp talk to tenants about…" at bounding box center [784, 129] width 385 height 93
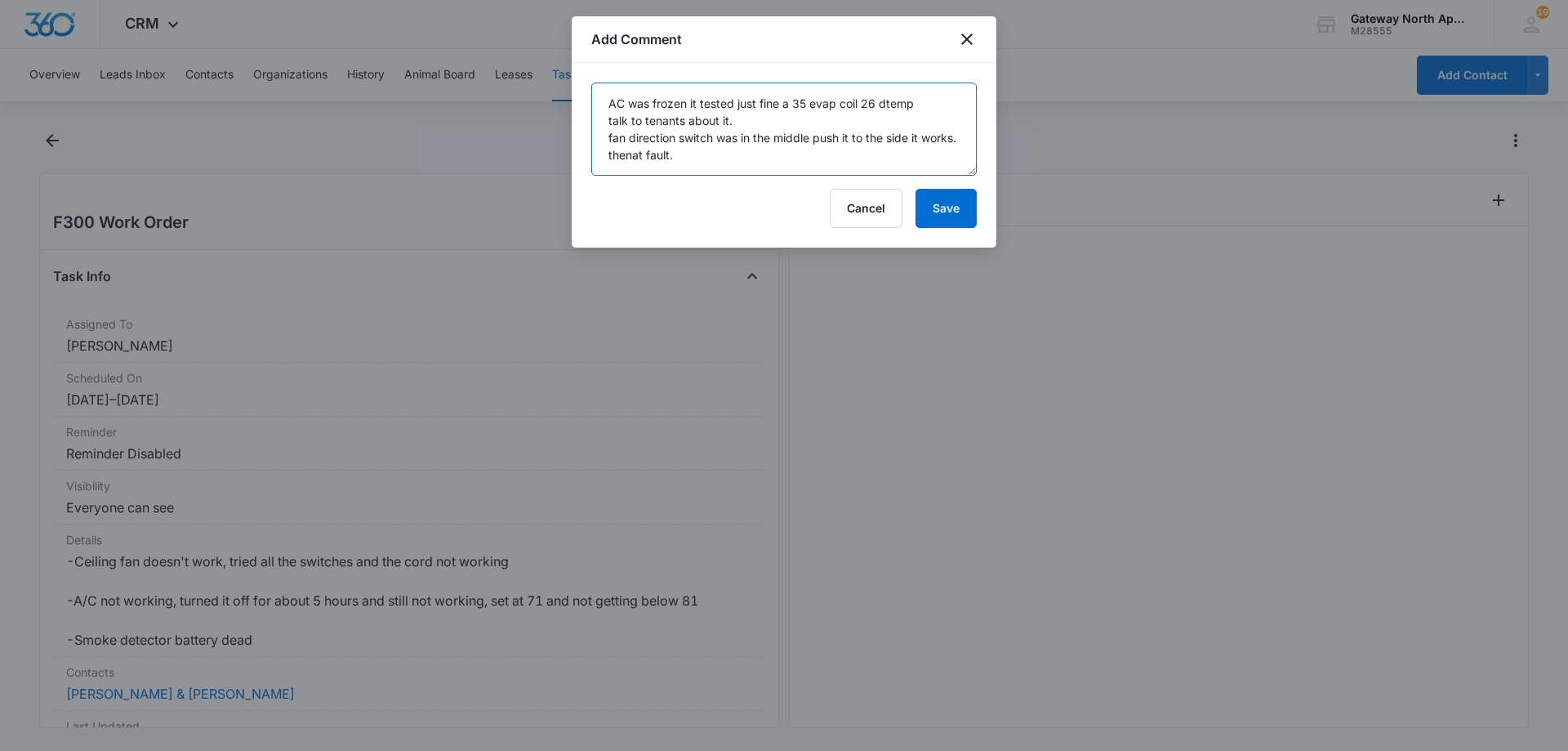
click at [656, 150] on textarea "AC was frozen it tested just fine a 35 evap coil 26 dtemp talk to tenants about…" at bounding box center [784, 129] width 385 height 93
click at [651, 150] on textarea "AC was frozen it tested just fine a 35 evap coil 26 dtemp talk to tenants about…" at bounding box center [784, 129] width 385 height 93
click at [720, 147] on textarea "AC was frozen it tested just fine a 35 evap coil 26 dtemp talk to tenants about…" at bounding box center [784, 129] width 385 height 93
type textarea "AC was frozen it tested just fine a 35 evap coil 26 dtemp talk to tenants about…"
click at [954, 207] on button "Save" at bounding box center [946, 208] width 61 height 39
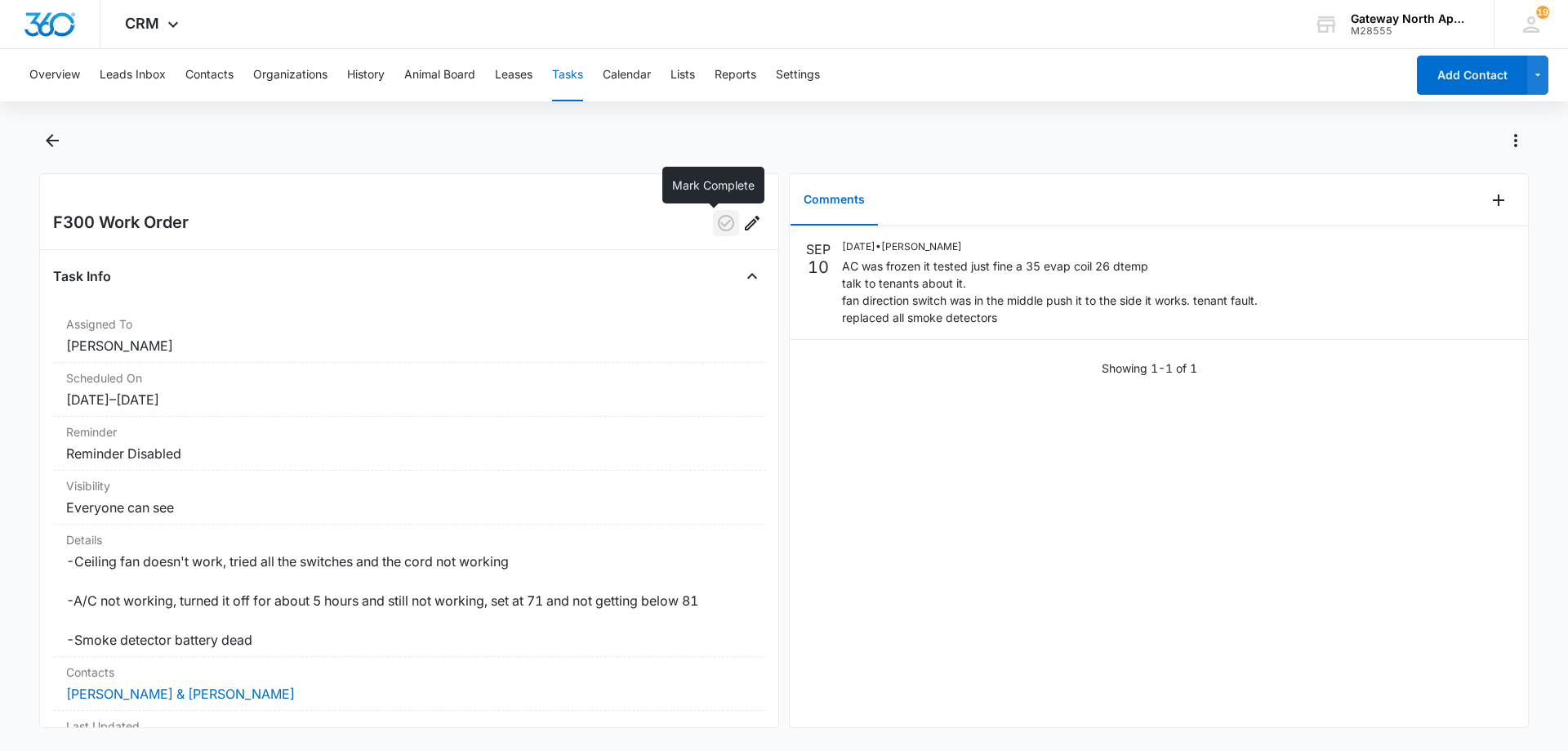
click at [717, 224] on icon "button" at bounding box center [726, 224] width 17 height 17
click at [57, 140] on icon "Back" at bounding box center [53, 141] width 13 height 13
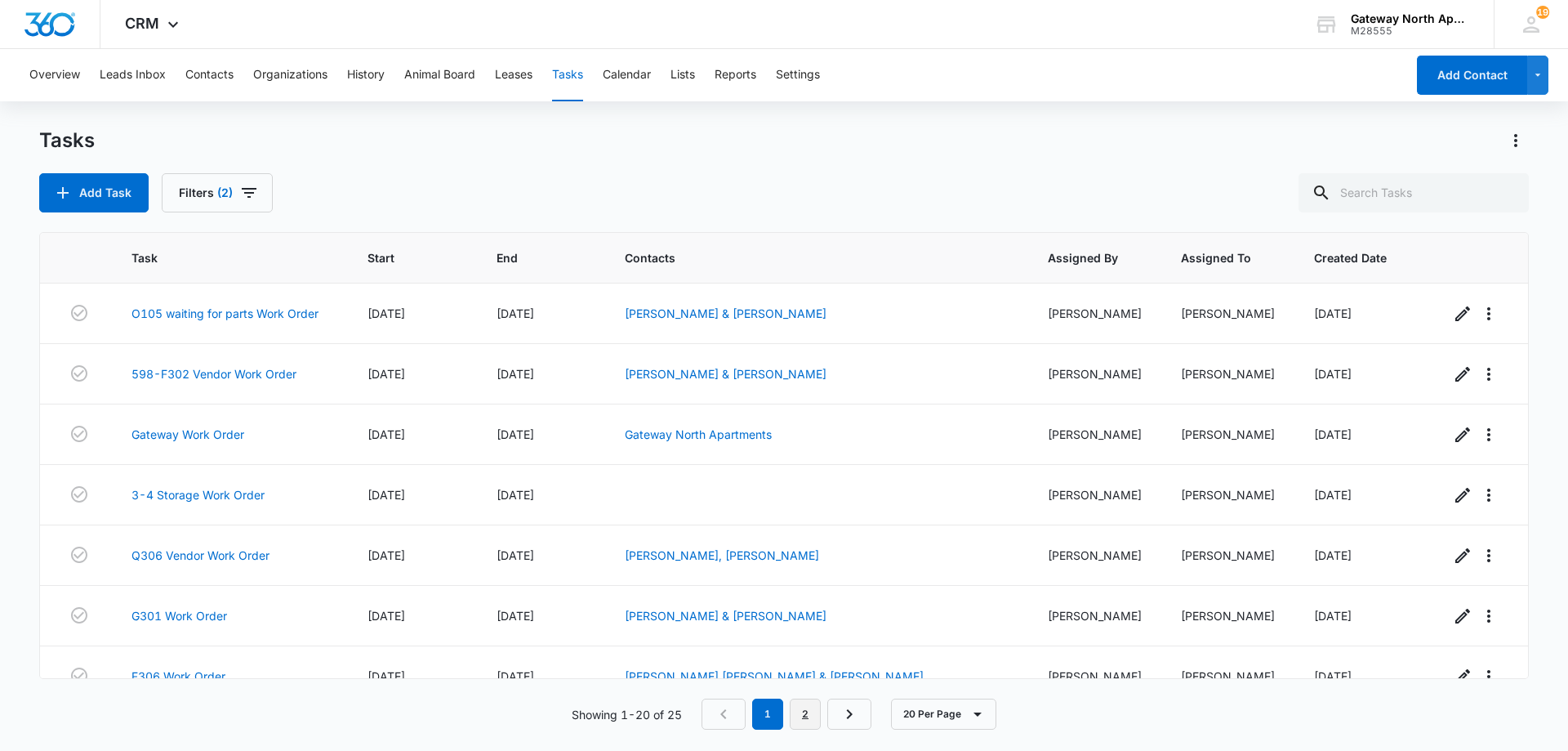
click at [806, 711] on link "2" at bounding box center [805, 713] width 31 height 31
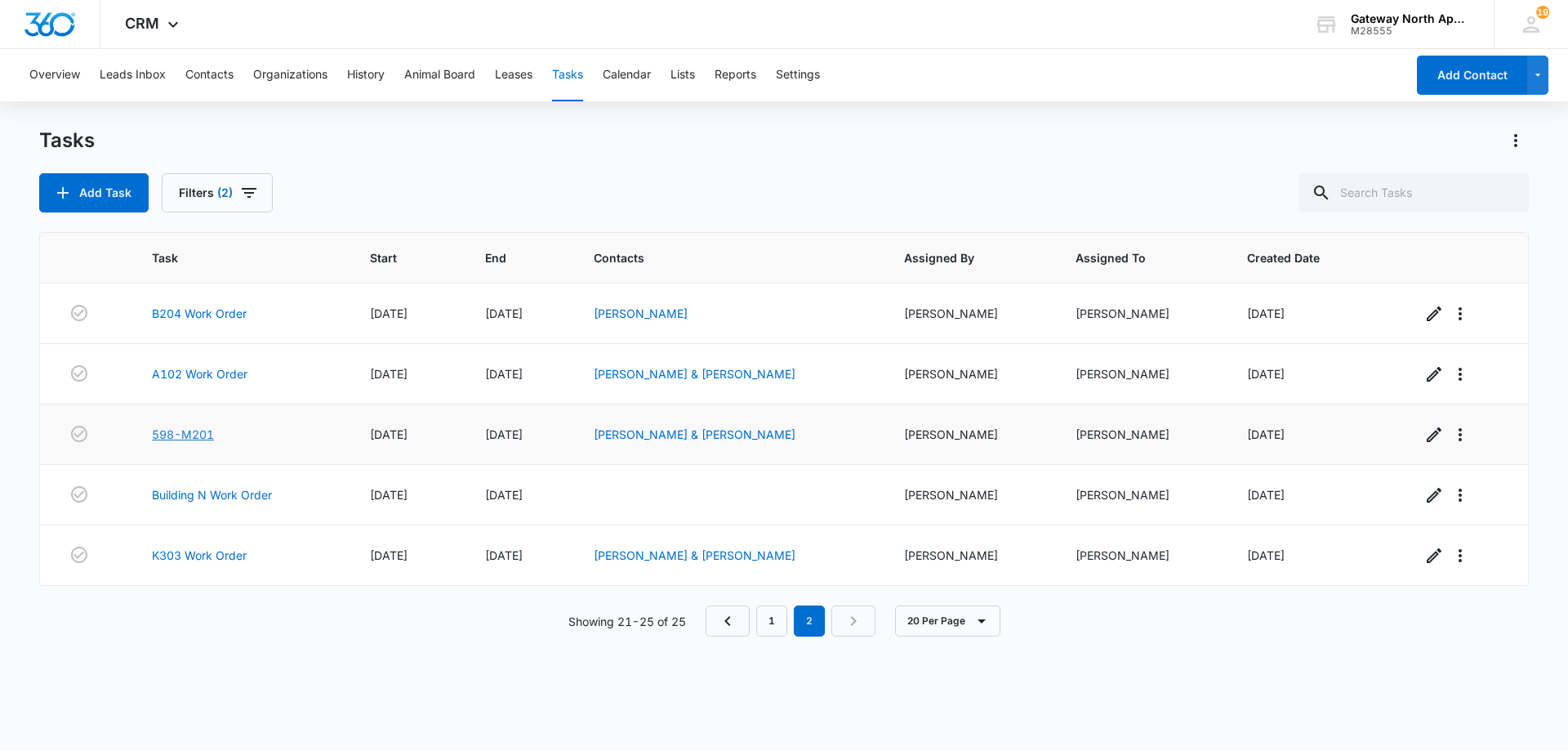
click at [193, 433] on link "598-M201" at bounding box center [183, 434] width 62 height 17
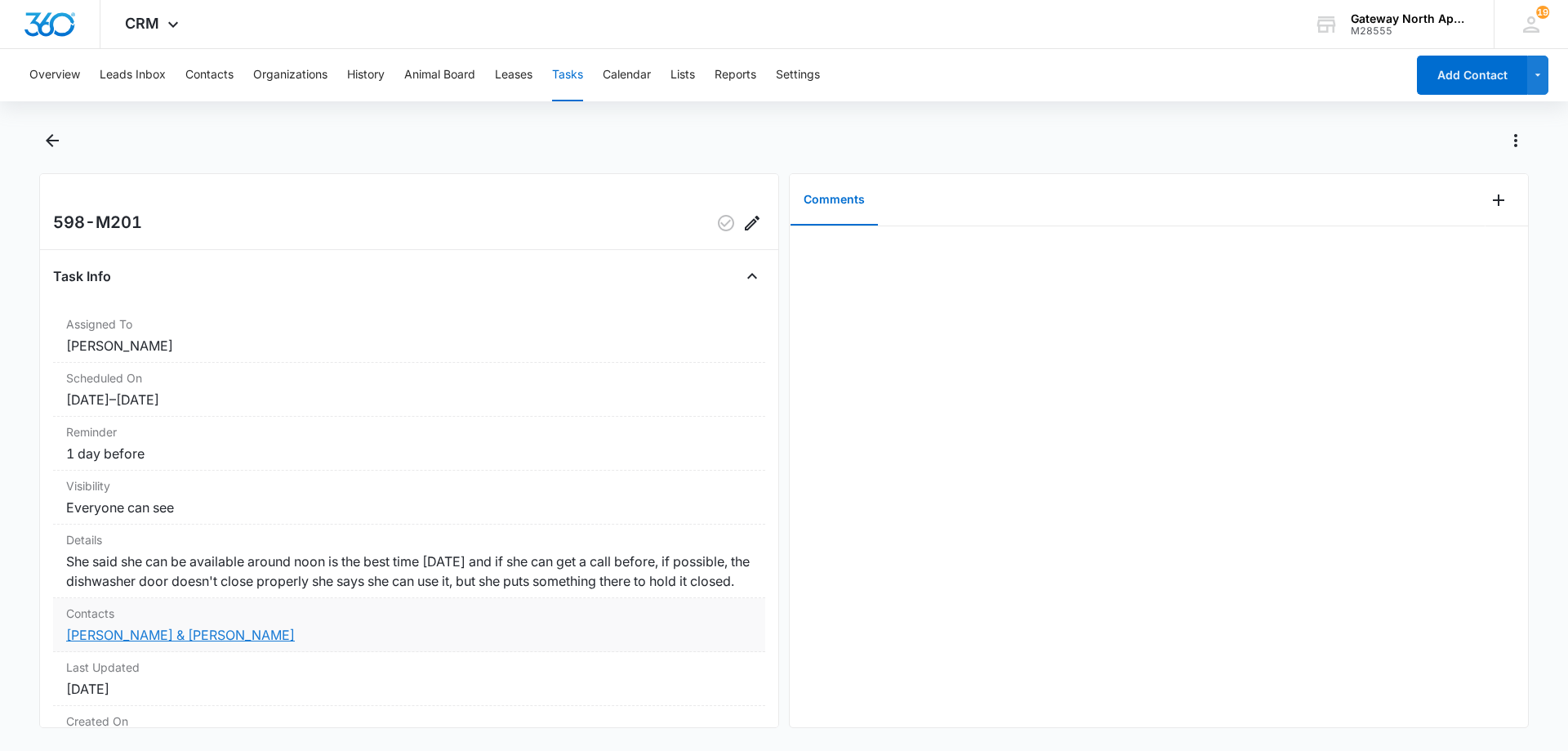
click at [193, 643] on link "Faith Fairchilds & Mark Murray" at bounding box center [180, 635] width 229 height 17
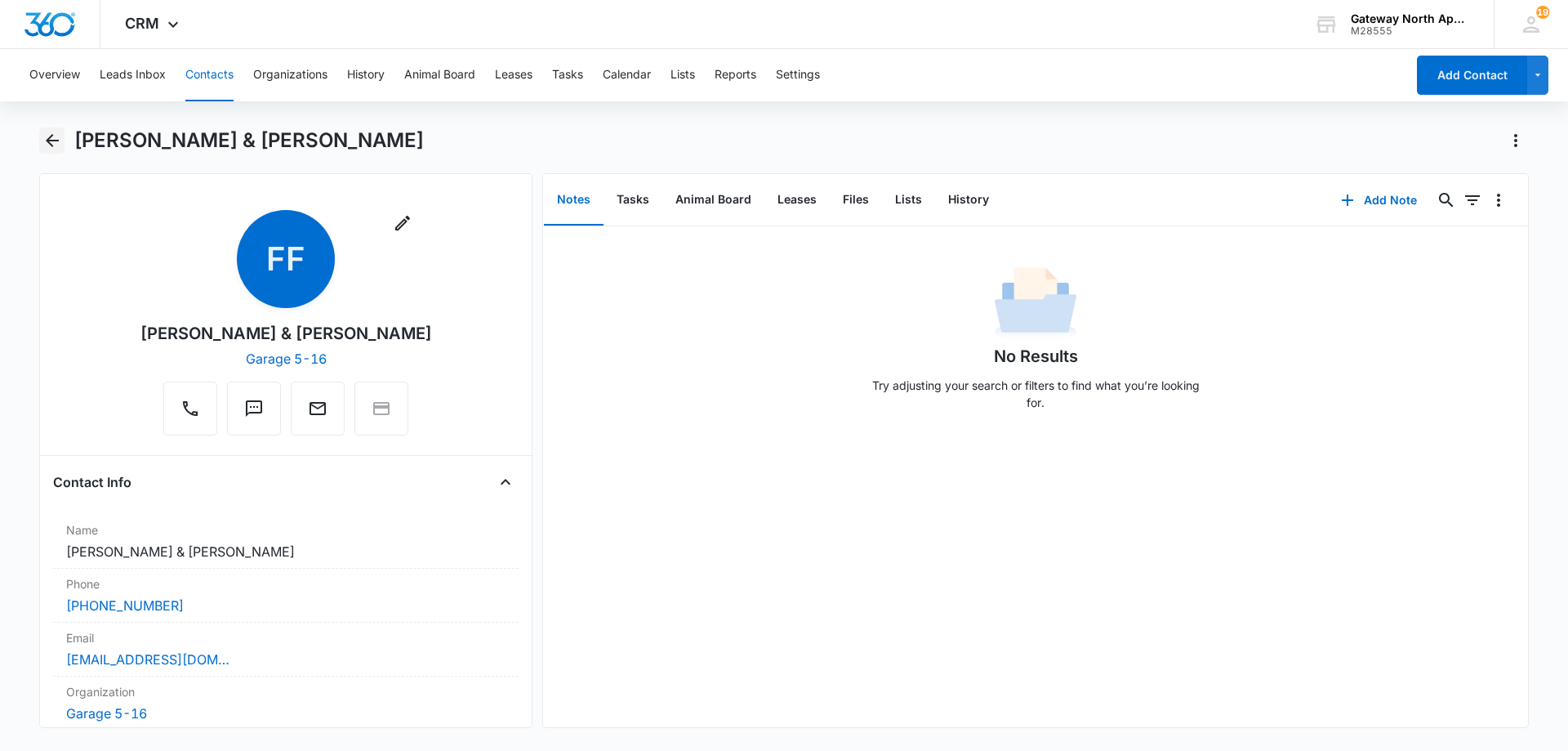
click at [54, 137] on icon "Back" at bounding box center [52, 140] width 19 height 19
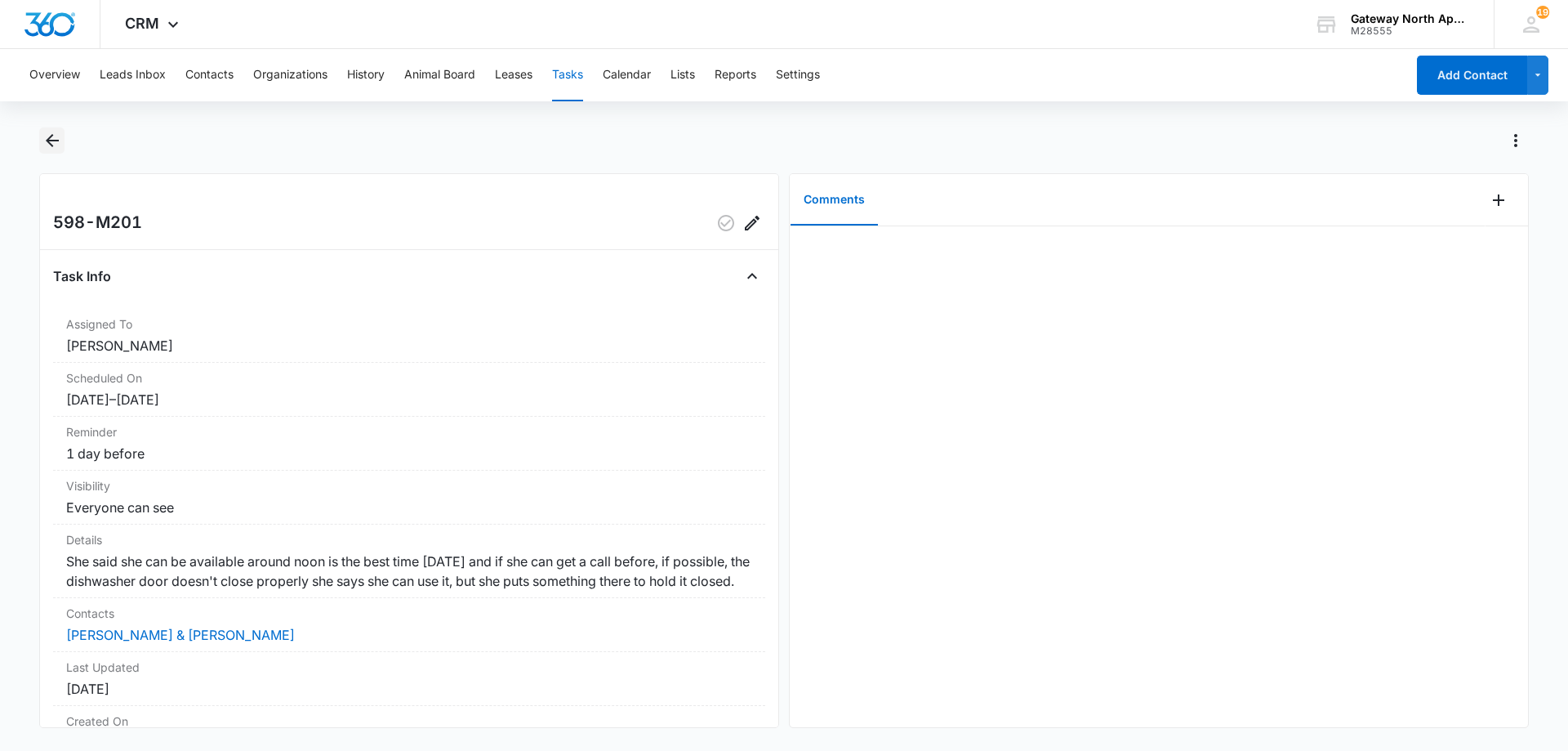
click at [50, 143] on icon "Back" at bounding box center [52, 140] width 19 height 19
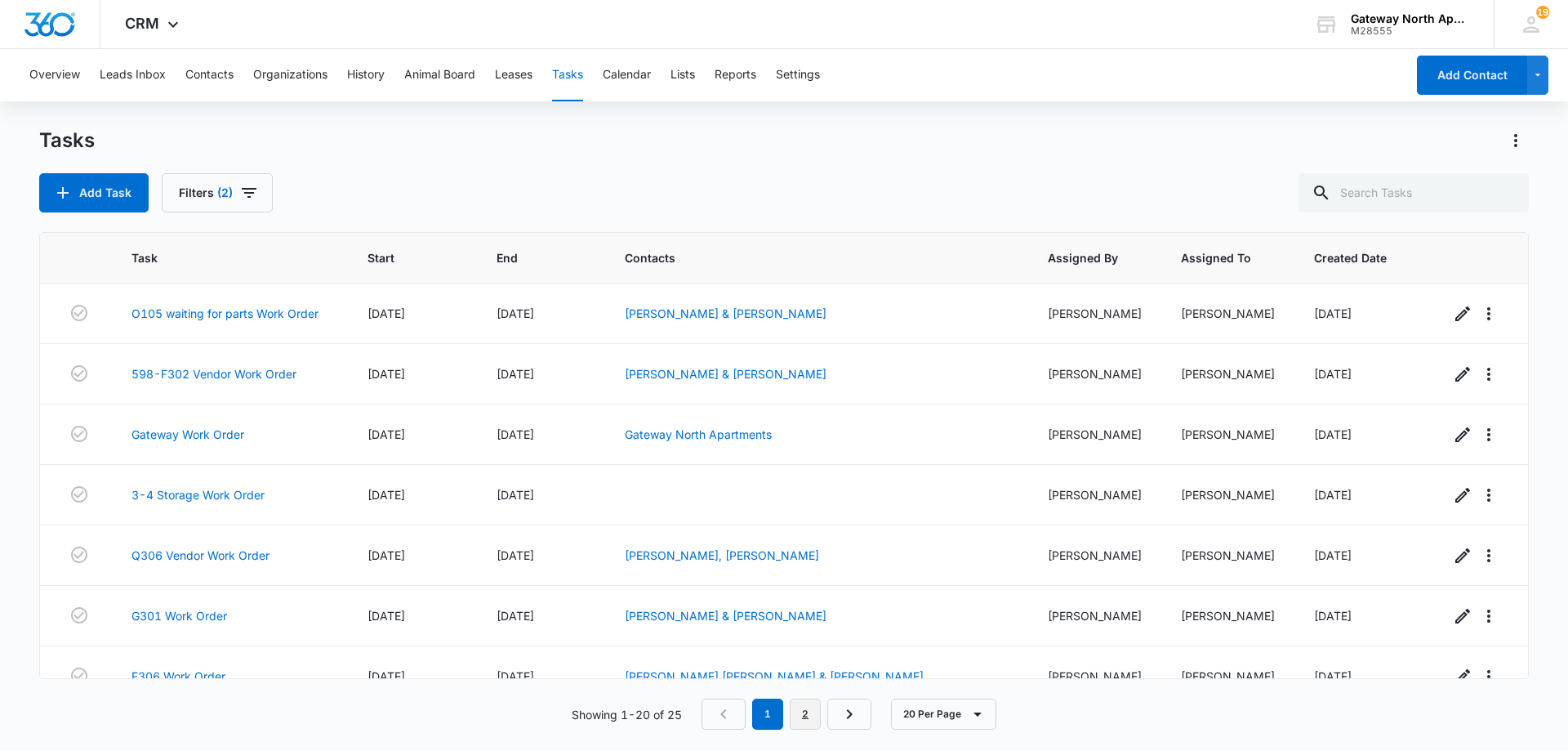
click at [810, 707] on link "2" at bounding box center [805, 713] width 31 height 31
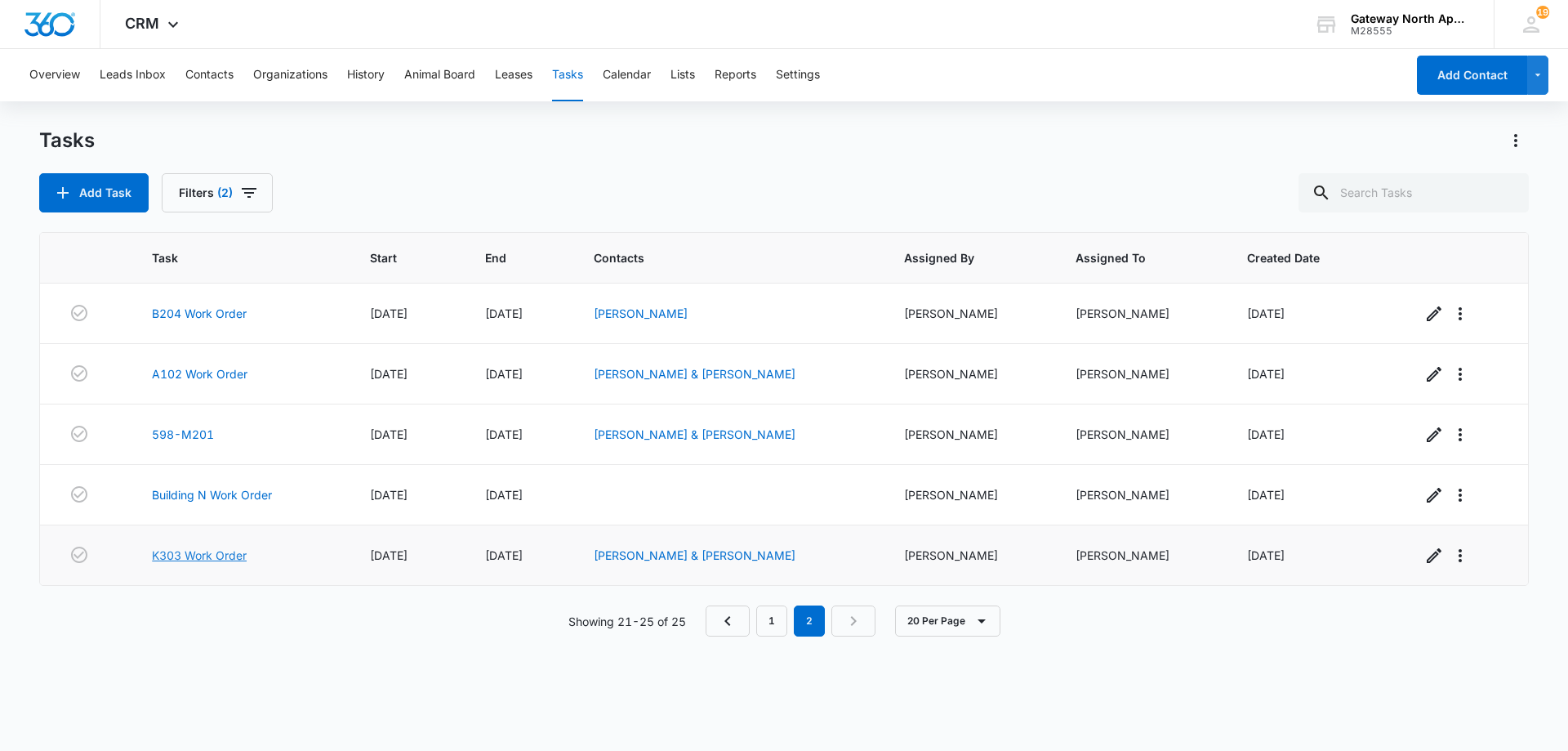
click at [215, 555] on link "K303 Work Order" at bounding box center [198, 555] width 95 height 17
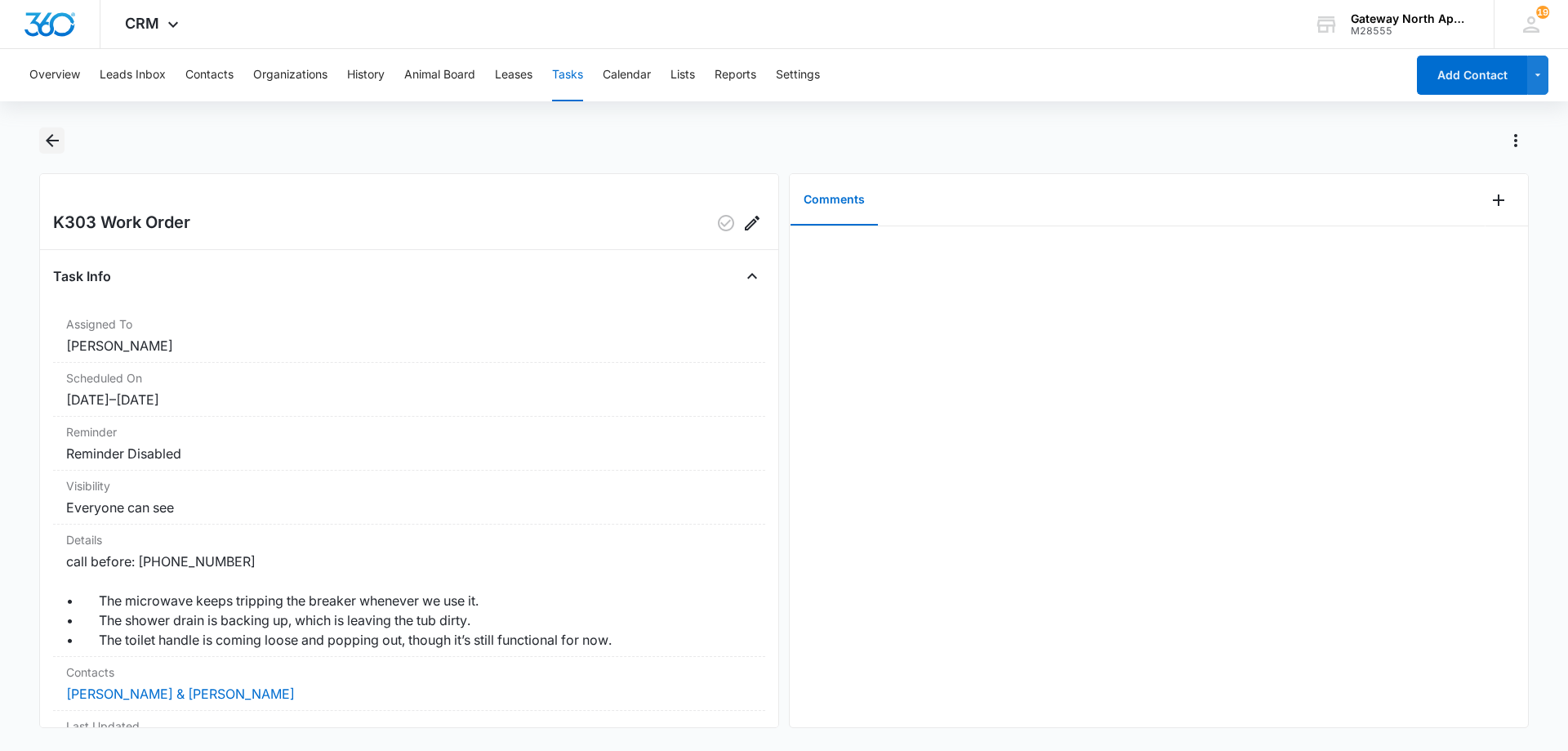
click at [51, 139] on icon "Back" at bounding box center [52, 140] width 19 height 19
